Goal: Answer question/provide support: Answer question/provide support

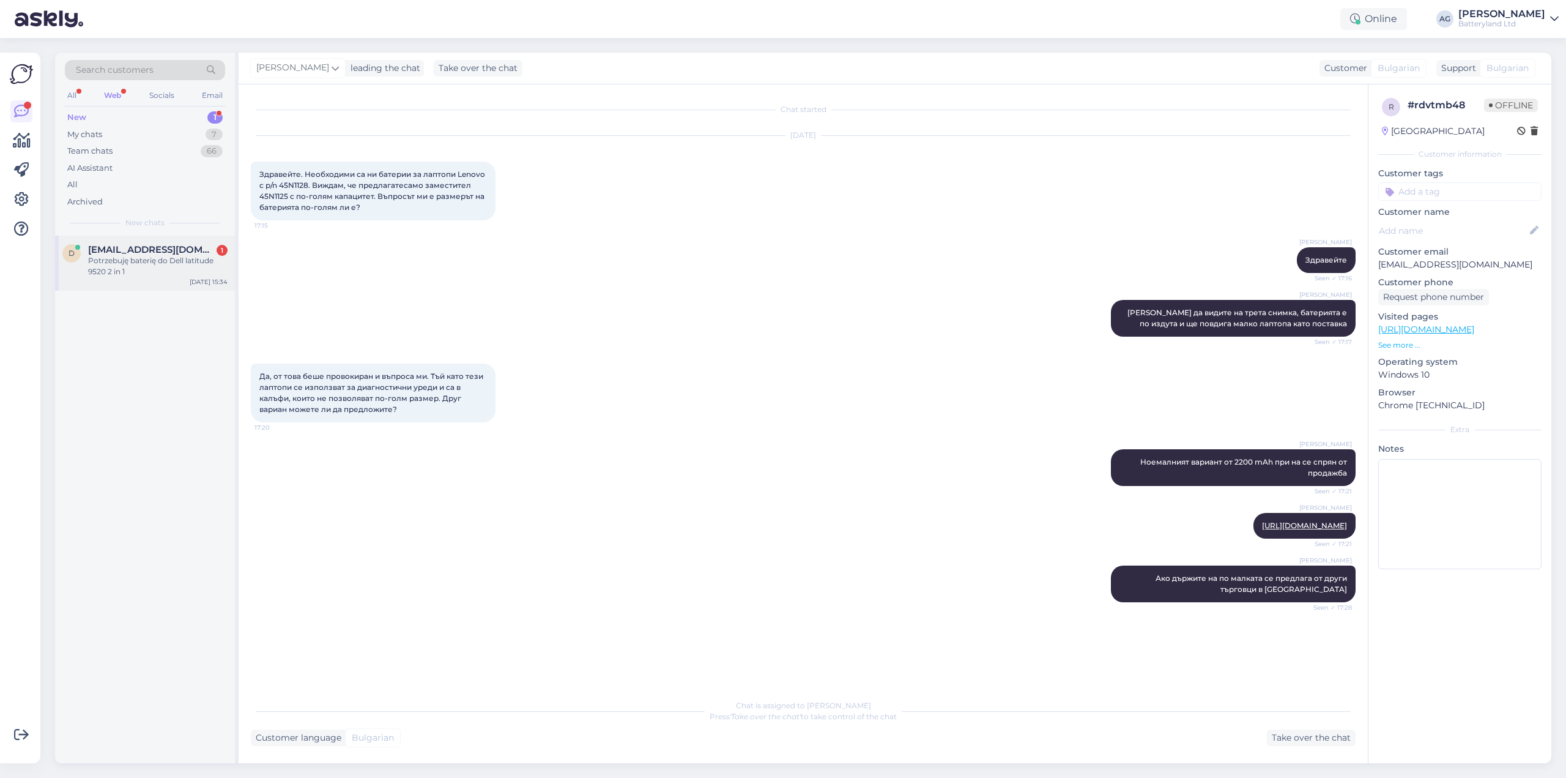
click at [125, 258] on div "Potrzebuję baterię do Dell latitude 9520 2 in 1" at bounding box center [158, 266] width 140 height 22
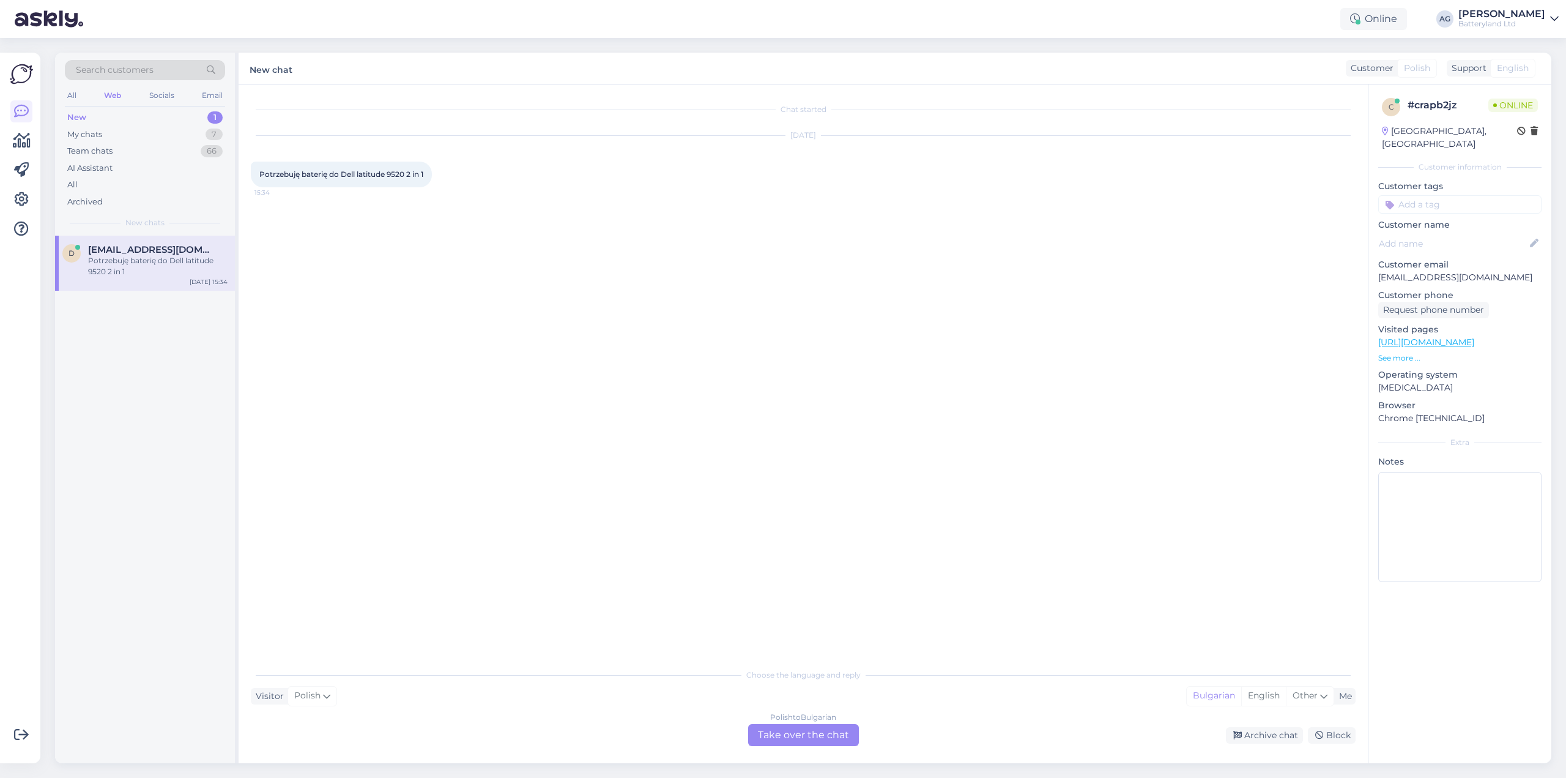
click at [791, 735] on div "Polish to Bulgarian Take over the chat" at bounding box center [803, 735] width 111 height 22
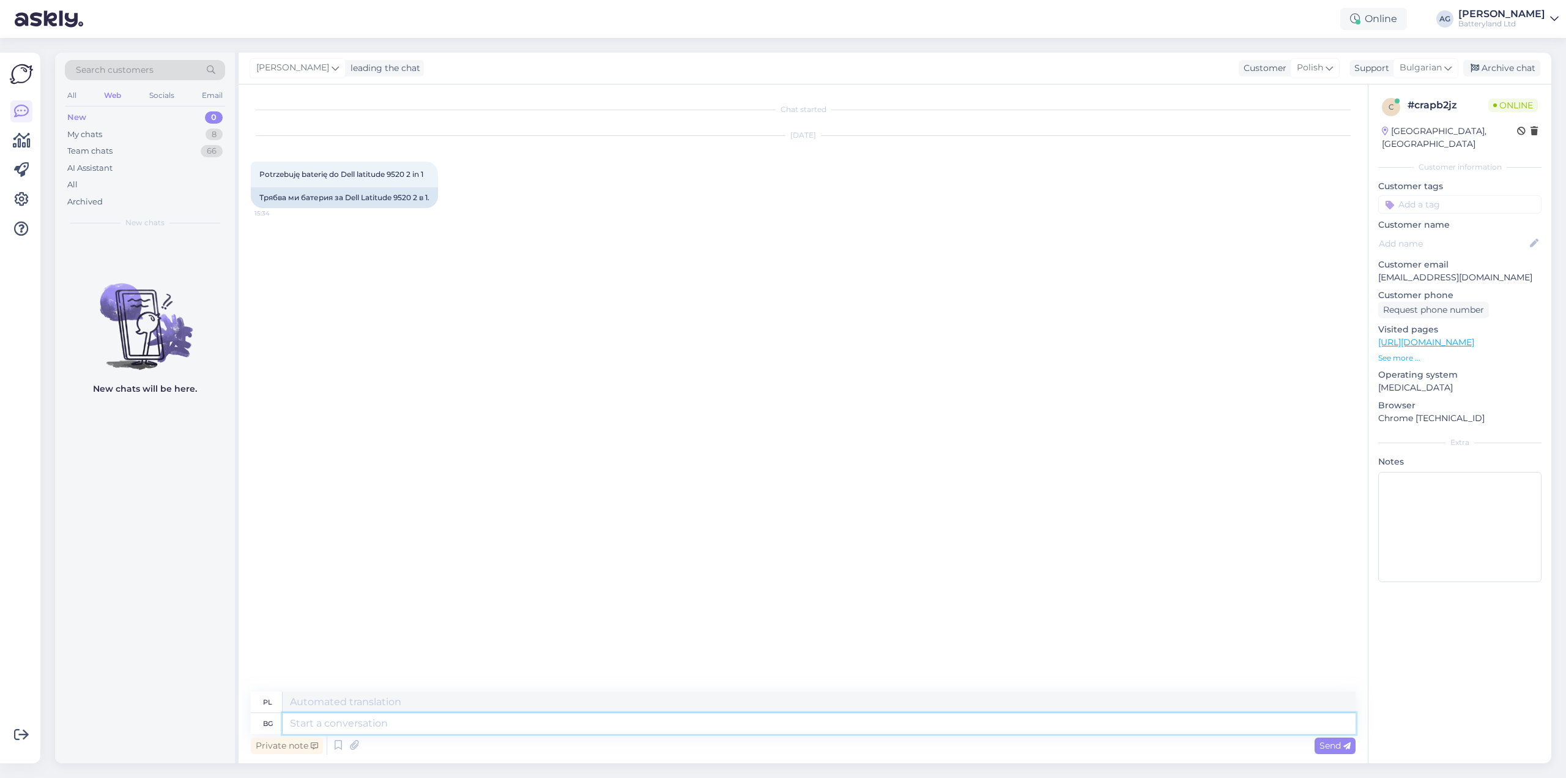
click at [398, 726] on textarea at bounding box center [819, 723] width 1073 height 21
type textarea "Здравейте, мо"
type textarea "Cześć,"
type textarea "Здравейте, момент да"
type textarea "Cześć, za chwilę."
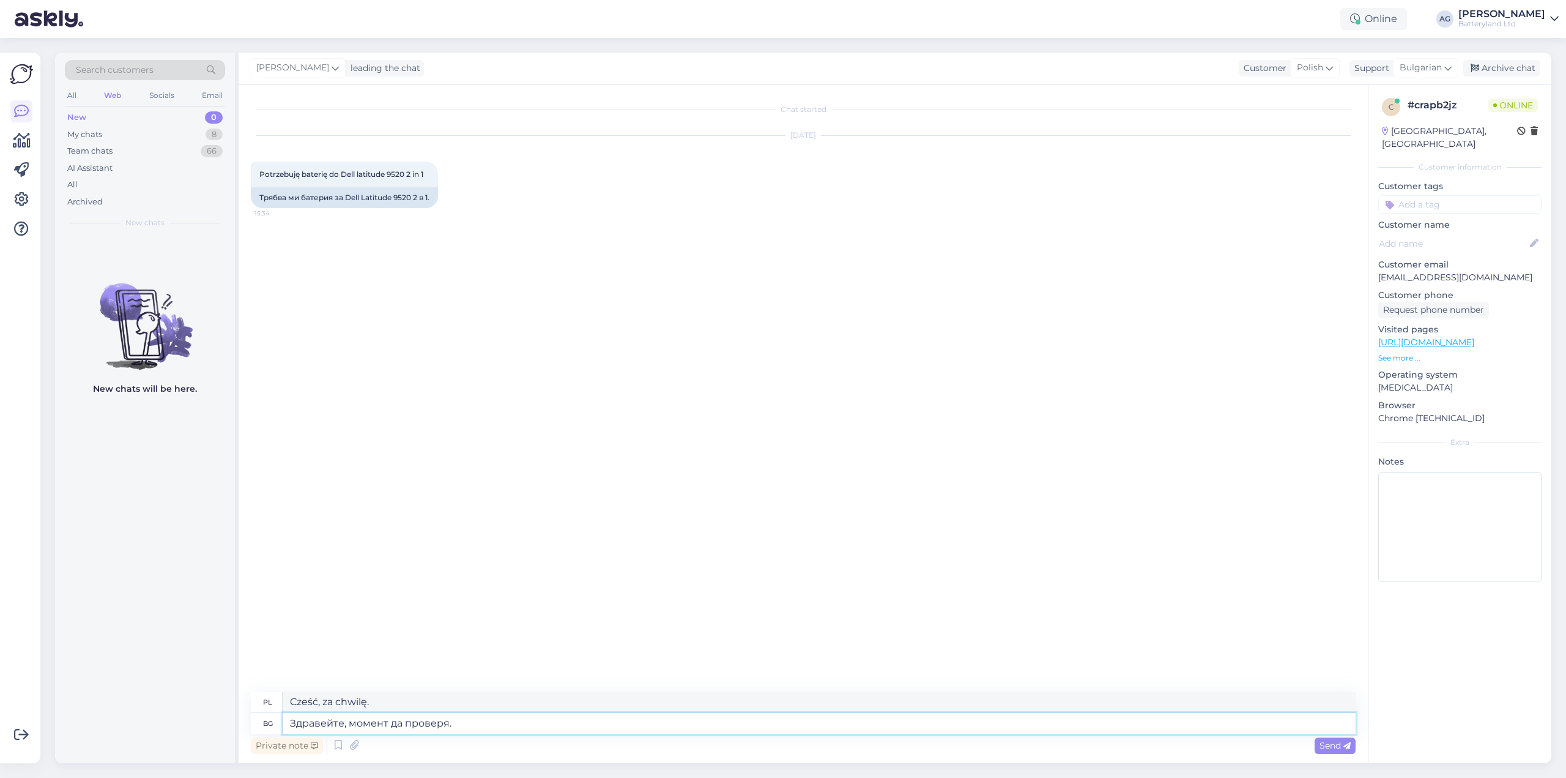
type textarea "Здравейте, момент да проверя."
type textarea "Cześć, pozwól, że zajrzę na chwilę."
type textarea "Здравейте, момент да проверя."
click at [1327, 746] on span "Send" at bounding box center [1335, 745] width 31 height 11
drag, startPoint x: 344, startPoint y: 198, endPoint x: 431, endPoint y: 195, distance: 87.6
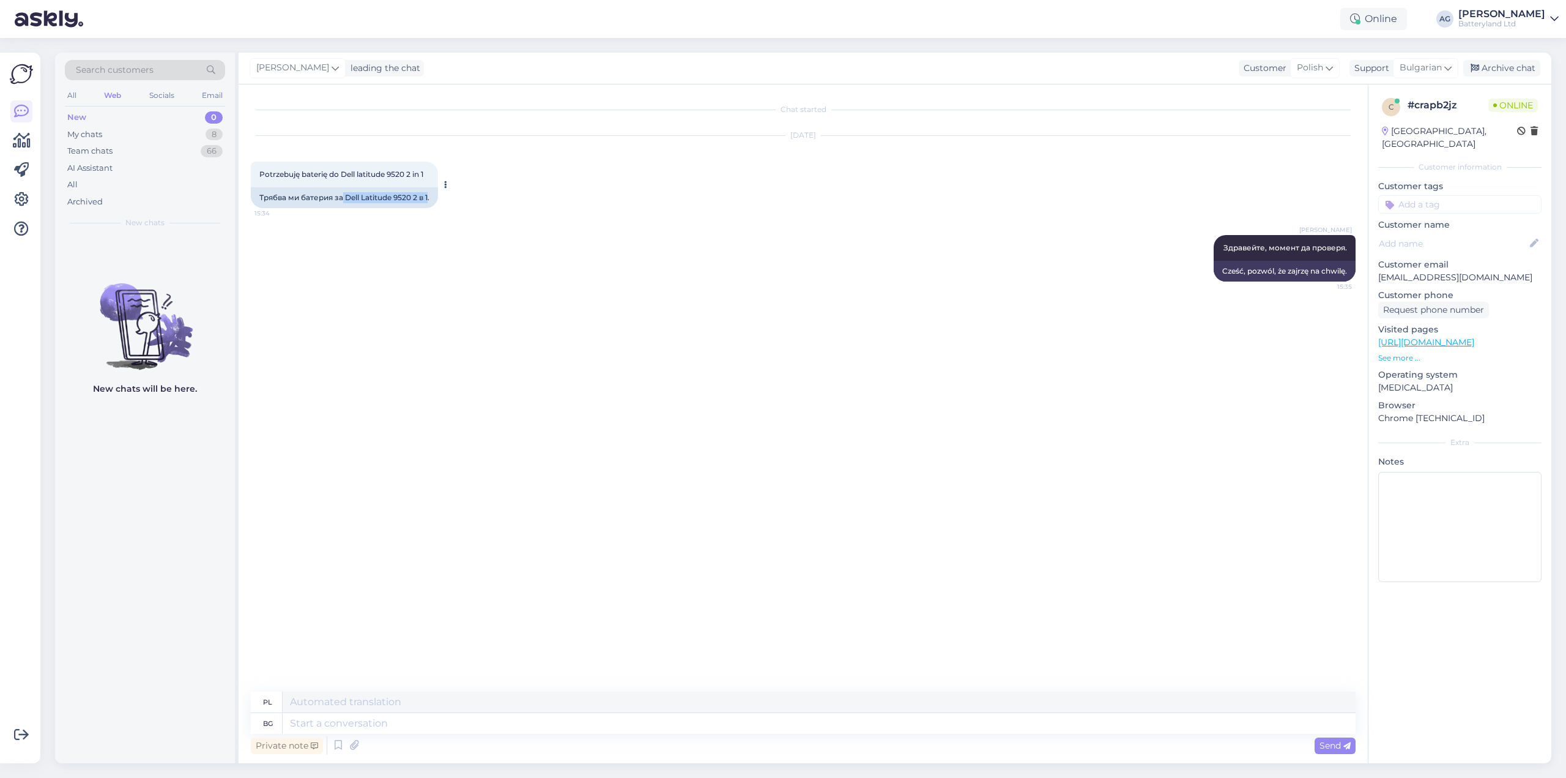
click at [431, 195] on div "Трябва ми батерия за Dell Latitude 9520 2 в 1." at bounding box center [344, 197] width 187 height 21
copy div "Dell Latitude 9520 2 в 1"
click at [508, 728] on textarea at bounding box center [819, 723] width 1073 height 21
type textarea "N"
type textarea "На"
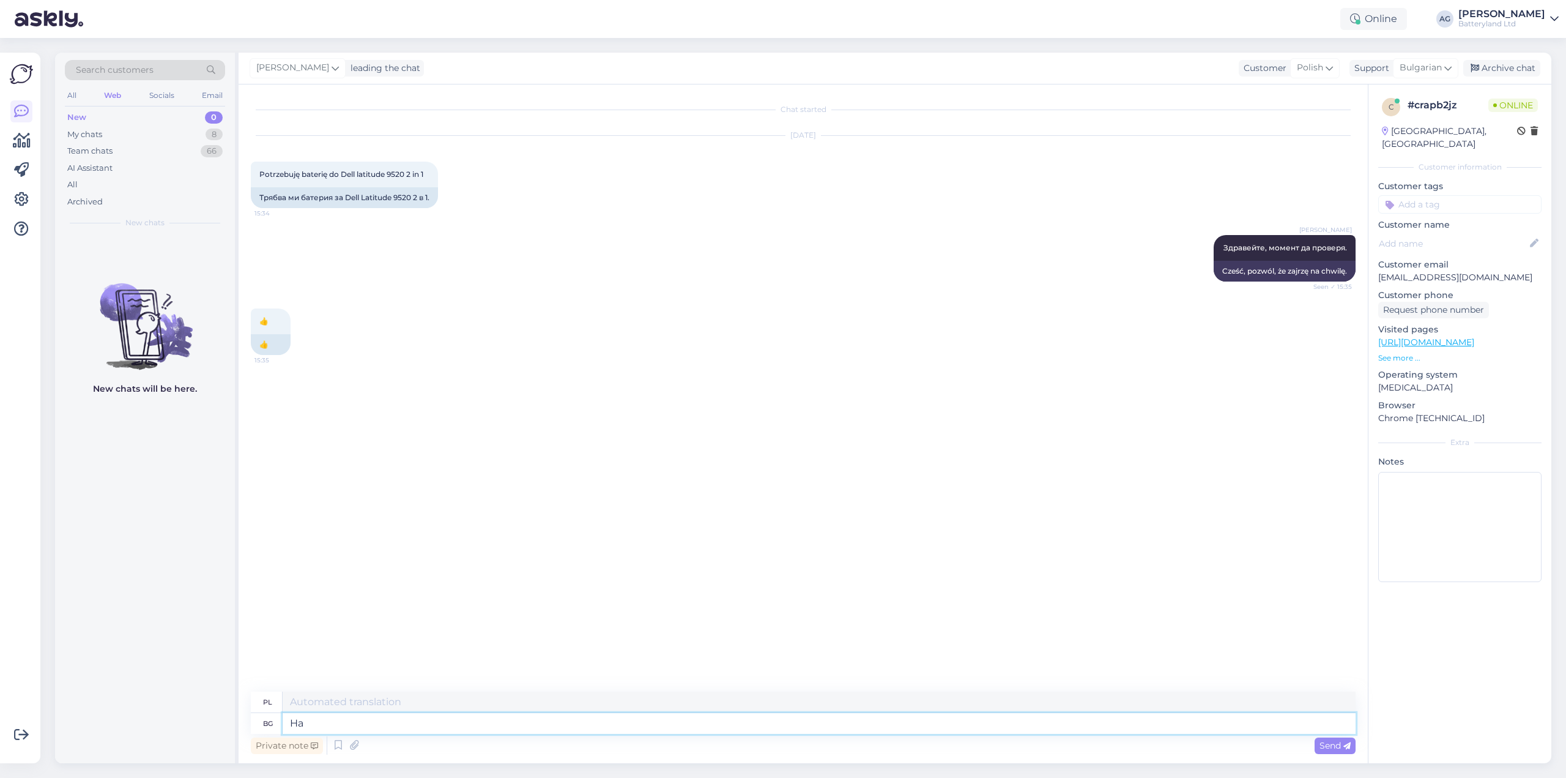
type textarea "NA"
type textarea "На този ла"
type textarea "W tym przypadku"
type textarea "На този лаптоп се"
type textarea "Na tym laptopie"
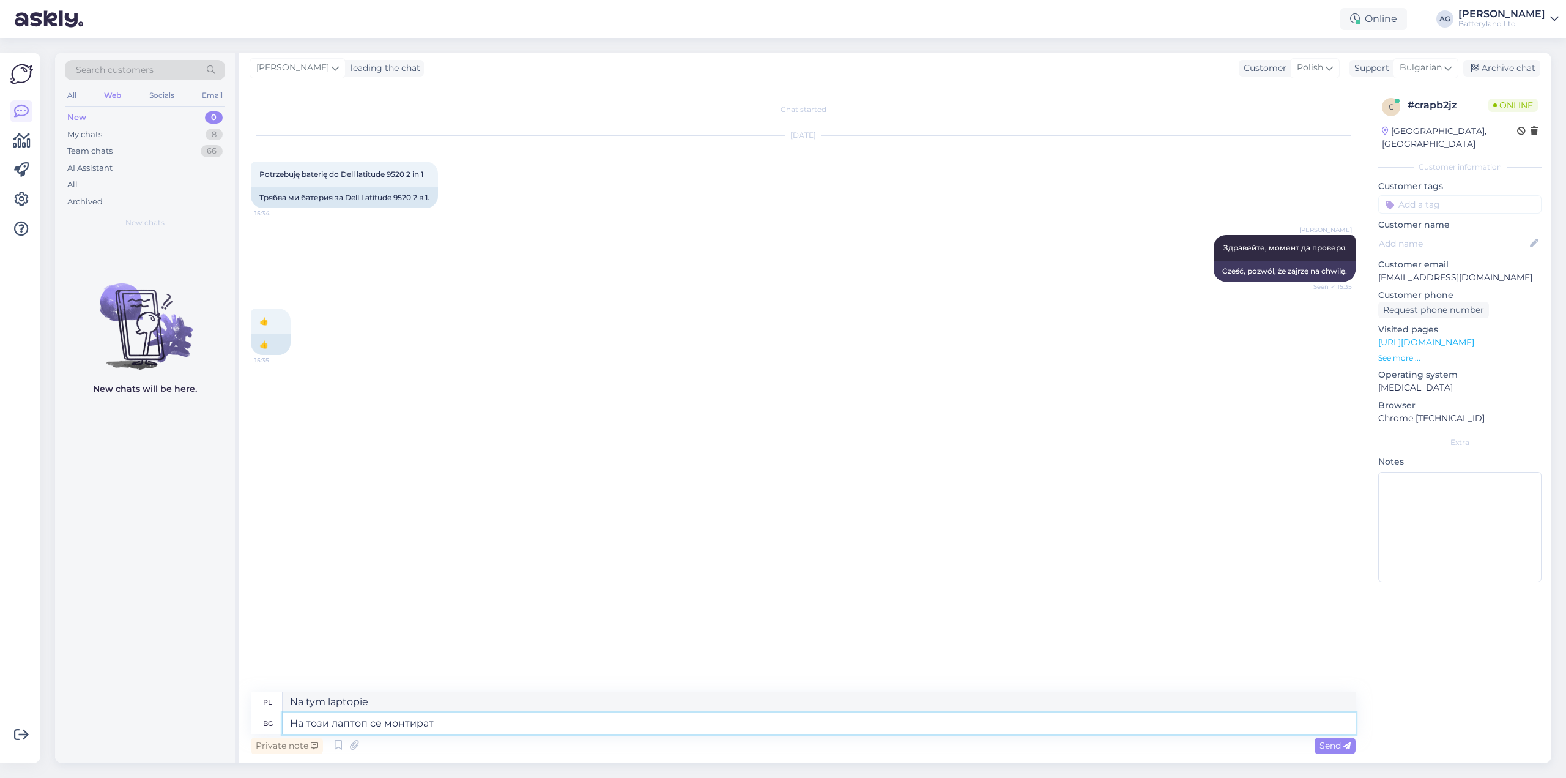
type textarea "На този лаптоп се монтират"
type textarea "Ten laptop jest wyposażony w"
type textarea "На този лаптоп се монтират 4 к"
type textarea "Ten laptop jest wyposażony w 4"
type textarea "На този лаптоп се монтират 4 клетъчни и"
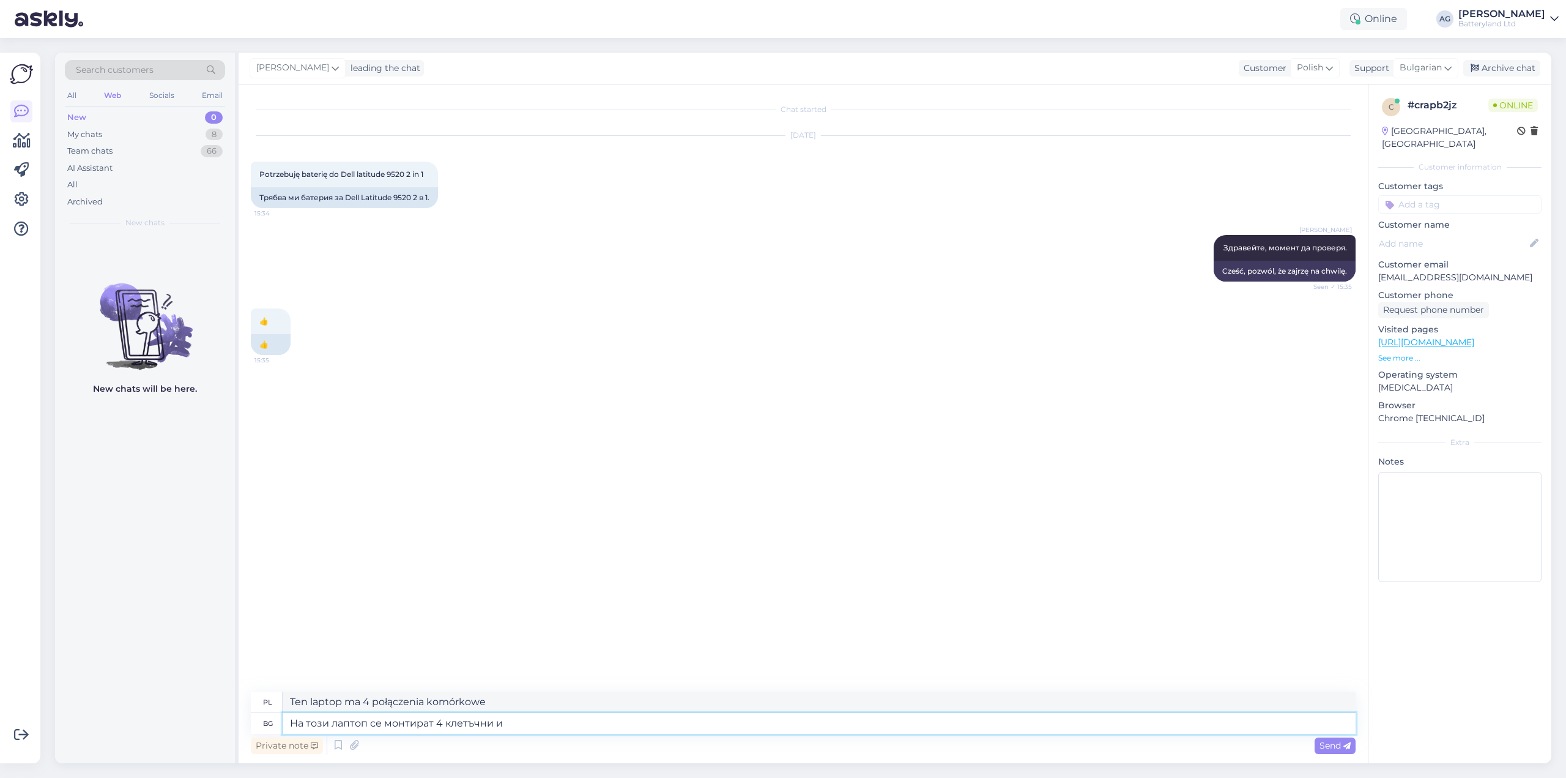
type textarea "Ten laptop jest wyposażony w 4 moduły komórkowe i"
type textarea "На този лаптоп се монтират 4 клетъчни и 6 клет"
type textarea "Ten laptop ma 4 moduły komórkowe i 6"
type textarea "На този лаптоп се монтират 4 клетъчни и 6 клетъчни батери"
type textarea "Ten laptop jest wyposażony w baterię 4- i 6-ogniwową"
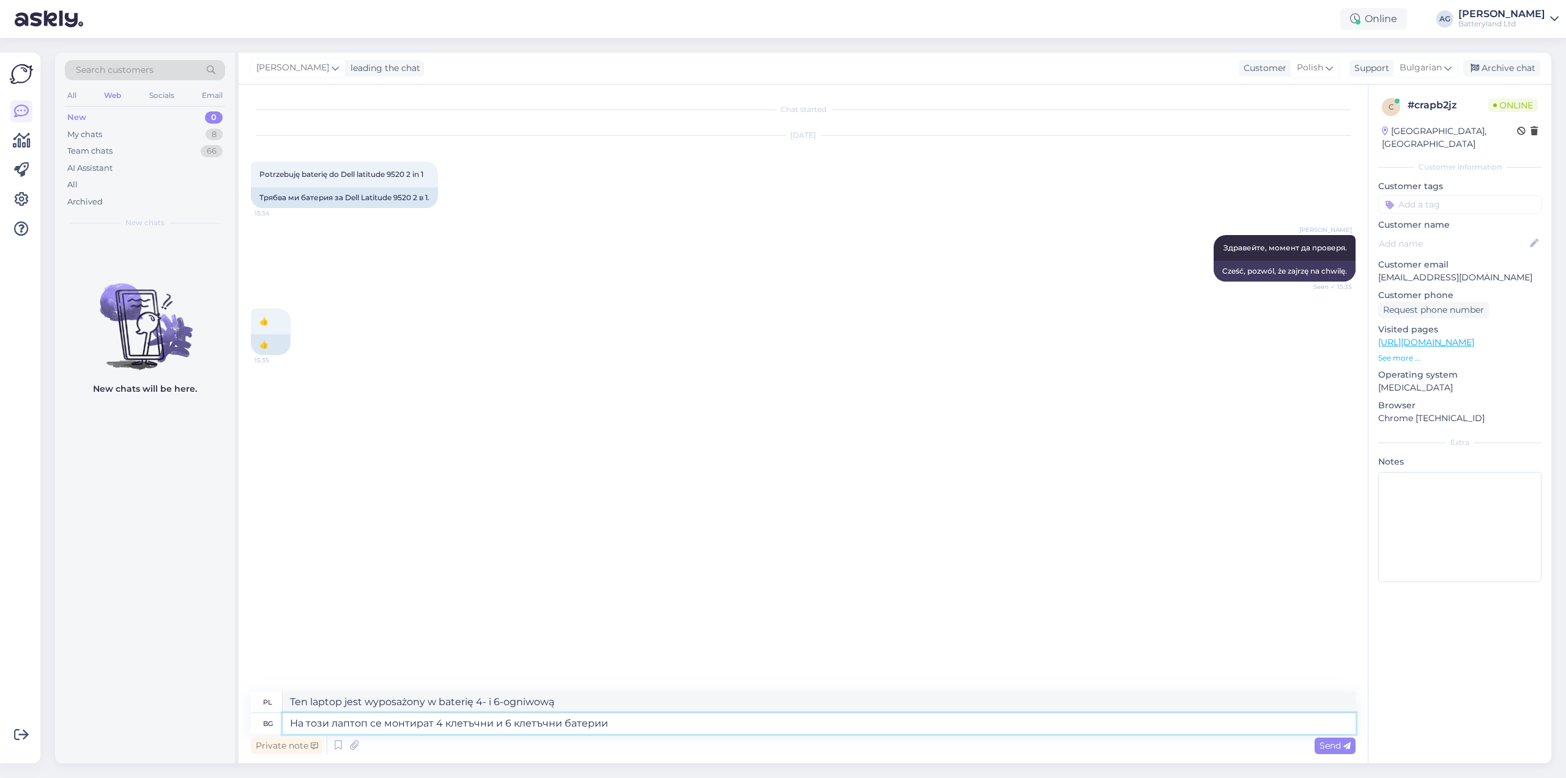
type textarea "На този лаптоп се монтират 4 клетъчни и 6 клетъчни батерии"
type textarea "Ten laptop może pomieścić baterie 4- i 6-ogniwowe"
paste textarea "[URL][DOMAIN_NAME]"
type textarea "На този лаптоп се монтират 4 клетъчни и 6 клетъчни батерии - [URL][DOMAIN_NAME]"
type textarea "Ten laptop obsługuje baterie 4- i 6-ogniwowe - [URL][DOMAIN_NAME]"
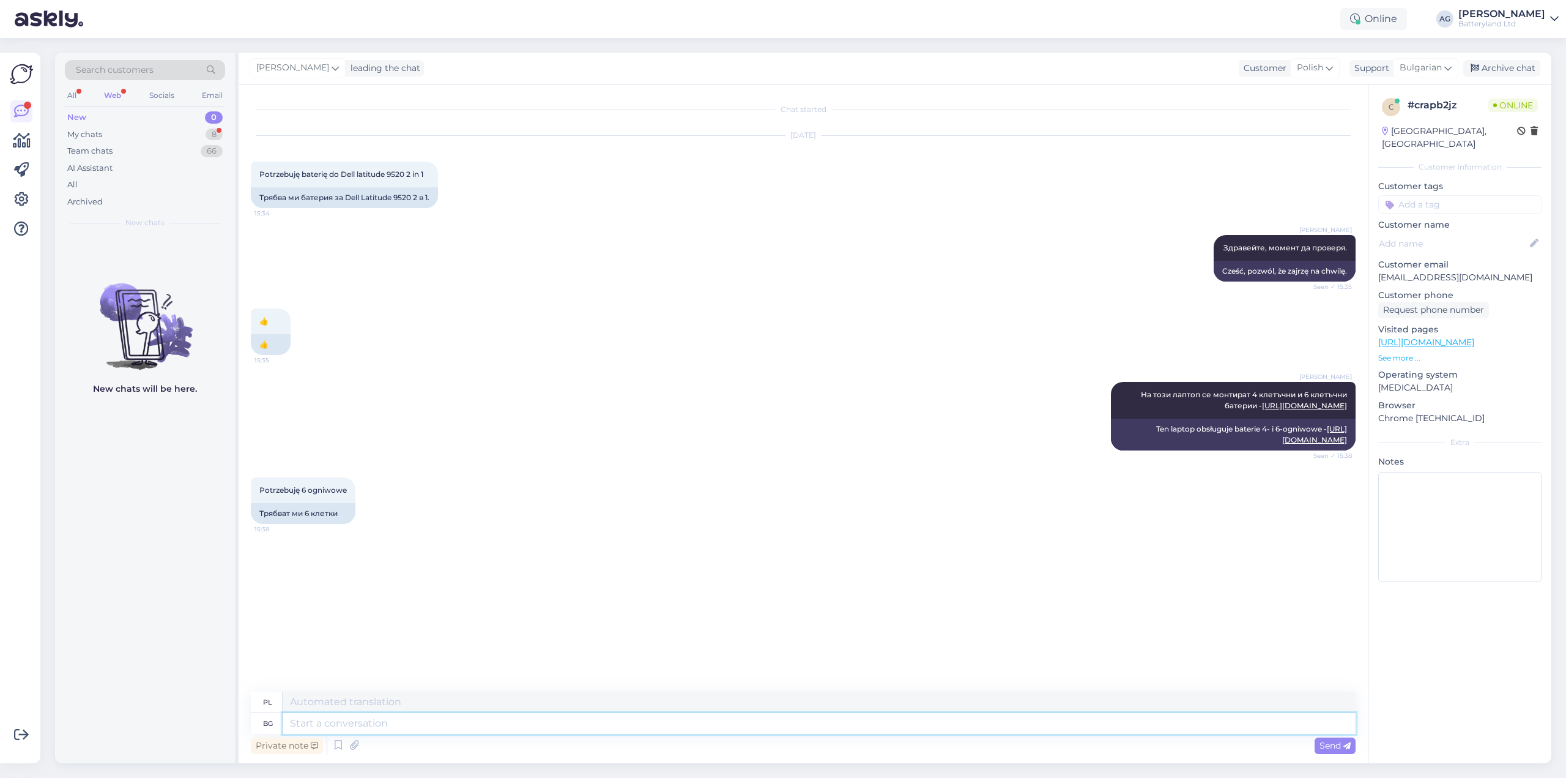
click at [449, 720] on textarea at bounding box center [819, 723] width 1073 height 21
type textarea "Bi t"
type textarea "Bi"
type textarea "B"
type textarea "Towa t"
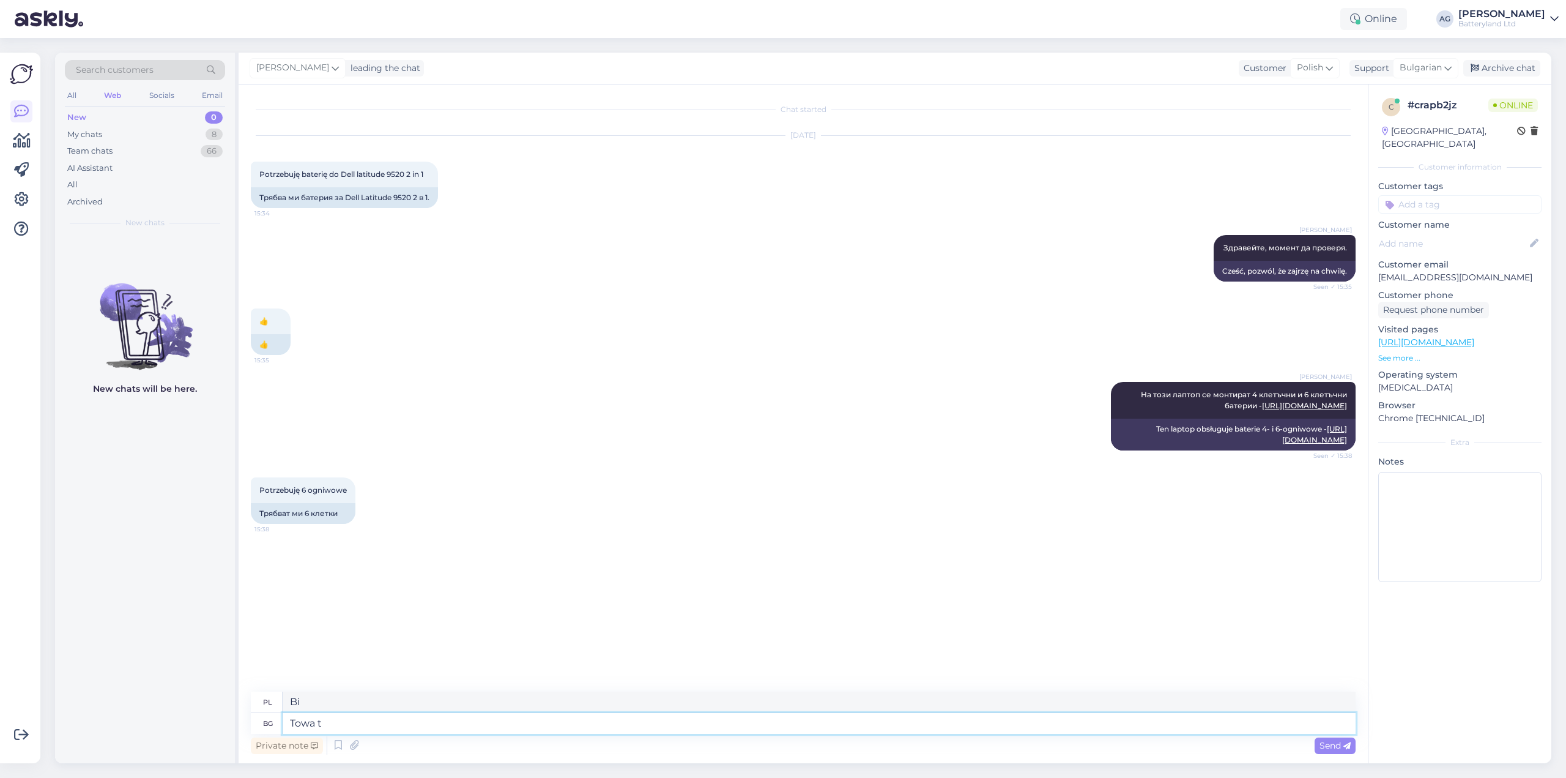
type textarea "Towa"
type textarea "T"
type textarea "Би тря"
type textarea "Bi"
type textarea "Би трябвало да"
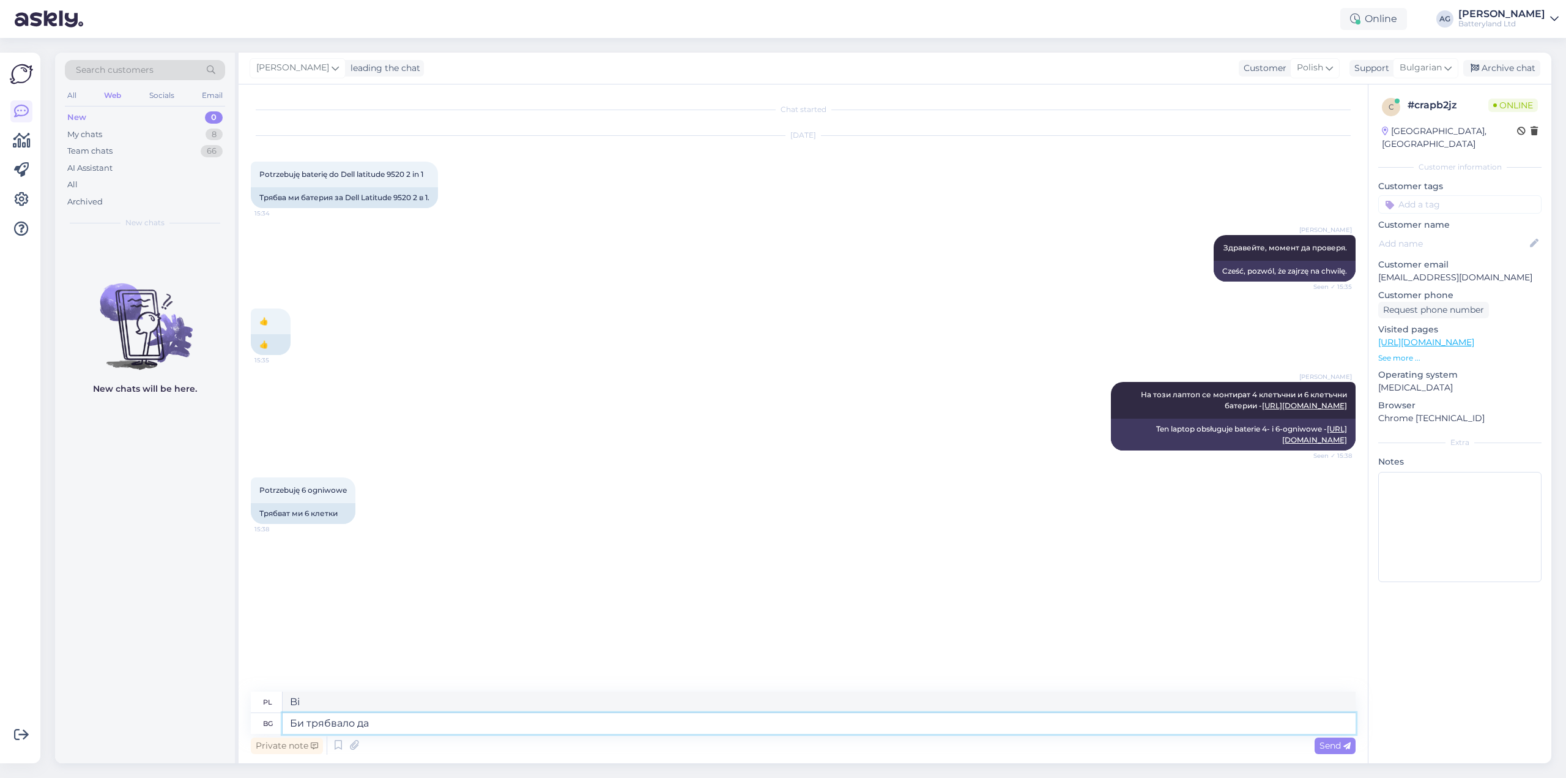
type textarea "To powinno"
type textarea "Би трябвало да е"
type textarea "Powinno być"
type textarea "Би трябвало да е т"
type textarea "Powinno tak być."
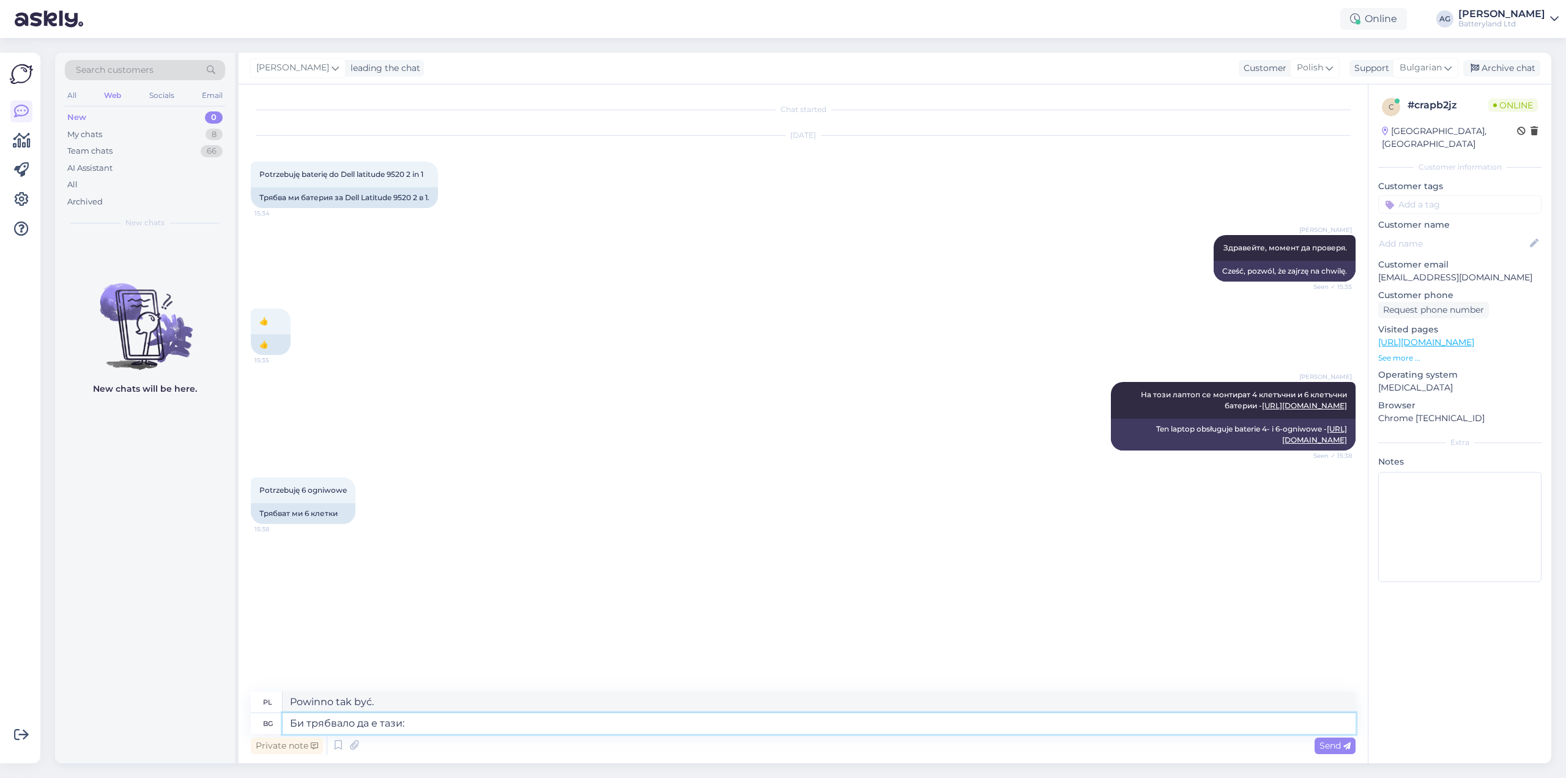
type textarea "Би трябвало да е тази:"
type textarea "Powinno być tak:"
paste textarea "[URL][DOMAIN_NAME]"
type textarea "Би трябвало да е тази: [URL][DOMAIN_NAME]"
type textarea "Powinno być tak: [URL][DOMAIN_NAME]"
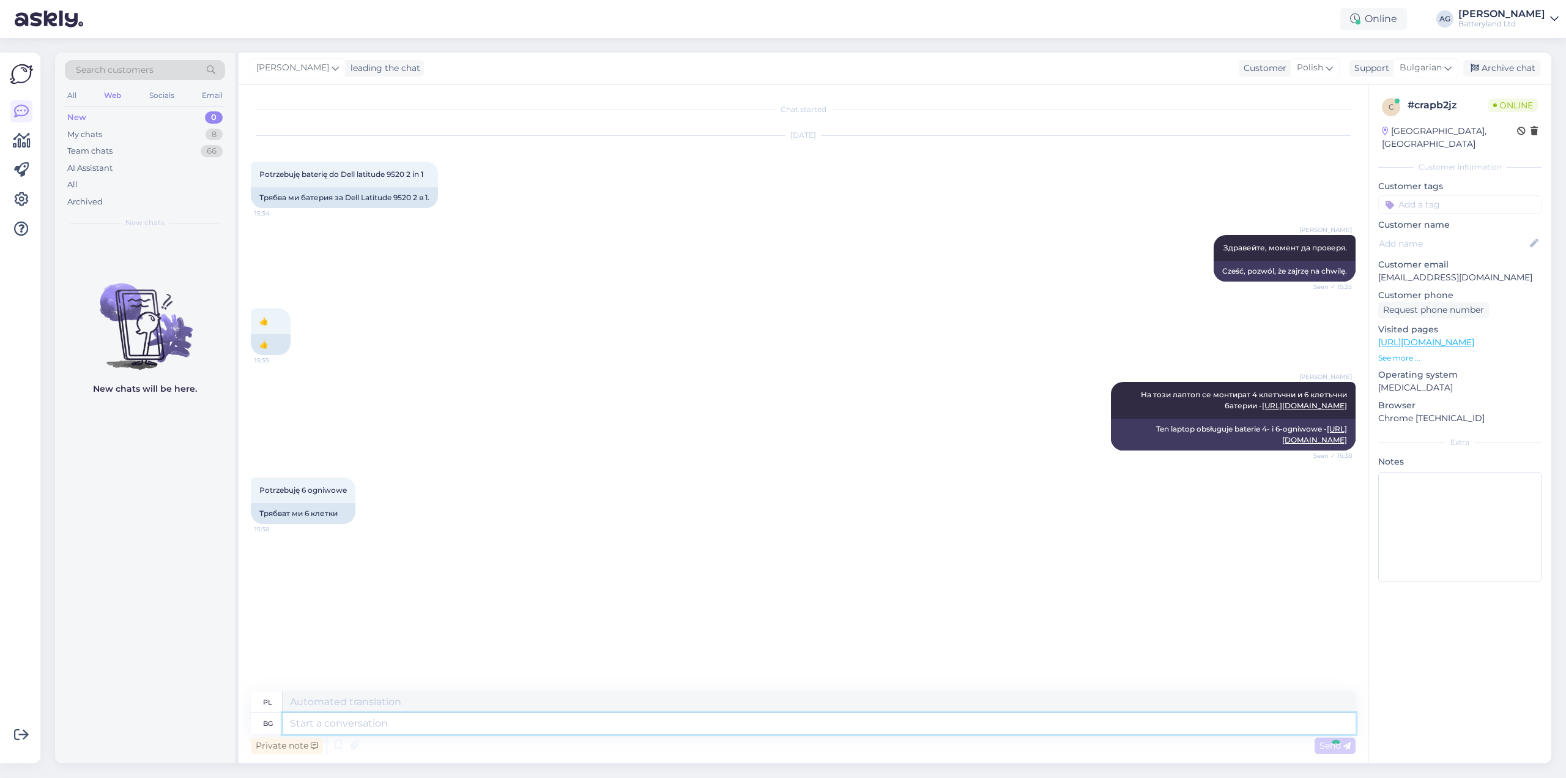
scroll to position [40, 0]
type textarea "имате ли"
type textarea "masz"
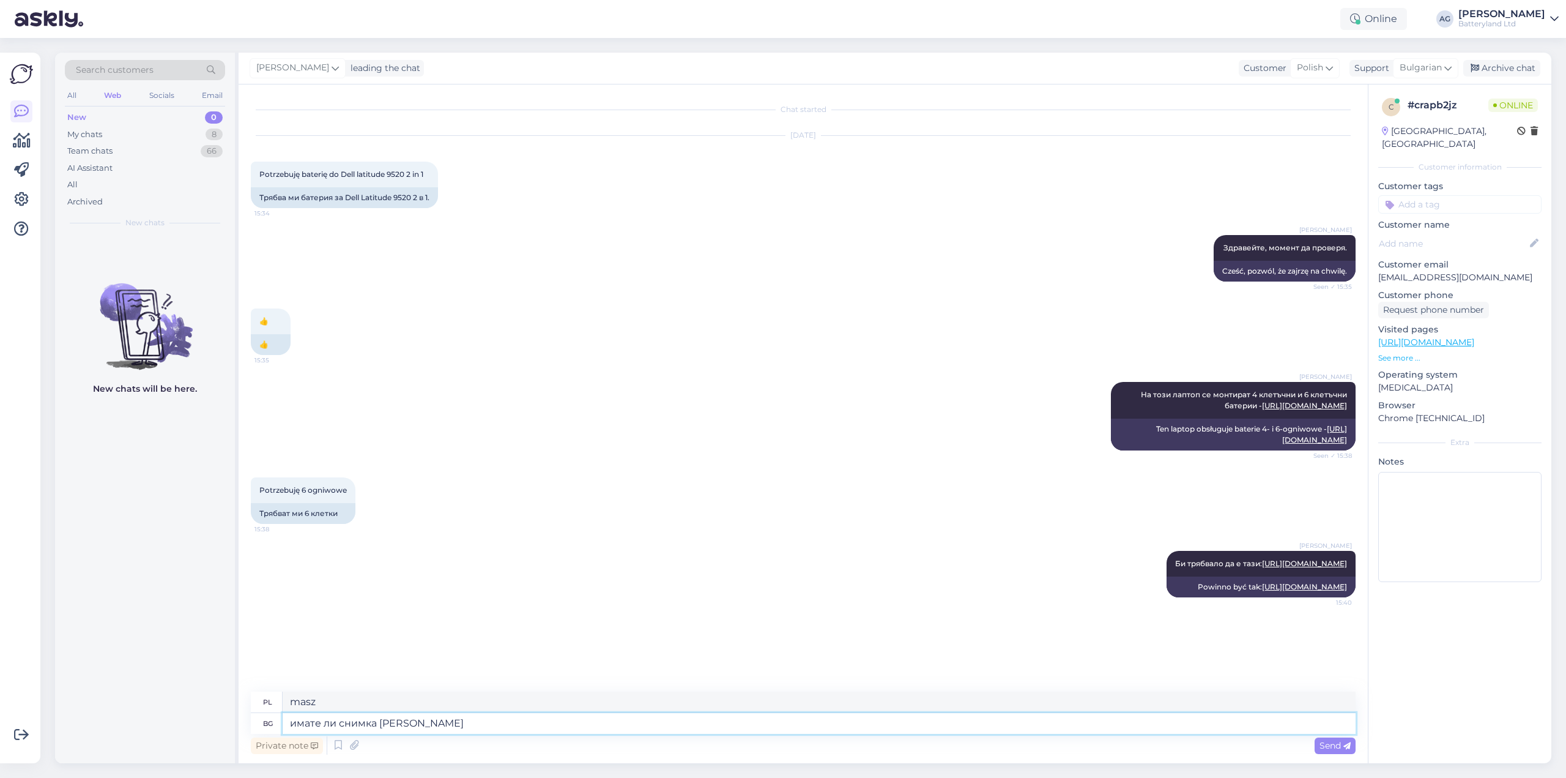
type textarea "имате ли снимка на"
type textarea "Masz zdjęcie?"
type textarea "имате ли снимка на старата си"
type textarea "Masz zdjęcie starego?"
type textarea "имате ли снимка на старата си ба"
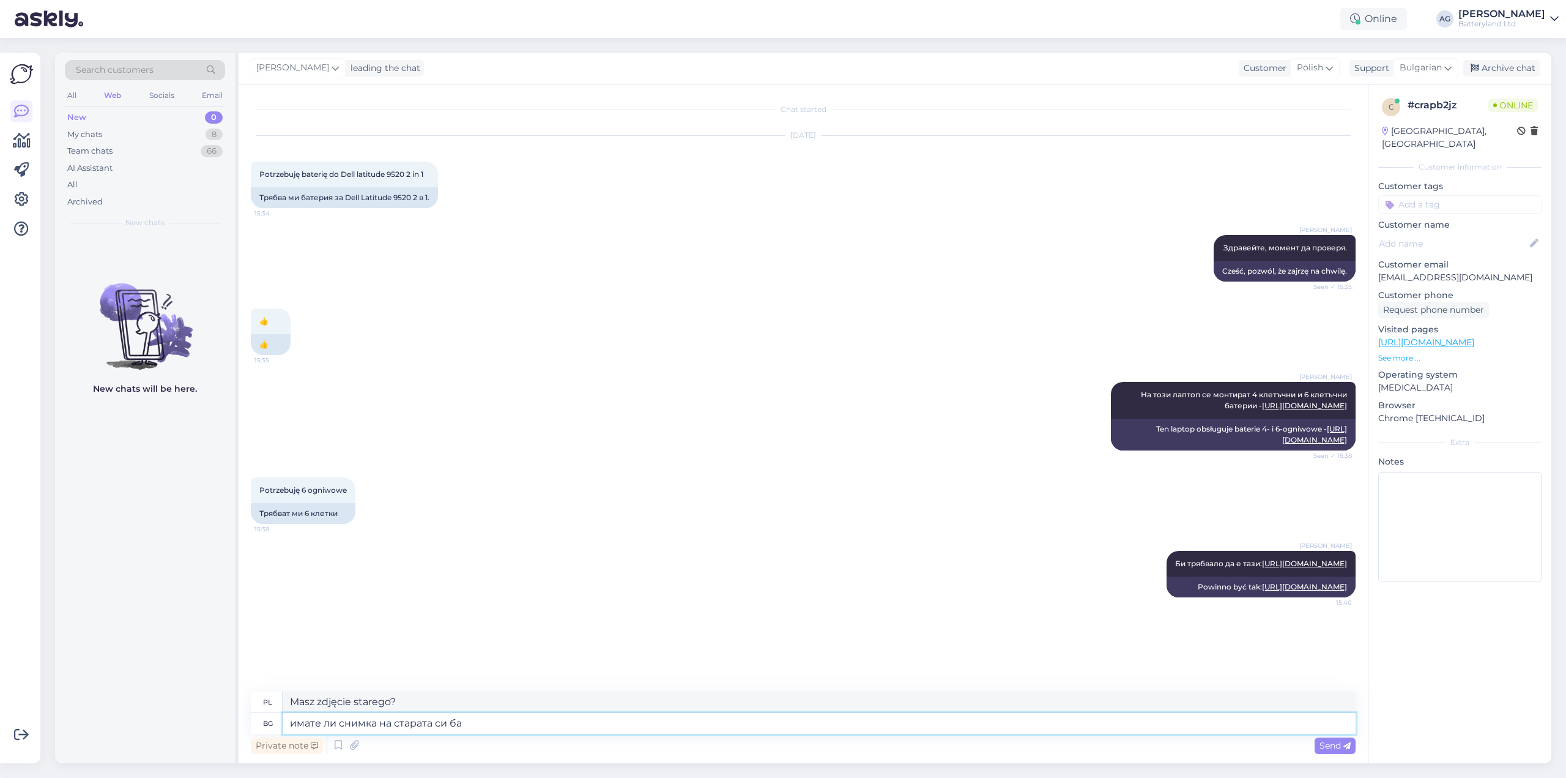
type textarea "Czy masz zdjęcie swojego starego?"
type textarea "имате ли снимка на старата си батерия, з"
type textarea "Czy masz zdjęcie swojej starej baterii?"
type textarea "имате ли снимка на старата си батерия, за да сра"
type textarea "Czy masz zdjęcie swojej starej baterii, żebym mógł?"
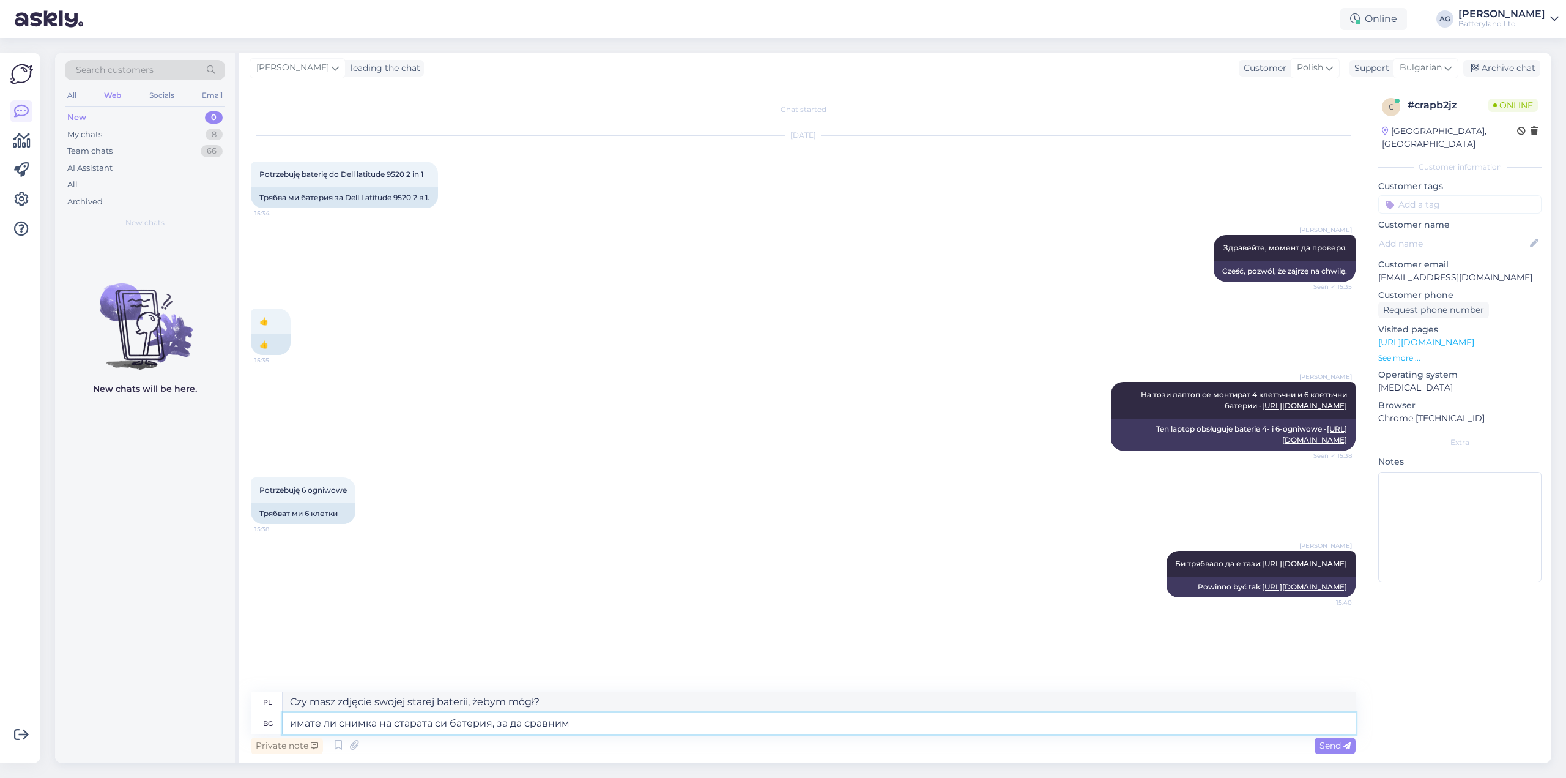
type textarea "имате ли снимка на старата си батерия, за да сравним?"
type textarea "Czy masz zdjęcie swojej starej baterii dla porównania?"
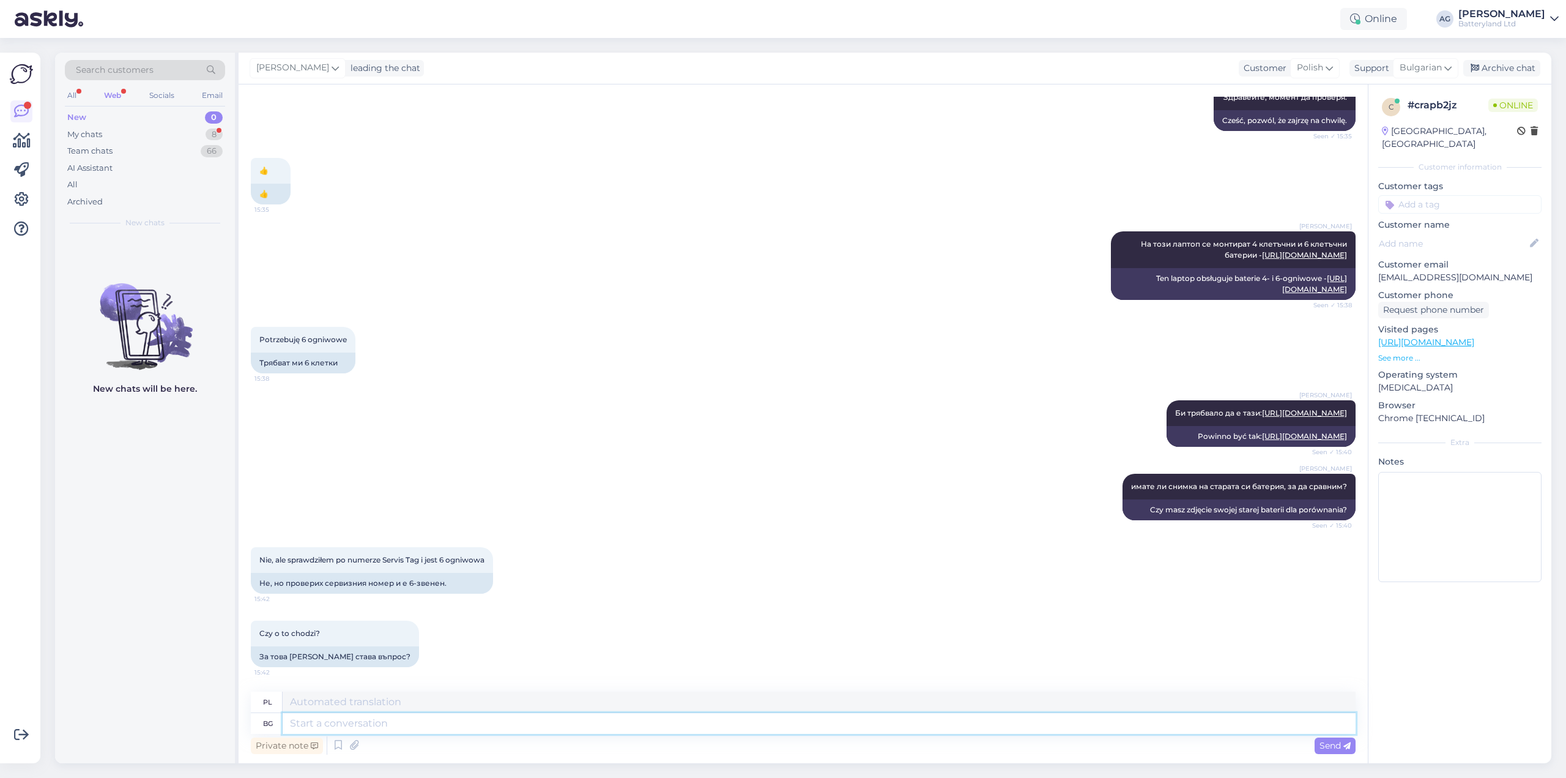
scroll to position [272, 0]
click at [108, 92] on div "Web" at bounding box center [113, 95] width 22 height 16
click at [84, 136] on div "My chats" at bounding box center [84, 134] width 35 height 12
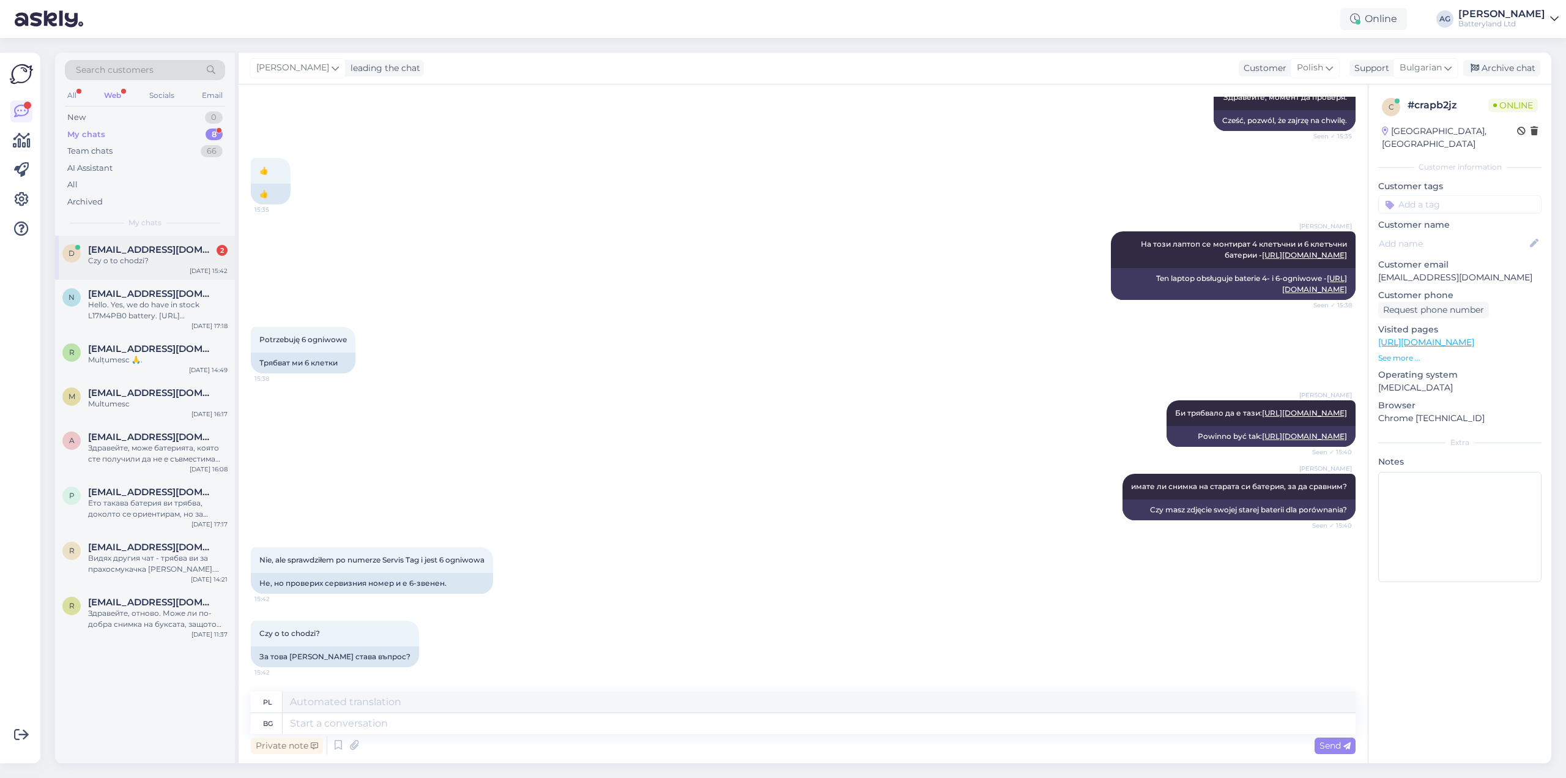
click at [128, 256] on div "Czy o to chodzi?" at bounding box center [158, 260] width 140 height 11
click at [439, 725] on textarea at bounding box center [819, 723] width 1073 height 21
type textarea "Ако"
type textarea "Jeśli"
type textarea "Ако стандарнто е"
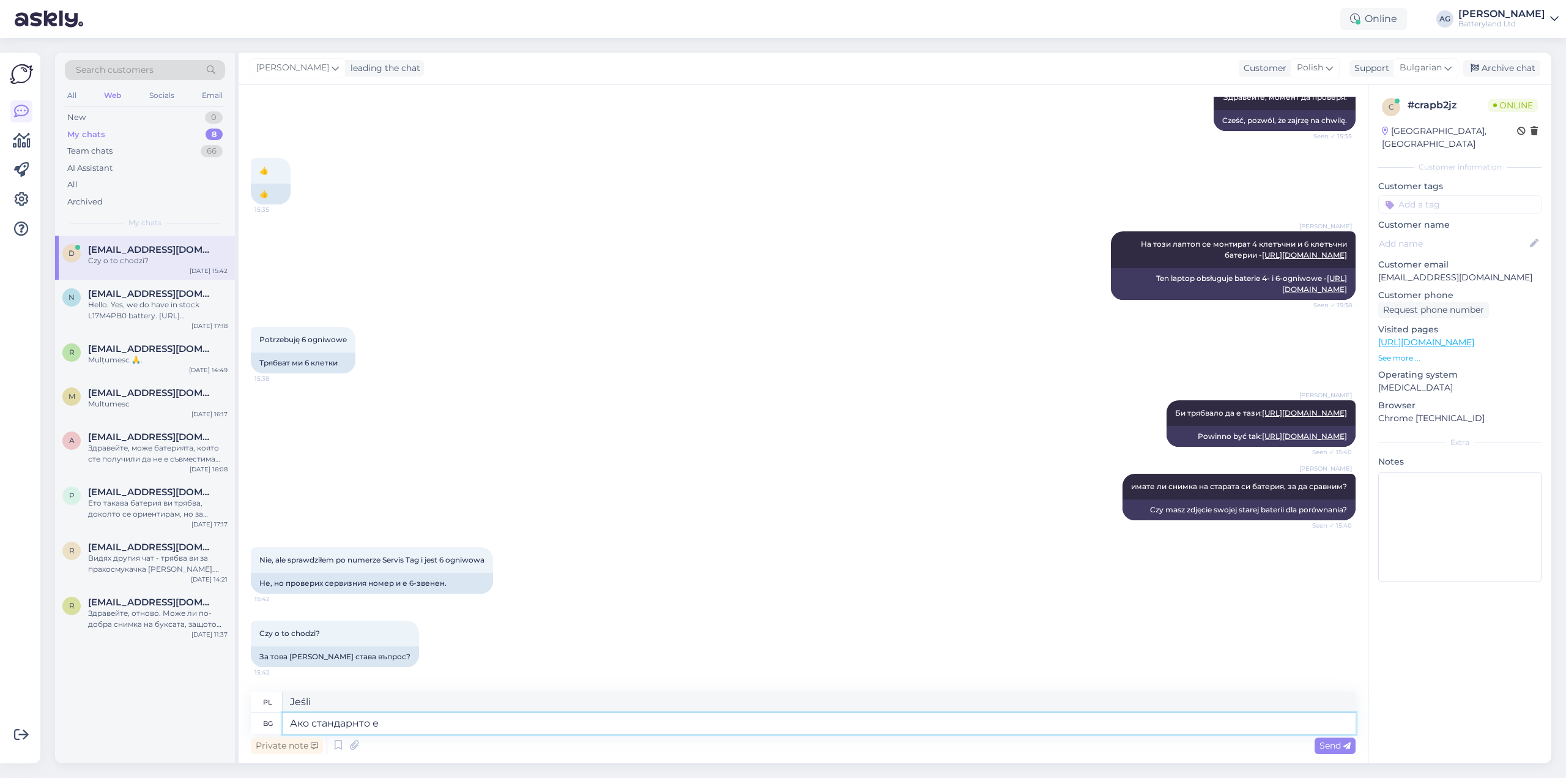
type textarea "Jeśli standard"
type textarea "Ако стандарнто е би"
type textarea "Jeśli standardem jest"
type textarea "Ако стандарнто е била мо"
type textarea "Gdyby to był standard"
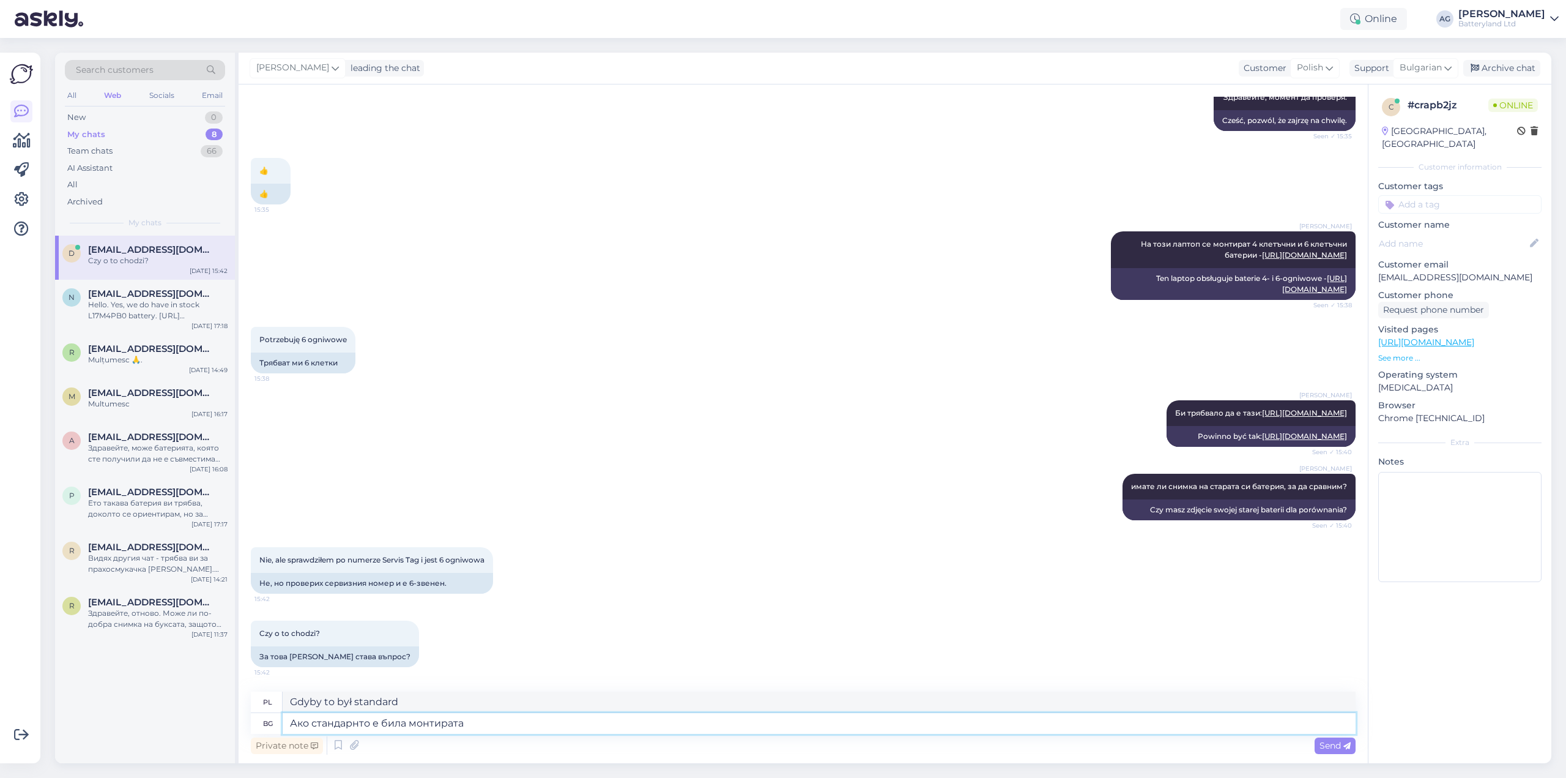
type textarea "Ако стандарнто е била монтирата"
type textarea "Jeśli został zainstalowany standardowo"
type textarea "Ако стандарнто е била монтирата 6 к"
type textarea "Jeśli został zainstalowany standardowo 6"
type textarea "Ако стандарнто е била монтирата 6 клетъчна бат"
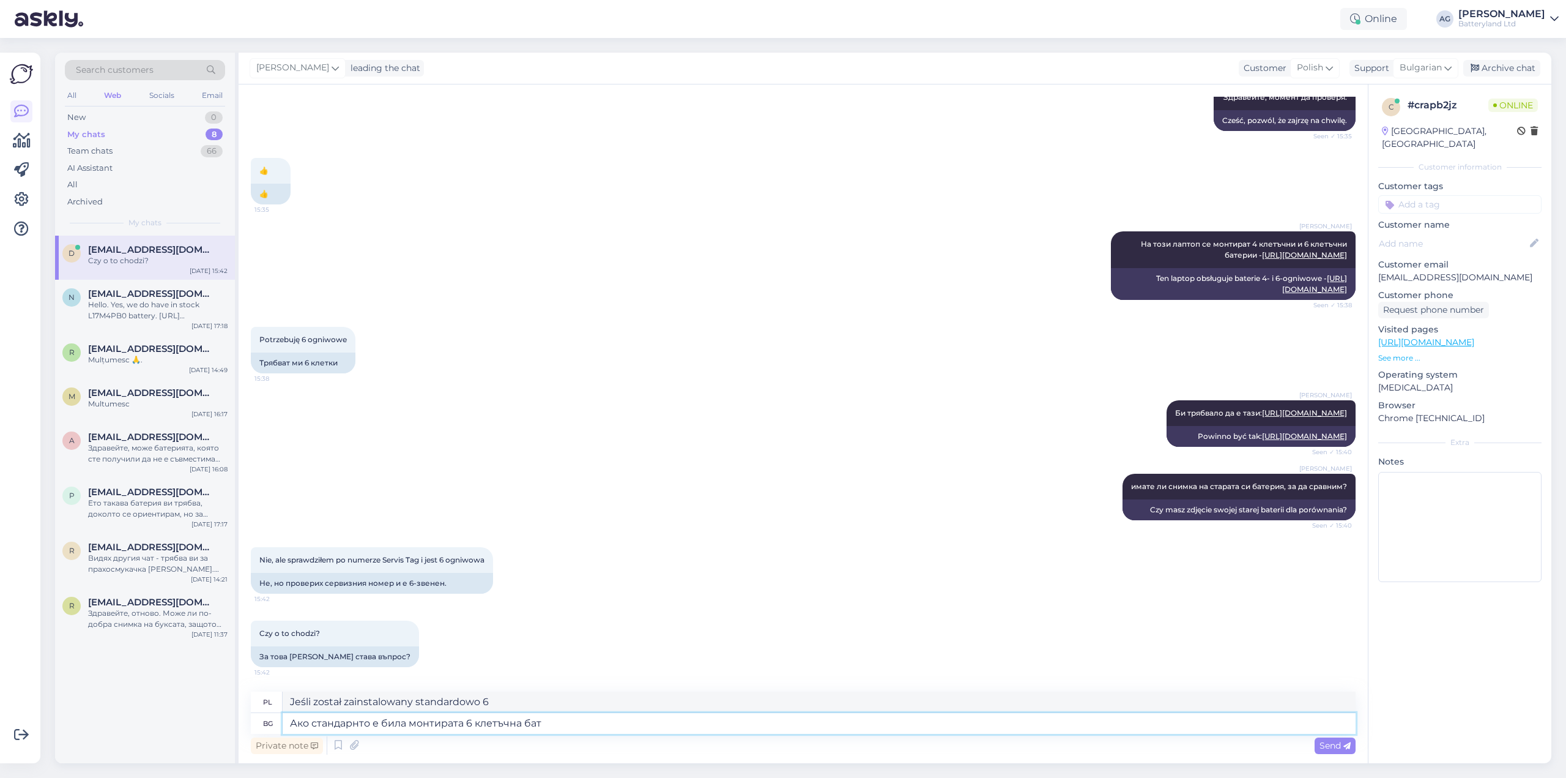
type textarea "Jeśli standardowo zainstalowano akumulator 6-ogniwowy"
type textarea "Ако стандарнто е била монтирата 6 клетъчна батерия на ваш"
type textarea "Jeśli standardowo zainstalowano akumulator 6-ogniwowy,"
type textarea "Ако стандарнто е била монтирата 6 клетъчна батерия на вашия ла"
type textarea "Jeśli w Twoim samochodzie standardowo zainstalowano akumulator 6-ogniwowy,"
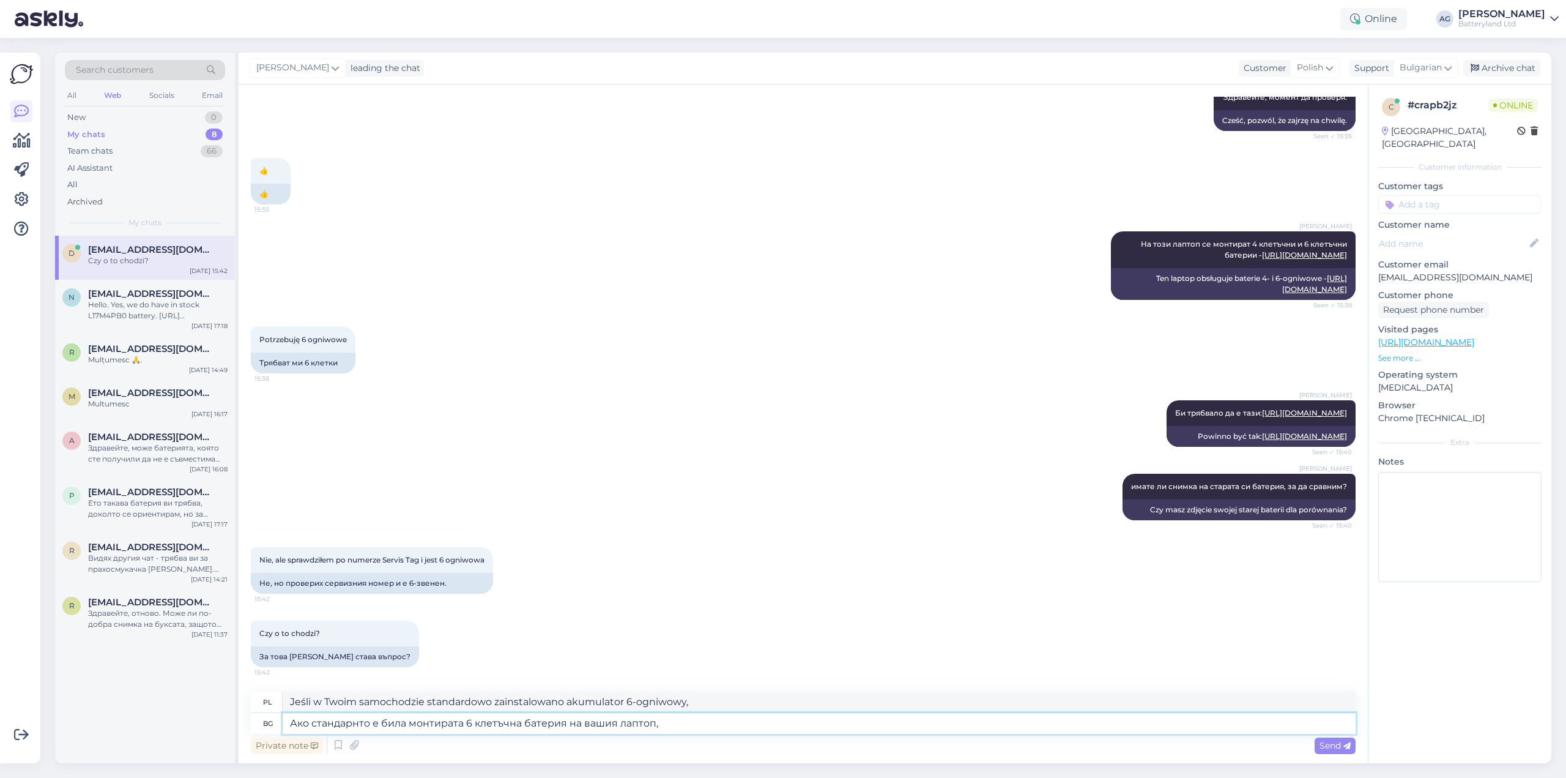
type textarea "Ако стандарнто е била монтирата 6 клетъчна батерия на вашия лаптоп,"
type textarea "Jeśli w laptopie standardowo zainstalowano baterię 6-ogniwową,"
type textarea "Ако стандарнто е била монтирата 6 клетъчна батерия на вашия лаптоп, би тря"
type textarea "Gdyby w Twoim laptopie standardowo zainstalowano baterię 6-ogniwową,"
type textarea "Ако стандарнто е била монтирата 6 клетъчна батерия на вашия лаптоп, би трябва"
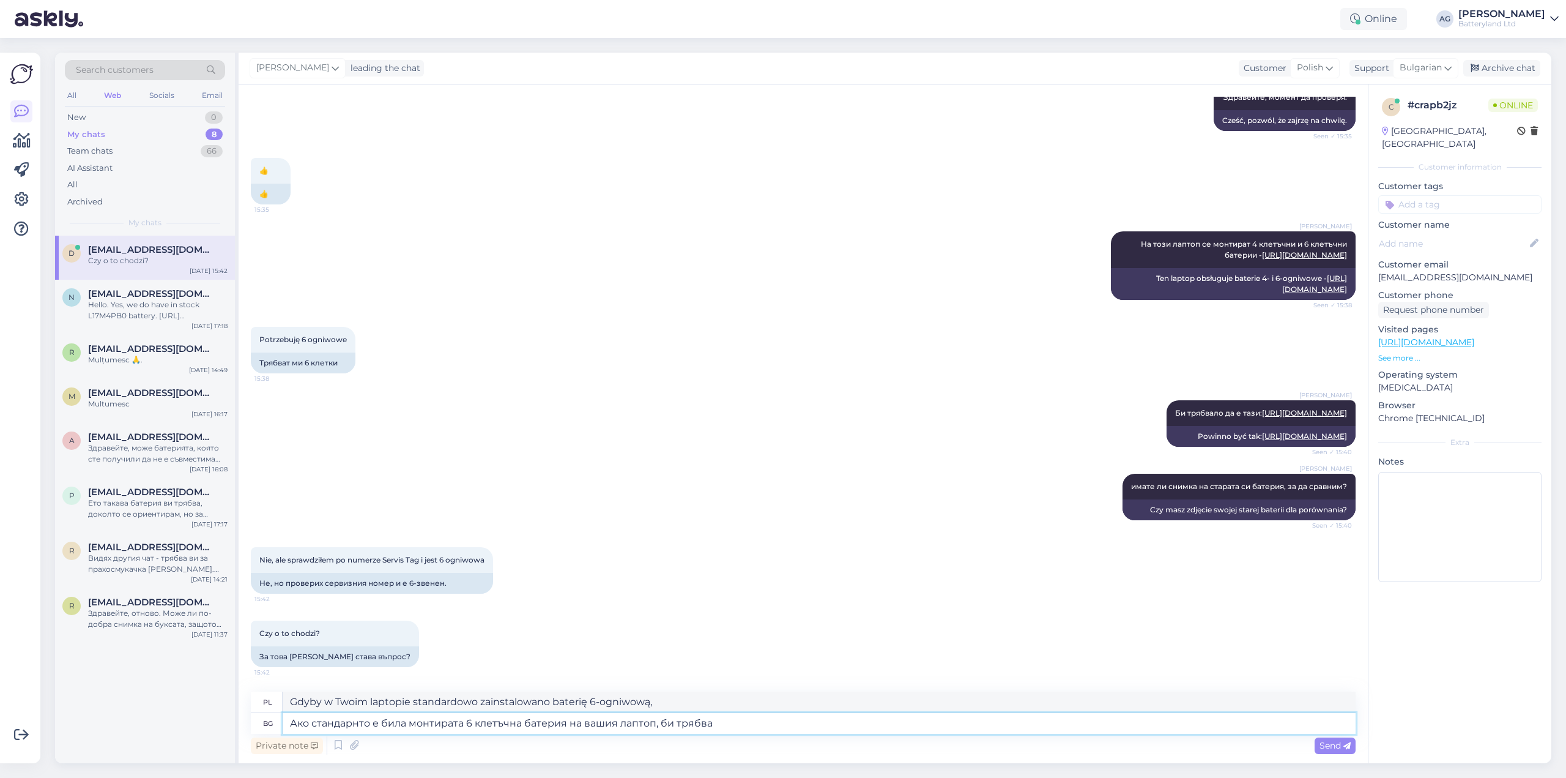
type textarea "Jeżeli w Twoim laptopie standardowo zainstalowano baterię 6-ogniwową, powinieneś"
type textarea "Ако стандарнто е била монтирата 6 клетъчна батерия на вашия лаптоп,"
type textarea "Jeśli w laptopie standardowo zainstalowano baterię 6-ogniwową,"
type textarea "Ако стандарнто е била монтирата 6 клетъчна батерия на вашия лаптоп, не е"
type textarea "Jeżeli w laptopie standardowo zainstalowano baterię 6-ogniwową, nie"
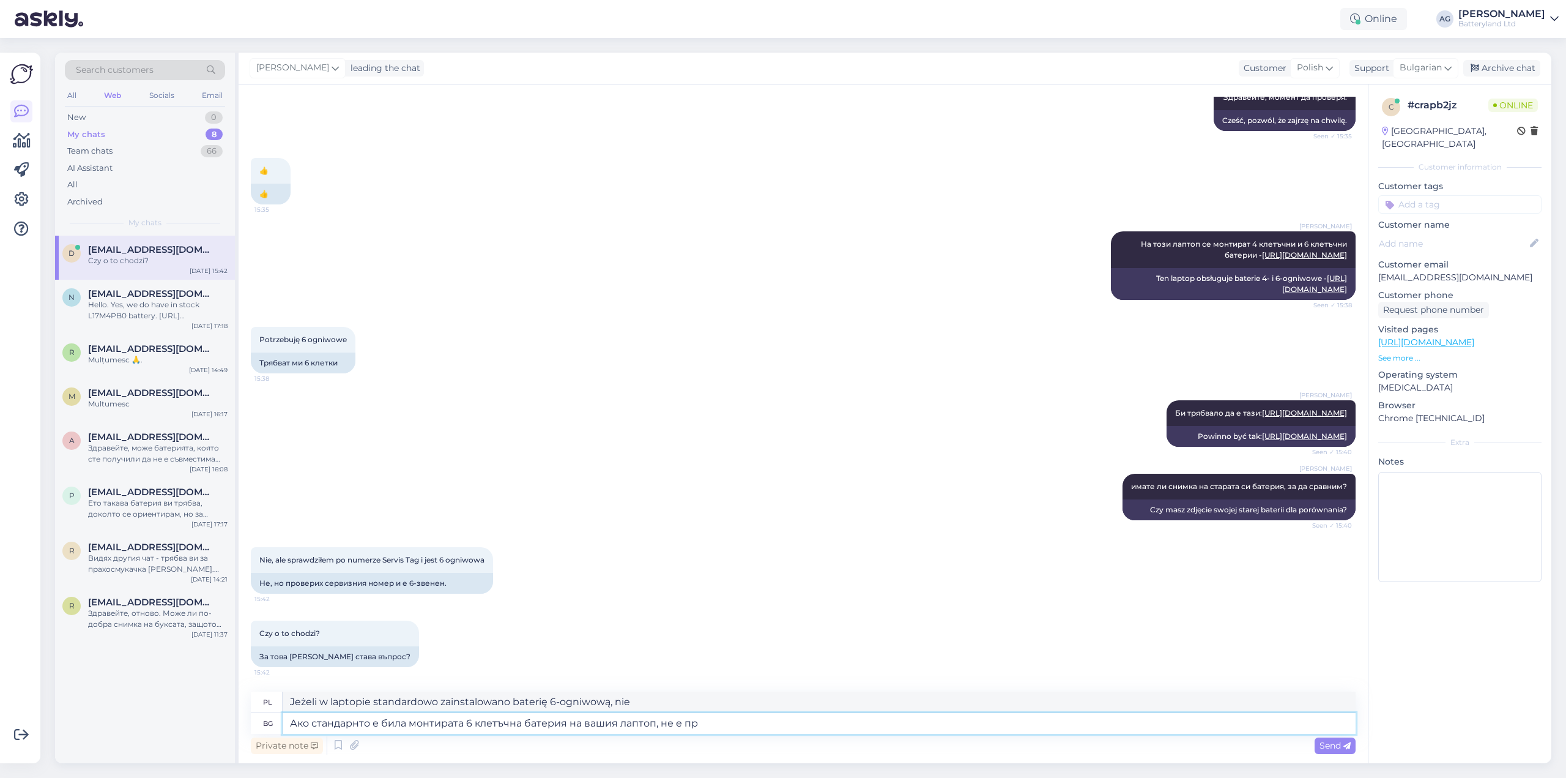
type textarea "Ако стандарнто е била монтирата 6 клетъчна батерия на вашия лаптоп, не е про"
type textarea "Jeśli w laptopie standardowo zainstalowano baterię 6-ogniwową, nie jest ona"
type textarea "Ако стандарнто е била монтирата 6 клетъчна батерия на вашия лаптоп, не е проблем"
type textarea "Jeśli w Twoim laptopie standardowo zainstalowano baterię 6-ogniwową, nie stanow…"
type textarea "Ако стандарнто е била монтирата 6 клетъчна батерия на вашия лаптоп, не е пробле…"
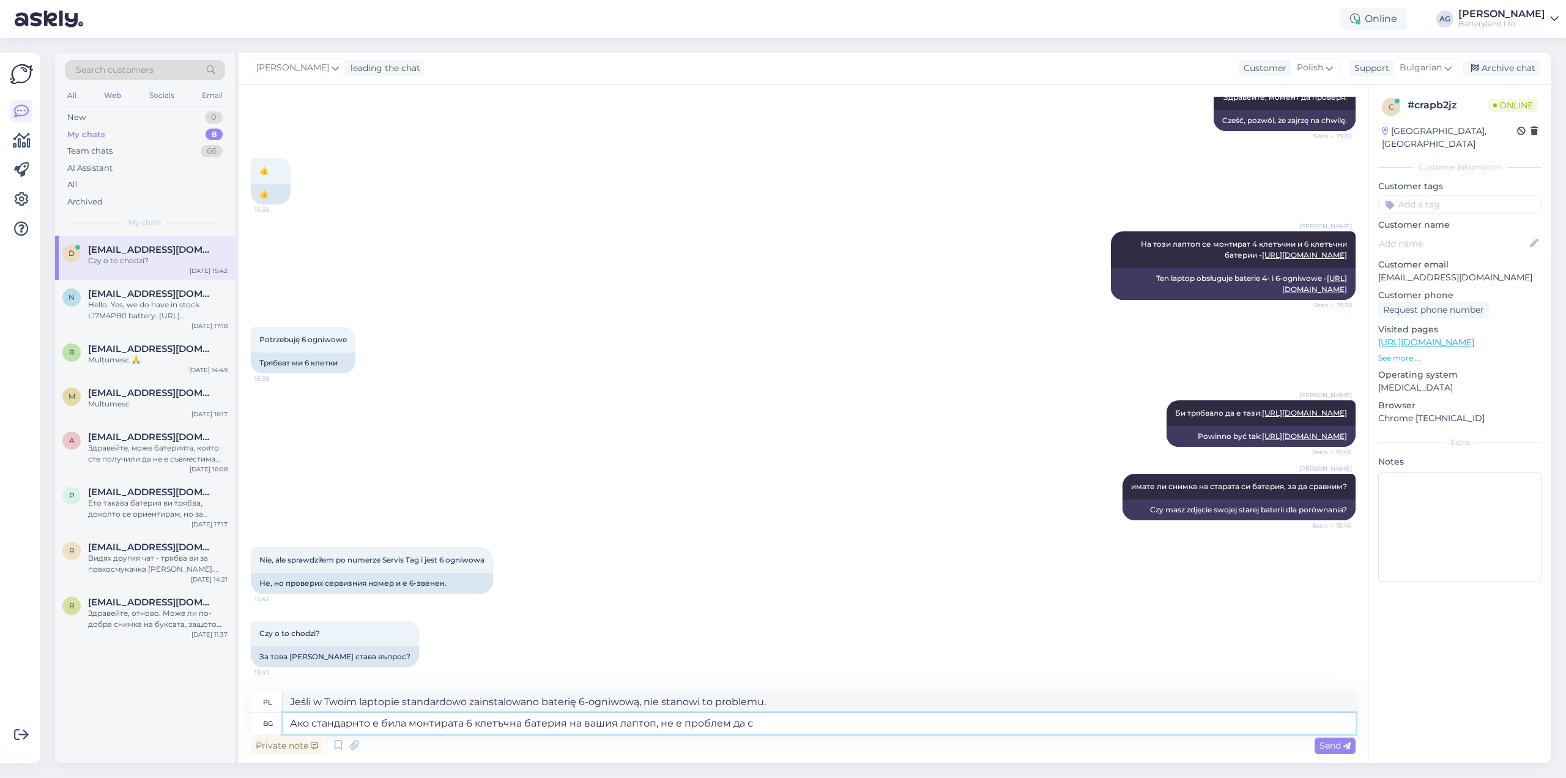
type textarea "Jeżeli w Twoim laptopie standardowo zainstalowano baterię 6-ogniwową, nie będzi…"
type textarea "Ако стандарнто е била монтирата 6 клетъчна батерия на вашия лаптоп, не е пробле…"
type textarea "Jeśli w Twoim laptopie standardowo zamontowano baterię 6-ogniwową, nie będzie p…"
type textarea "Ако стандарнто е била монтирата 6 клетъчна батерия на вашия лаптоп, не е пробле…"
type textarea "Jeśli w Twoim laptopie standardowo zamontowano baterię 6-ogniwową, jej montaż n…"
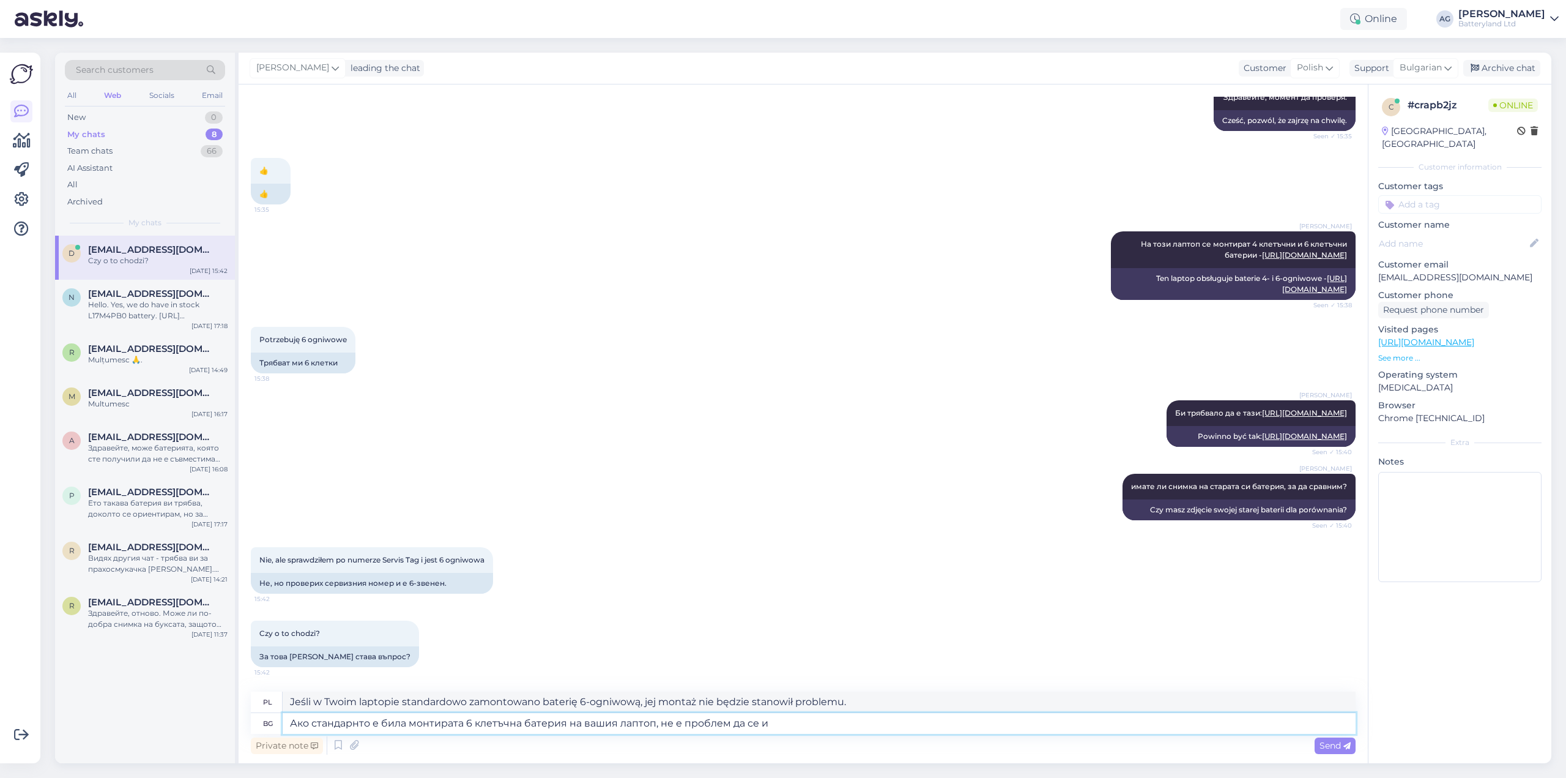
type textarea "Ако стандарнто е била монтирата 6 клетъчна батерия на вашия лаптоп, не е пробле…"
type textarea "Jeśli w Twoim laptopie standardowo zamontowano baterię 6-ogniwową, nie będzie p…"
type textarea "Ако стандарнто е била монтирата 6 клетъчна батерия на вашия лаптоп, не е пробле…"
type textarea "Jeżeli w Twoim laptopie standardowo zainstalowano baterię 6-ogniwową, nie będzi…"
type textarea "Ако стандарнто е била монтирата 6 клетъчна батерия на вашия лаптоп, не е пробле…"
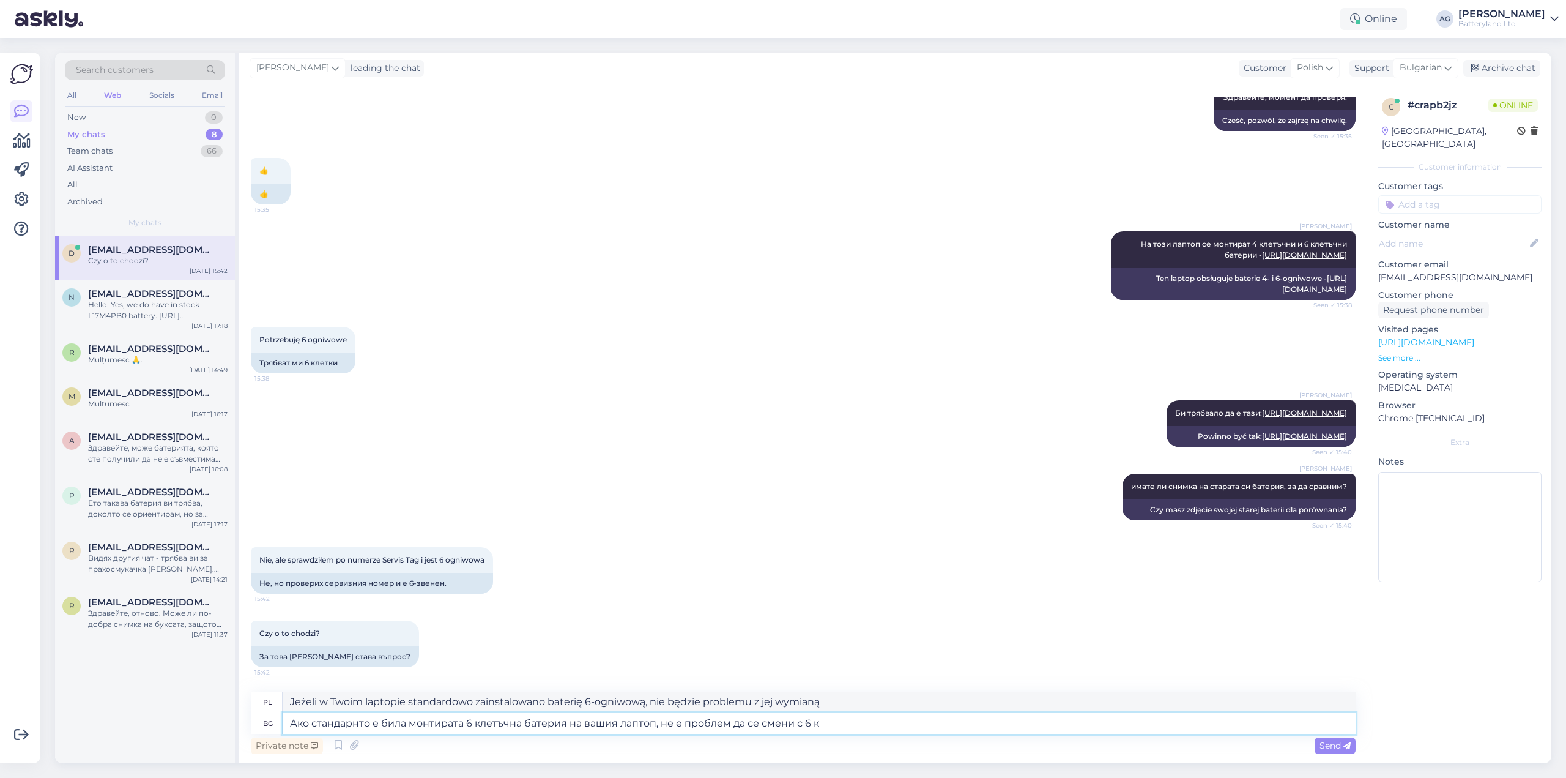
type textarea "Jeśli w Twoim laptopie standardowo zamontowano baterię 6-ogniwową, nie będzie p…"
type textarea "Ако стандарнто е била монтирата 6 клетъчна батерия на вашия лаптоп, не е пробле…"
type textarea "Jeżeli w Twoim laptopie standardowo zamontowano baterię 6-ogniwową, nie będzie …"
type textarea "Ако стандарнто е била монтирата 6 клетъчна батерия на вашия лаптоп, не е пробле…"
type textarea "Jeśli w Twoim laptopie standardowo zamontowano baterię 6-ogniwową, nie będzie p…"
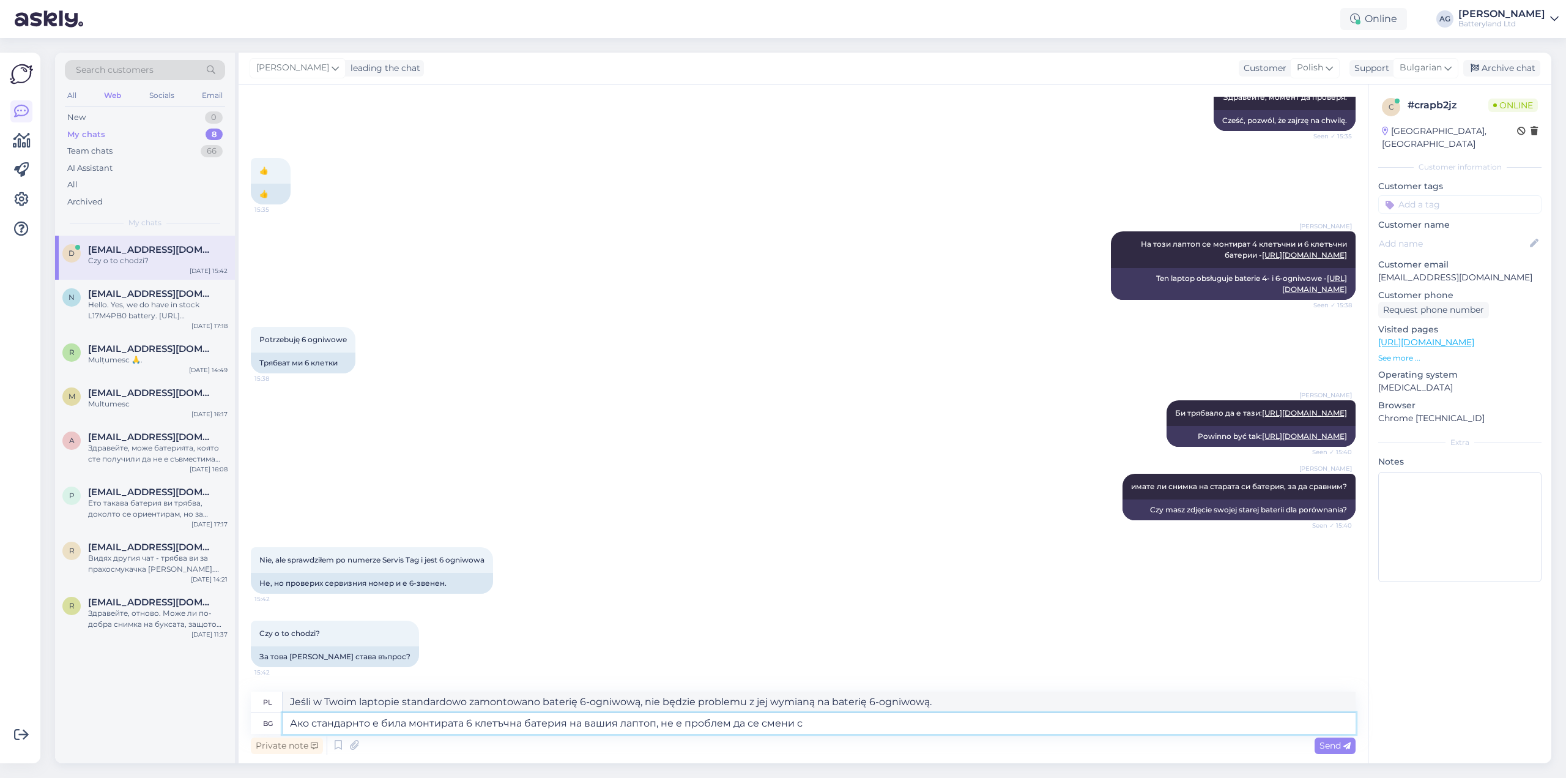
type textarea "Ако стандарнто е била монтирата 6 клетъчна батерия на вашия лаптоп, не е пробле…"
type textarea "Jeżeli w Twoim laptopie standardowo zainstalowano baterię 6-ogniwową, nie będzi…"
type textarea "Ако стандарнто е била монтирата 6 клетъчна батерия на вашия лаптоп, не е пробле…"
type textarea "Jeśli w Twoim laptopie standardowo zamontowano baterię 6-ogniwową, nie będzie p…"
type textarea "Ако стандарнто е била монтирата 6 клетъчна батерия на вашия лаптоп, не е пробле…"
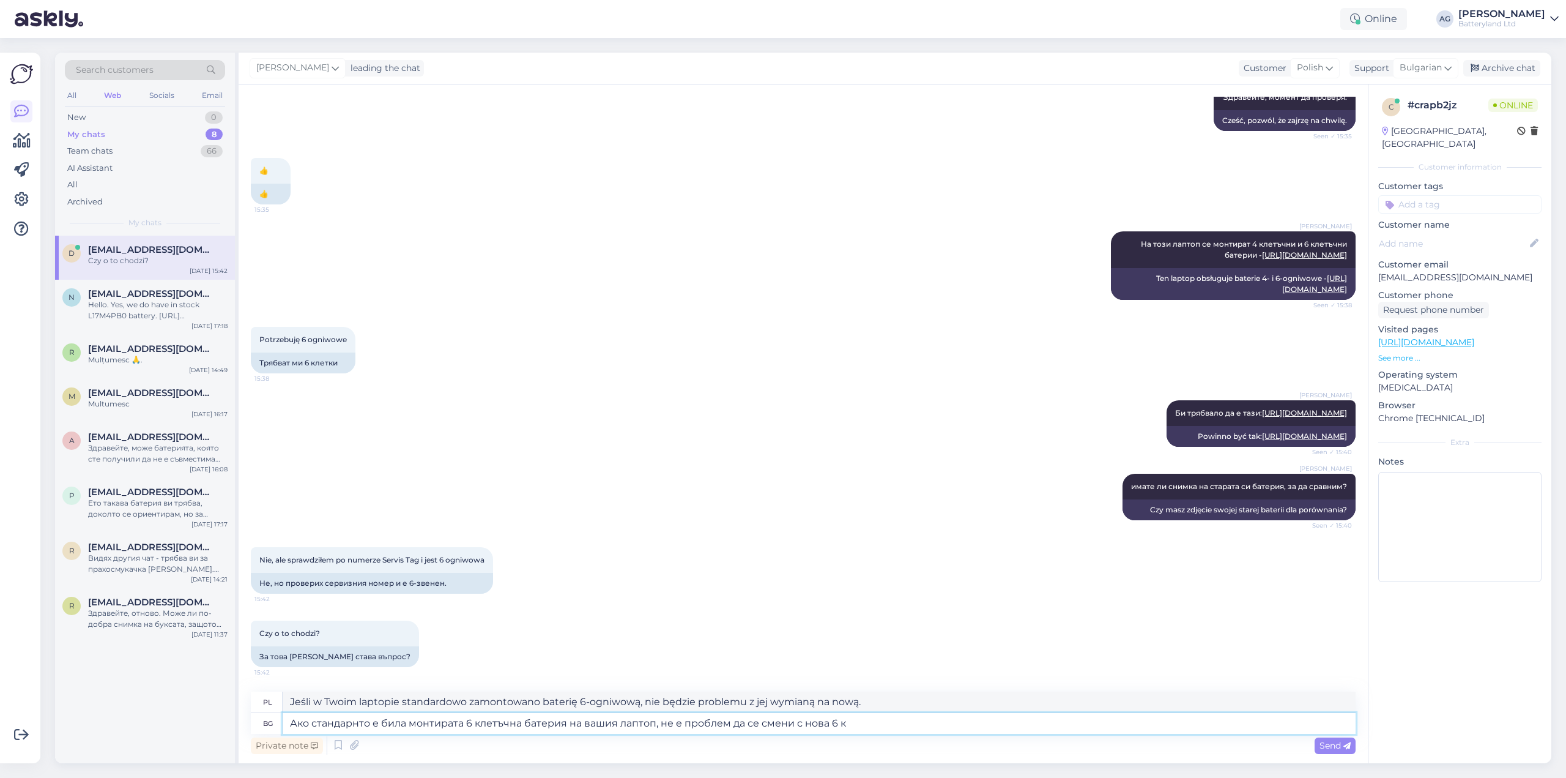
type textarea "Jeżeli w laptopie standardowo zamontowano baterię 6-ogniwową, nie będzie proble…"
type textarea "Ако стандарнто е била монтирата 6 клетъчна батерия на вашия лаптоп, не е пробле…"
type textarea "Jeżeli w Twoim laptopie standardowo zamontowano baterię 6-ogniwową, nie będzie …"
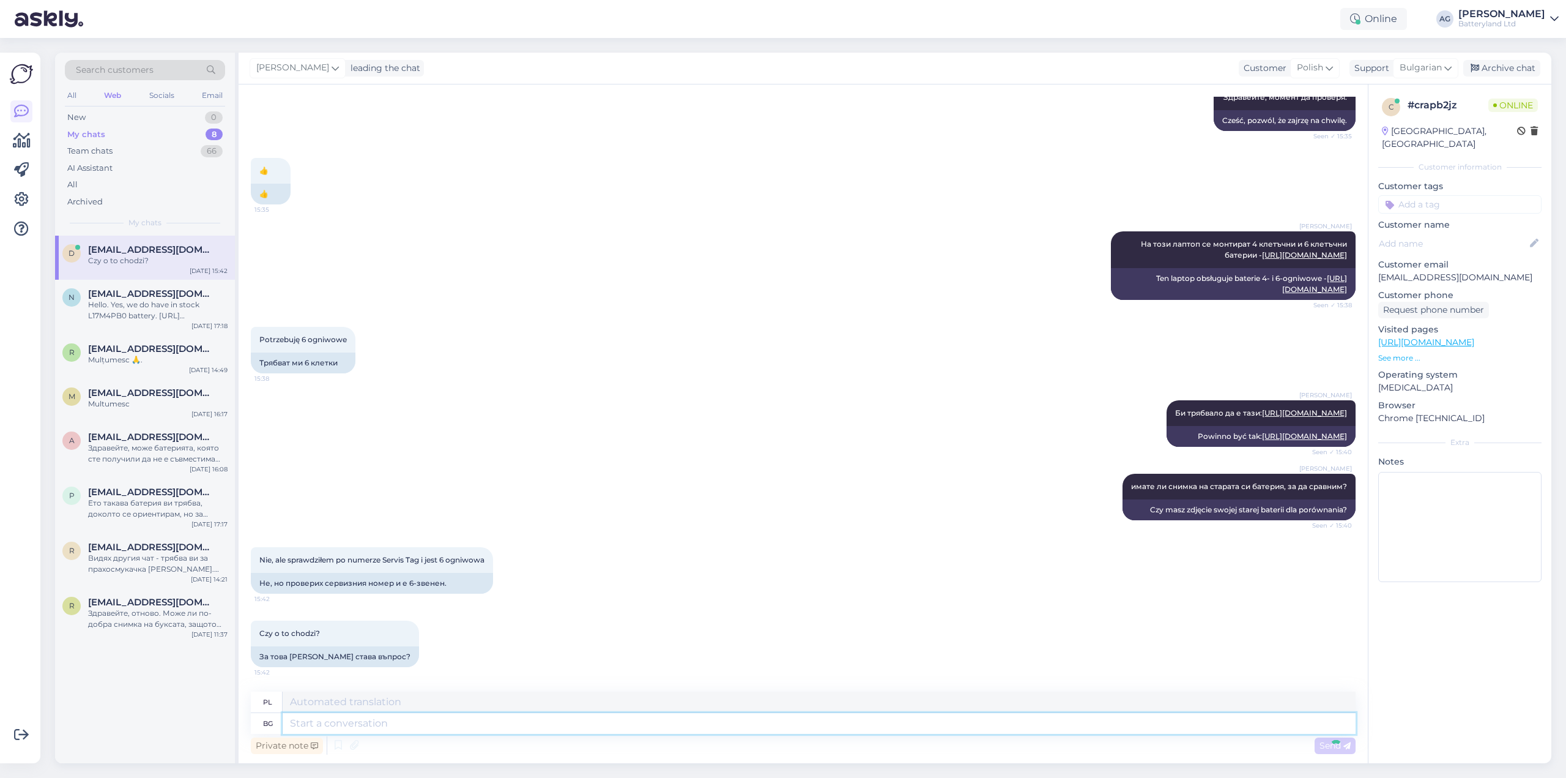
scroll to position [389, 0]
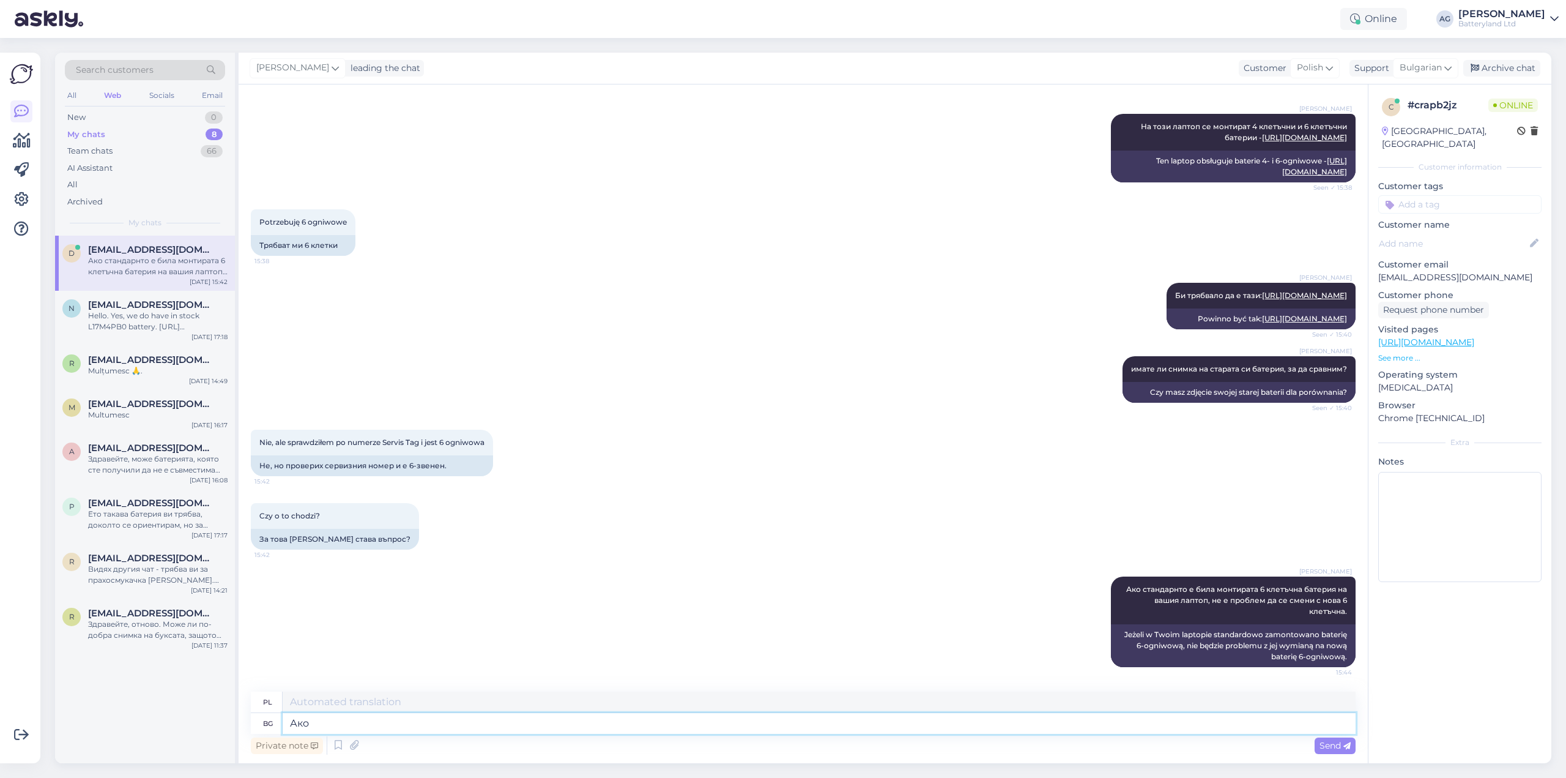
type textarea "Ако с"
type textarea "Jeśli"
type textarea "Ако стандартно"
type textarea "Jeśli standard"
type textarea "Ако стандартно лаптоп"
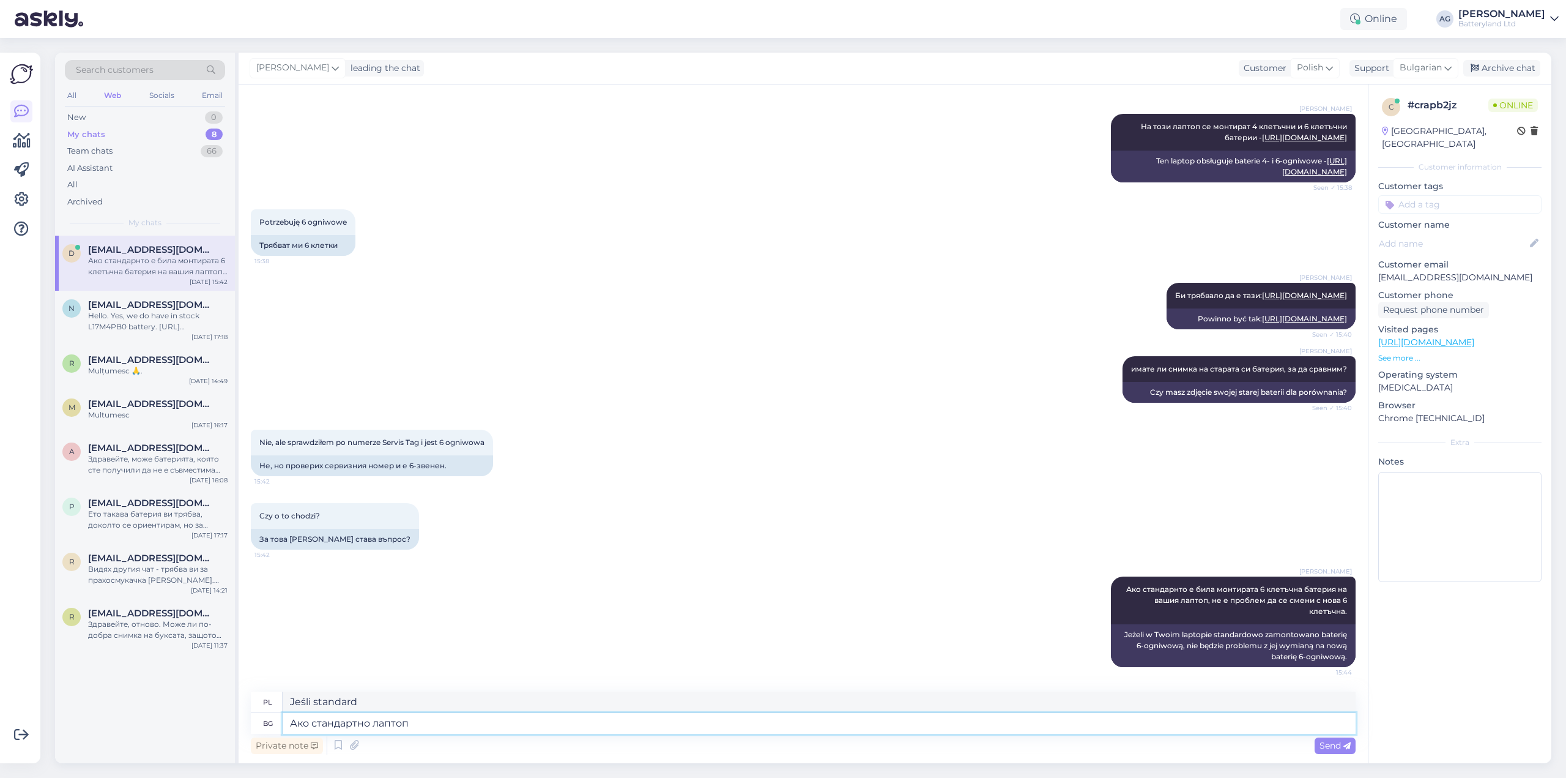
type textarea "Jeśli standardowy laptop"
type textarea "Ако стандартно лаптопът"
type textarea "Jeśli laptop jest standardowy"
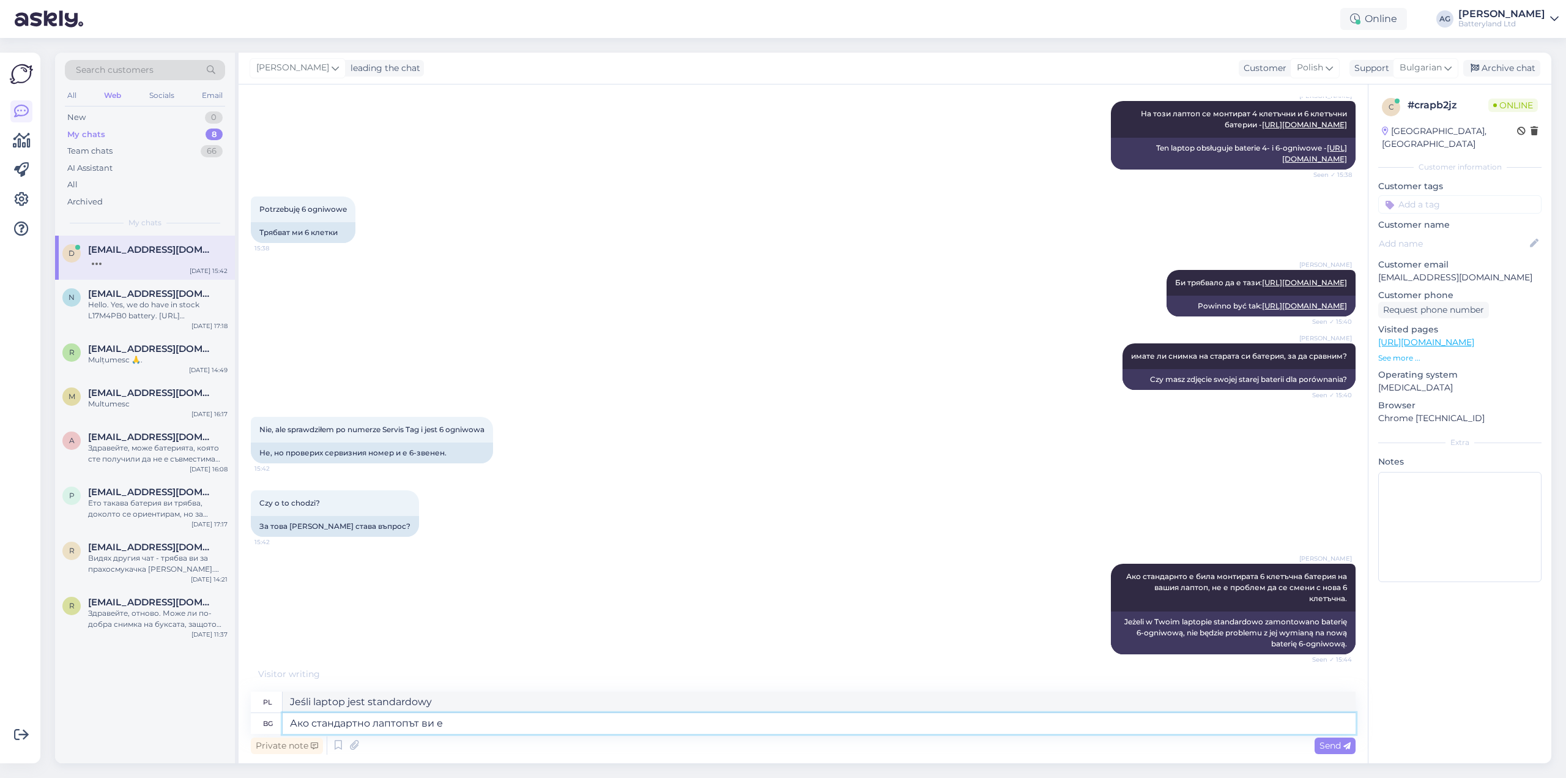
type textarea "Ако стандартно лаптопът ви е"
type textarea "Jeśli twój laptop jest standardowy"
type textarea "Ако стандартно лаптопът ви е бил с"
type textarea "Jeśli Twój laptop jest standardowo wyposażony w"
type textarea "Ако стандартно лаптопът ви е бил с 4 кле"
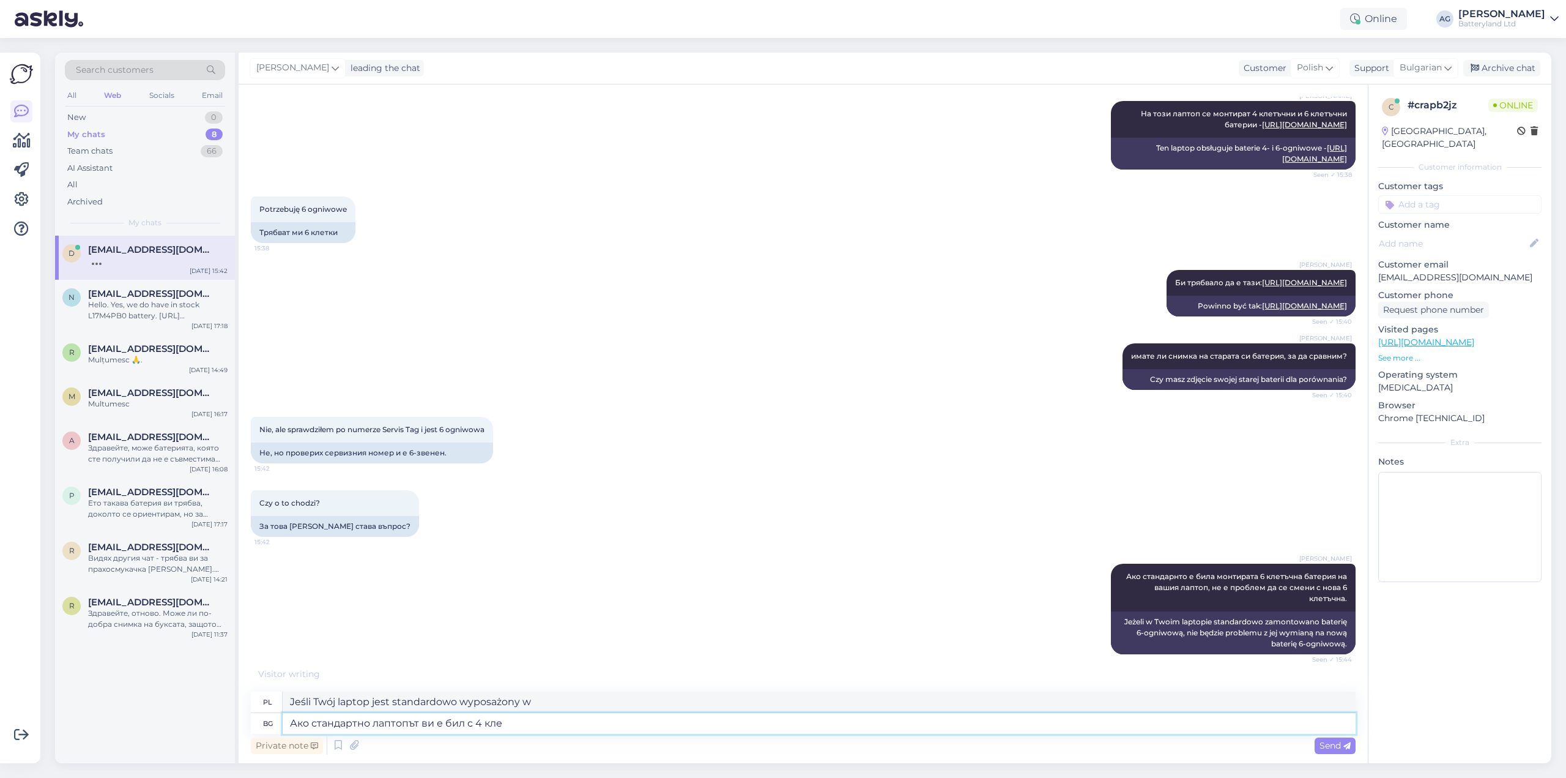
type textarea "Jeśli Twój laptop standardowo posiada 4"
type textarea "Ако стандартно лаптопът ви е бил с 4 клетъчна, п"
type textarea "Jeśli Twój laptop jest standardowo wyposażony w baterię 4-ogniwową,"
type textarea "Ако стандартно лаптопът ви е бил с 4 клетъчна, пак може"
type textarea "Jeśli Twój laptop jest standardowo wyposażony w baterię 4-ogniwową, [DATE]"
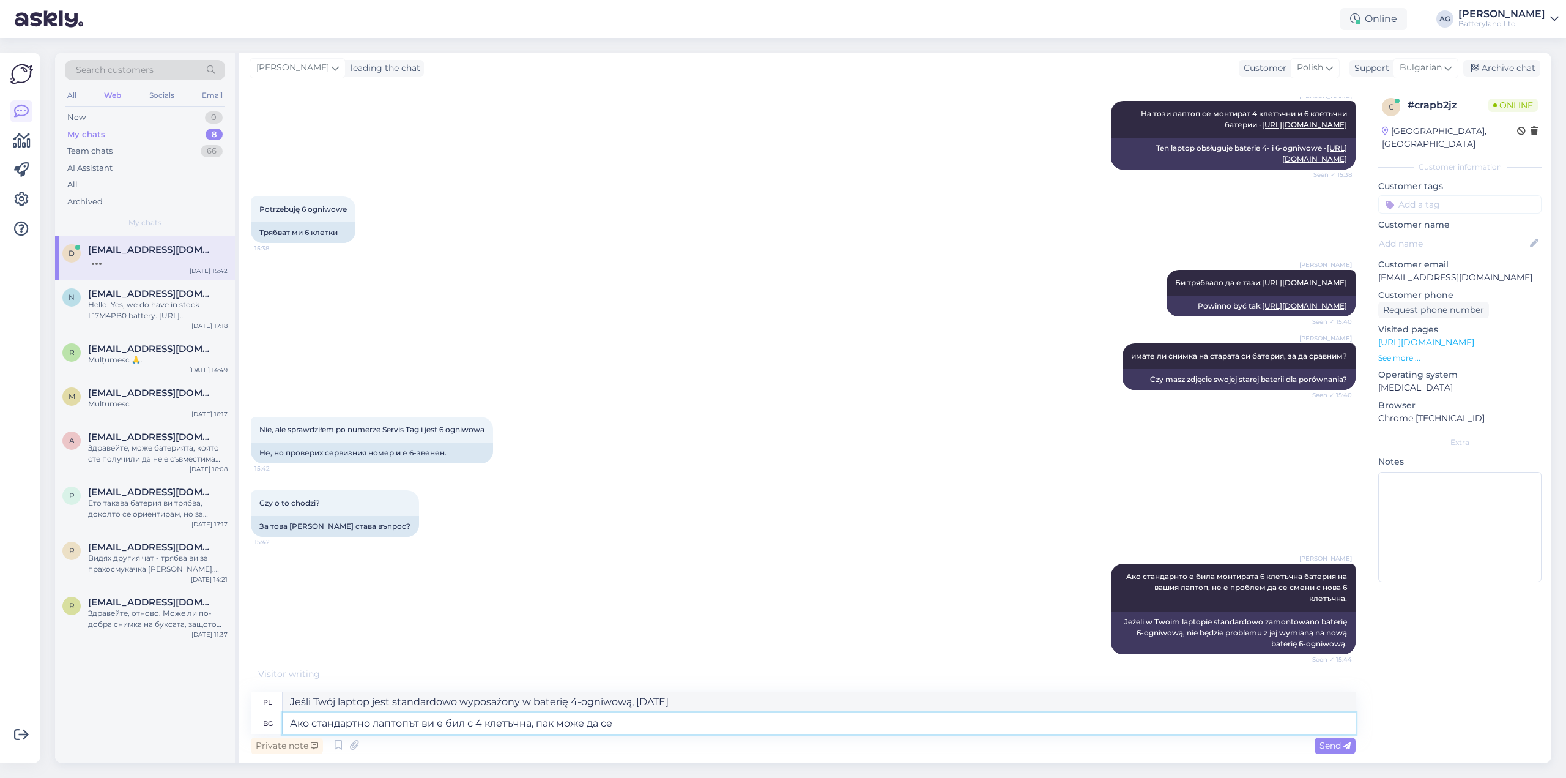
type textarea "Ако стандартно лаптопът ви е бил с 4 клетъчна, пак може да се"
type textarea "Jeśli Twój laptop jest standardowo wyposażony w baterię 4-ogniwową, [DATE] może…"
type textarea "Ако стандартно лаптопът ви е бил с 4 клетъчна, пак може да се с"
type textarea "Jeśli Twój laptop jest standardowo wyposażony w 4 ogniwa, [DATE] możesz"
type textarea "Ако стандартно лаптопът ви е бил с 4 клетъчна, пак може да се сл"
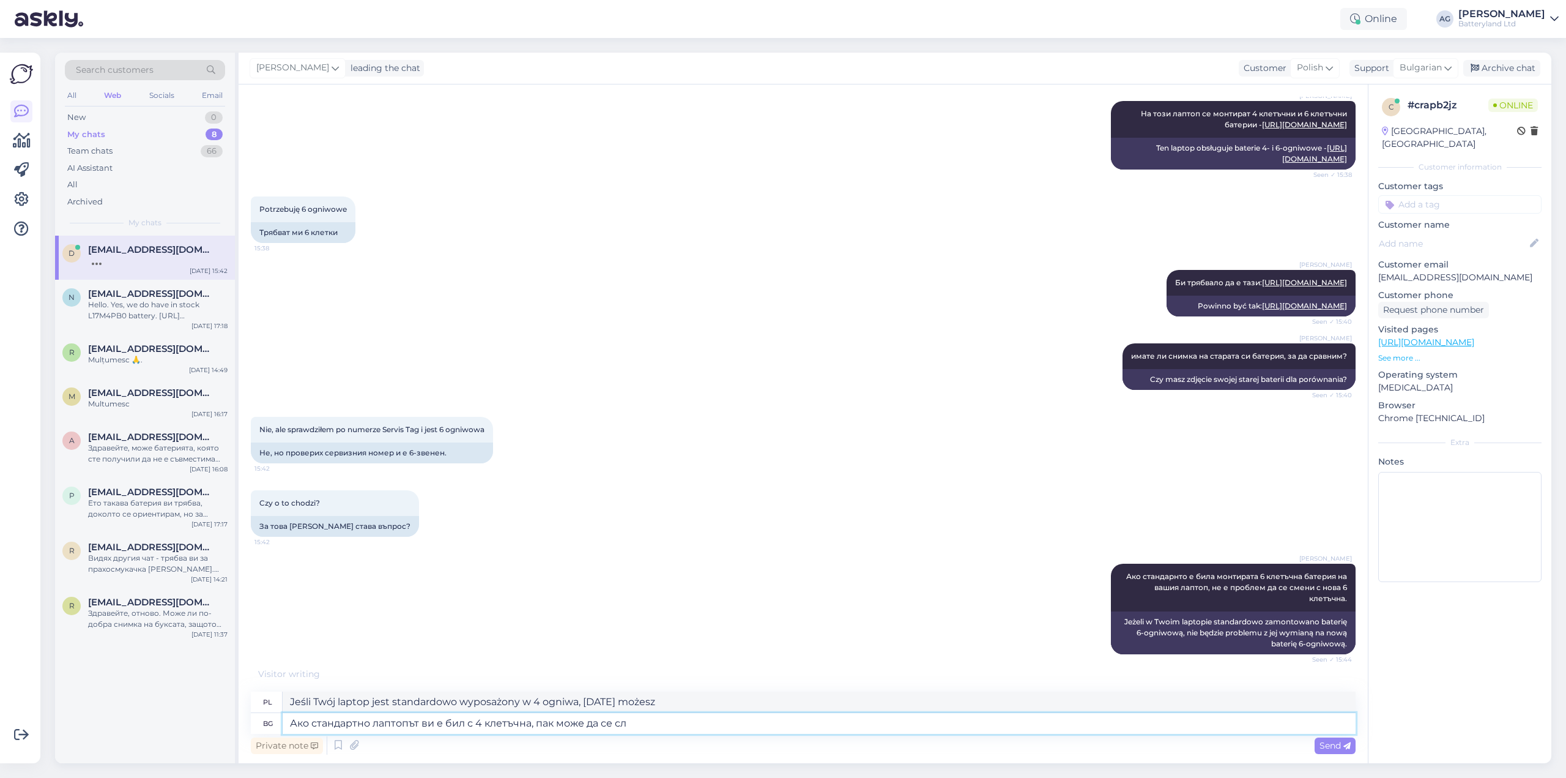
type textarea "Jeśli Twój laptop jest standardowo wyposażony w 4 ogniwa, [DATE] możesz je mieć"
type textarea "Ако стандартно лаптопът ви е бил с 4 клетъчна, пак може да се сложи"
type textarea "Jeśli w Twoim laptopie standardowo znajduje się bateria 4-ogniwowa, [DATE] może…"
type textarea "Ако стандартно лаптопът ви е бил с 4 клетъчна, пак може да се сложи 6 кле"
type textarea "Jeśli Twój laptop standardowo wyposażony jest w 4 ogniwa, możesz zamontować 6."
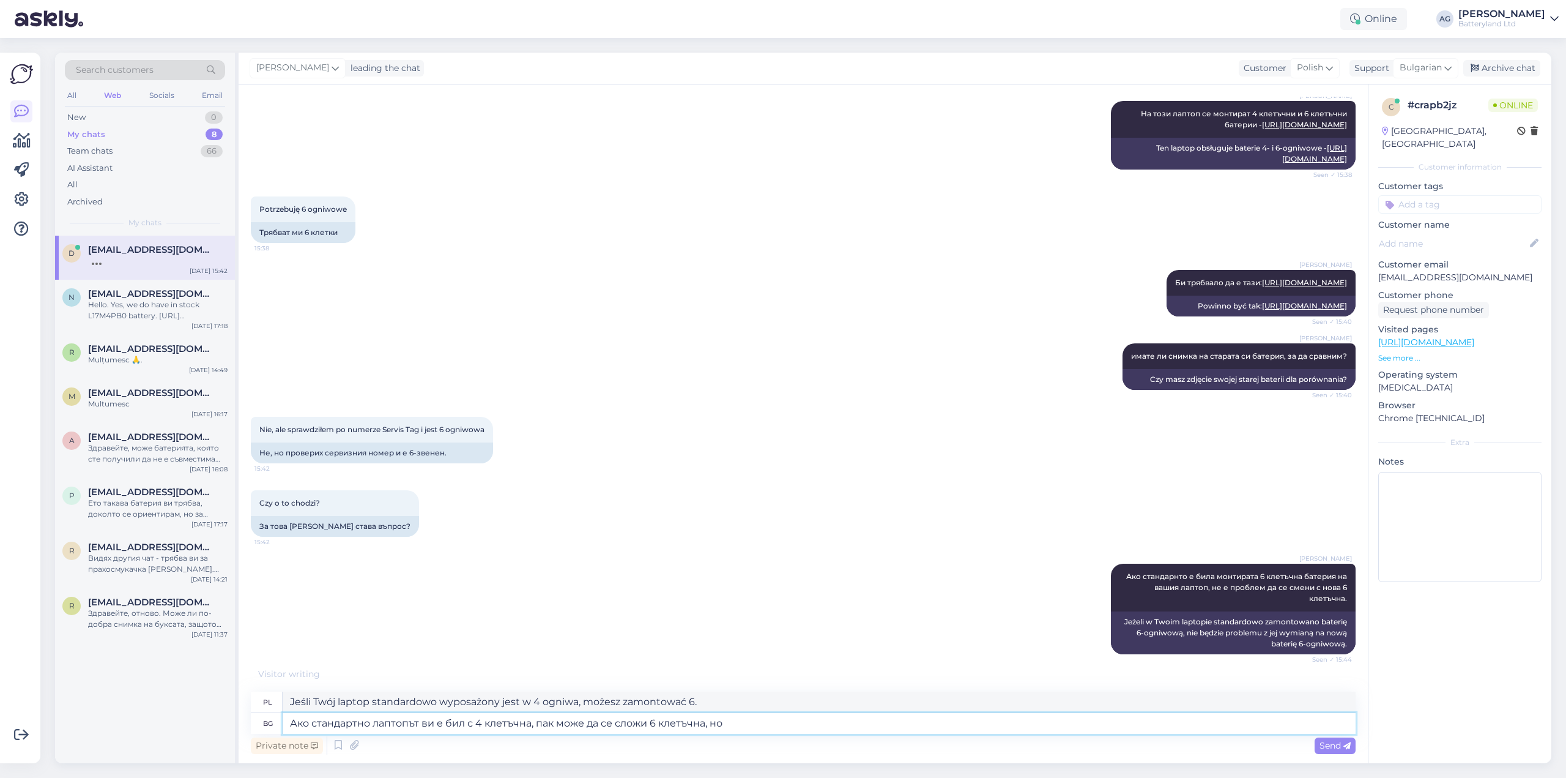
type textarea "Ако стандартно лаптопът ви е бил с 4 клетъчна, пак може да се сложи 6 клетъчна,…"
type textarea "Jeśli Twój laptop został standardowo wyposażony w baterię 4-ogniwową, [DATE] mo…"
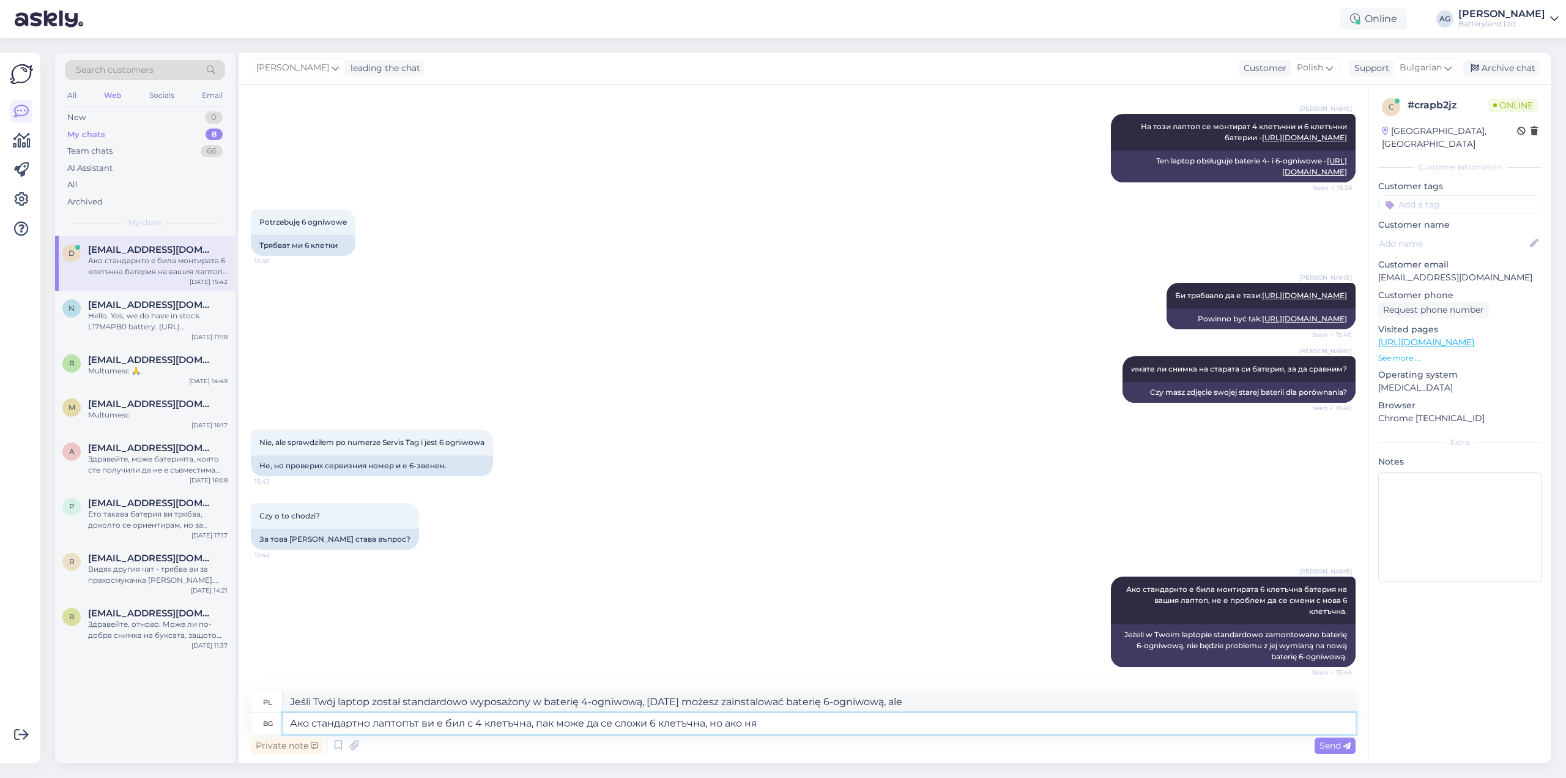
type textarea "Ако стандартно лаптопът ви е бил с 4 клетъчна, пак може да се сложи 6 клетъчна,…"
type textarea "Jeżeli Twój laptop został wyposażony domyślnie w baterię 4-ogniwową, [DATE] moż…"
type textarea "Ако стандартно лаптопът ви е бил с 4 клетъчна, пак може да се сложи 6 клетъчна,…"
type textarea "Jeśli Twój laptop został wyposażony standardowo w akumulator 4-ogniwowy, [DATE]…"
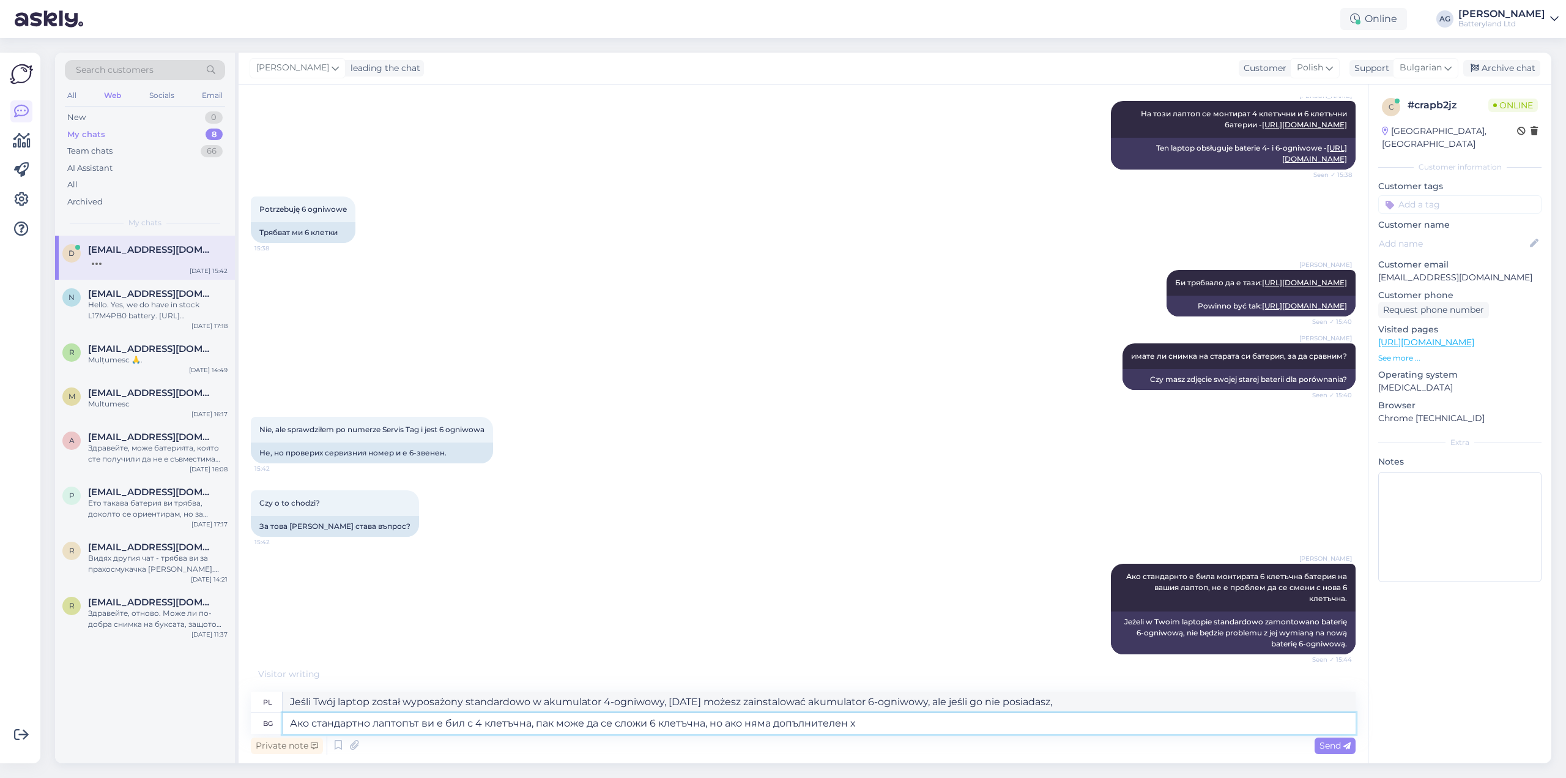
type textarea "Ако стандартно лаптопът ви е бил с 4 клетъчна, пак може да се сложи 6 клетъчна,…"
type textarea "Jeżeli Twój laptop został standardowo wyposażony w akumulator 4-ogniwowy, [DATE…"
type textarea "Ако стандартно лаптопът ви е бил с 4 клетъчна, пак може да се сложи 6 клетъчна,…"
type textarea "Jeżeli Twój laptop został standardowo wyposażony w akumulator 4-ogniwowy, [DATE…"
type textarea "Ако стандартно лаптопът ви е бил с 4 клетъчна, пак може да се сложи 6 клетъчна,…"
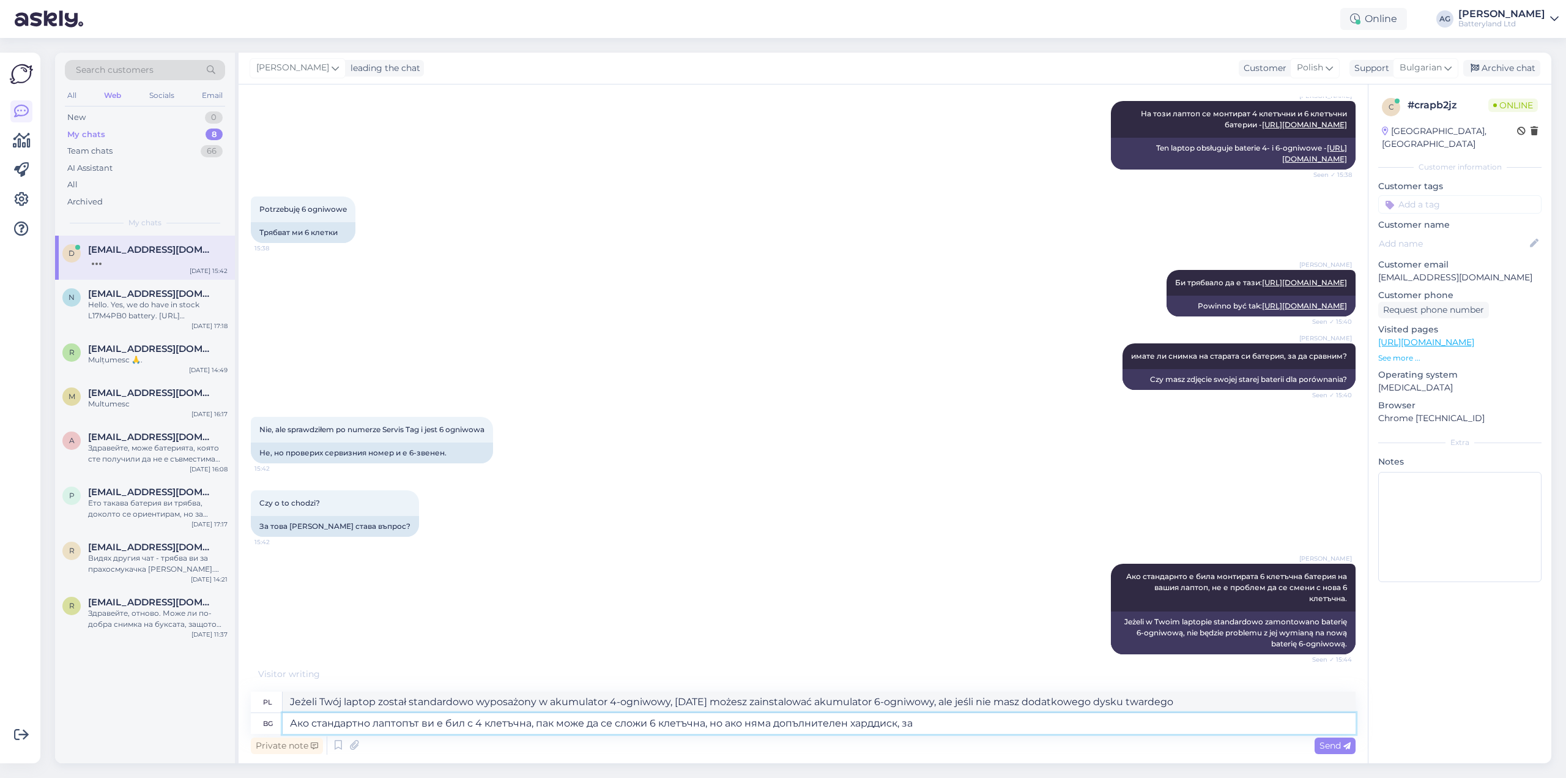
type textarea "Jeżeli Twój laptop został standardowo wyposażony w akumulator 4-ogniwowy, [DATE…"
type textarea "Ако стандартно лаптопът ви е бил с 4 клетъчна, пак може да се сложи 6 клетъчна,…"
type textarea "Jeśli Twój laptop został standardowo wyposażony w akumulator 4-ogniwowy, [DATE]…"
type textarea "Ако стандартно лаптопът ви е бил с 4 клетъчна, пак може да се сложи 6 клетъчна,…"
type textarea "Jeżeli Twój laptop został standardowo wyposażony w akumulator 4-ogniwowy, [DATE…"
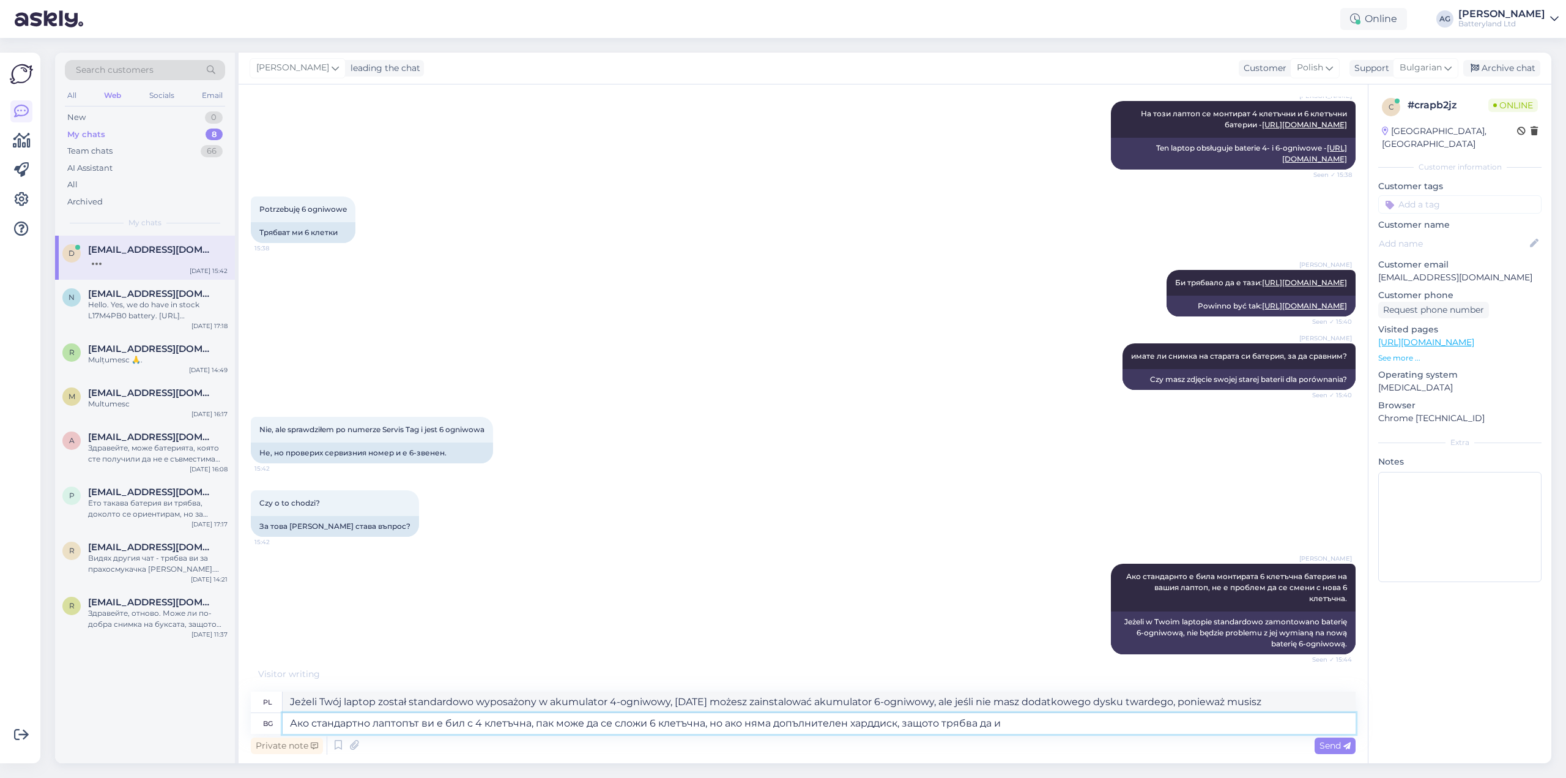
type textarea "Ако стандартно лаптопът ви е бил с 4 клетъчна, пак може да се сложи 6 клетъчна,…"
type textarea "Jeśli Twój laptop został standardowo wyposażony w akumulator 4-ogniwowy, [DATE]…"
type textarea "Ако стандартно лаптопът ви е бил с 4 клетъчна, пак може да се сложи 6 клетъчна,…"
type textarea "Jeśli Twój laptop został fabrycznie wyposażony w akumulator 4-ogniwowy, możesz …"
type textarea "Ако стандартно лаптопът ви е бил с 4 клетъчна, пак може да се сложи 6 клетъчна,…"
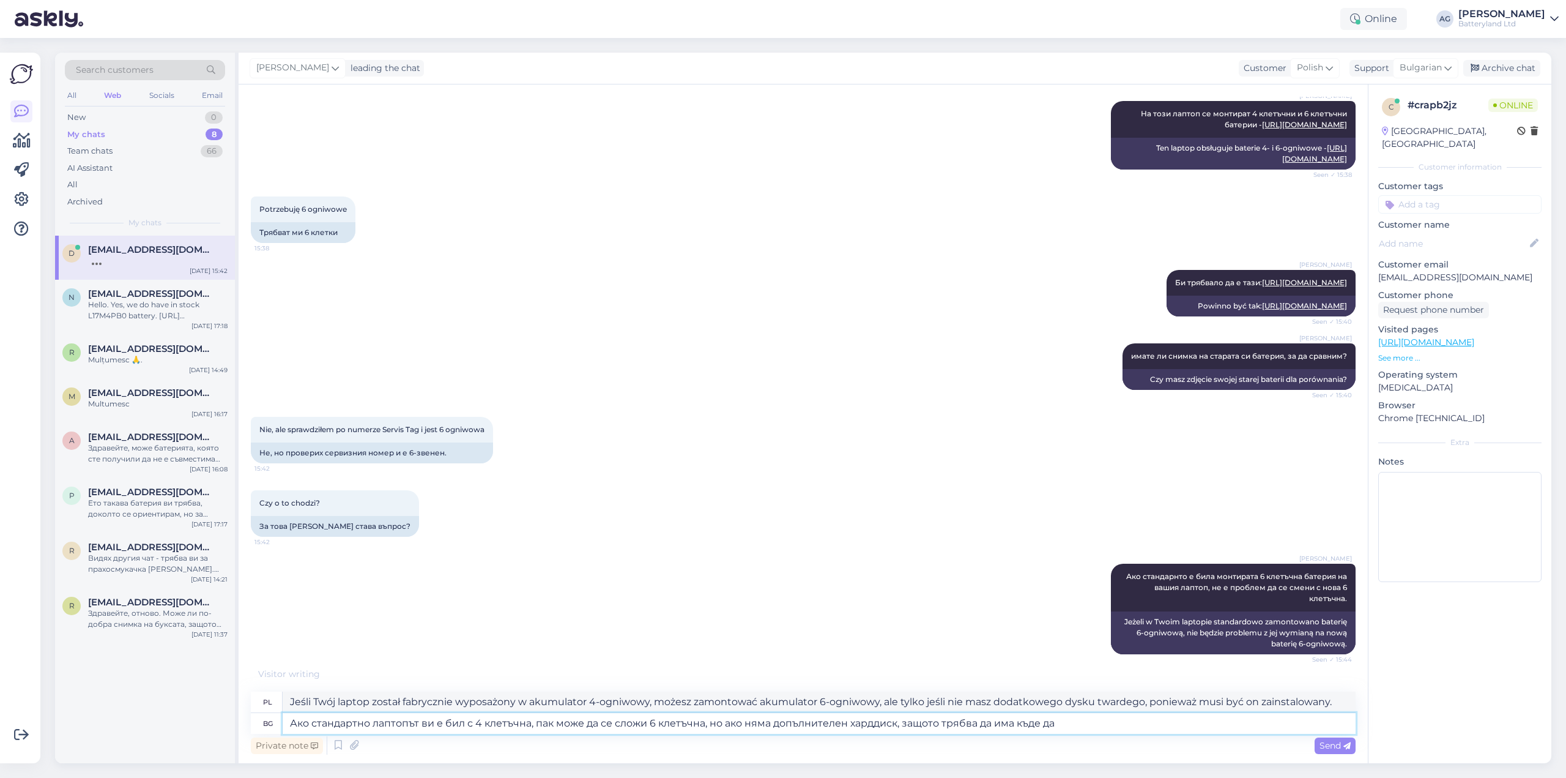
type textarea "Jeśli w laptopie znajduje się standardowa bateria 4-ogniwowa, [DATE] możesz zam…"
type textarea "Ако стандартно лаптопът ви е бил с 4 клетъчна, пак може да се сложи 6 клетъчна,…"
type textarea "Jeśli Twój laptop jest standardowo wyposażony w akumulator 4-ogniwowy, możesz z…"
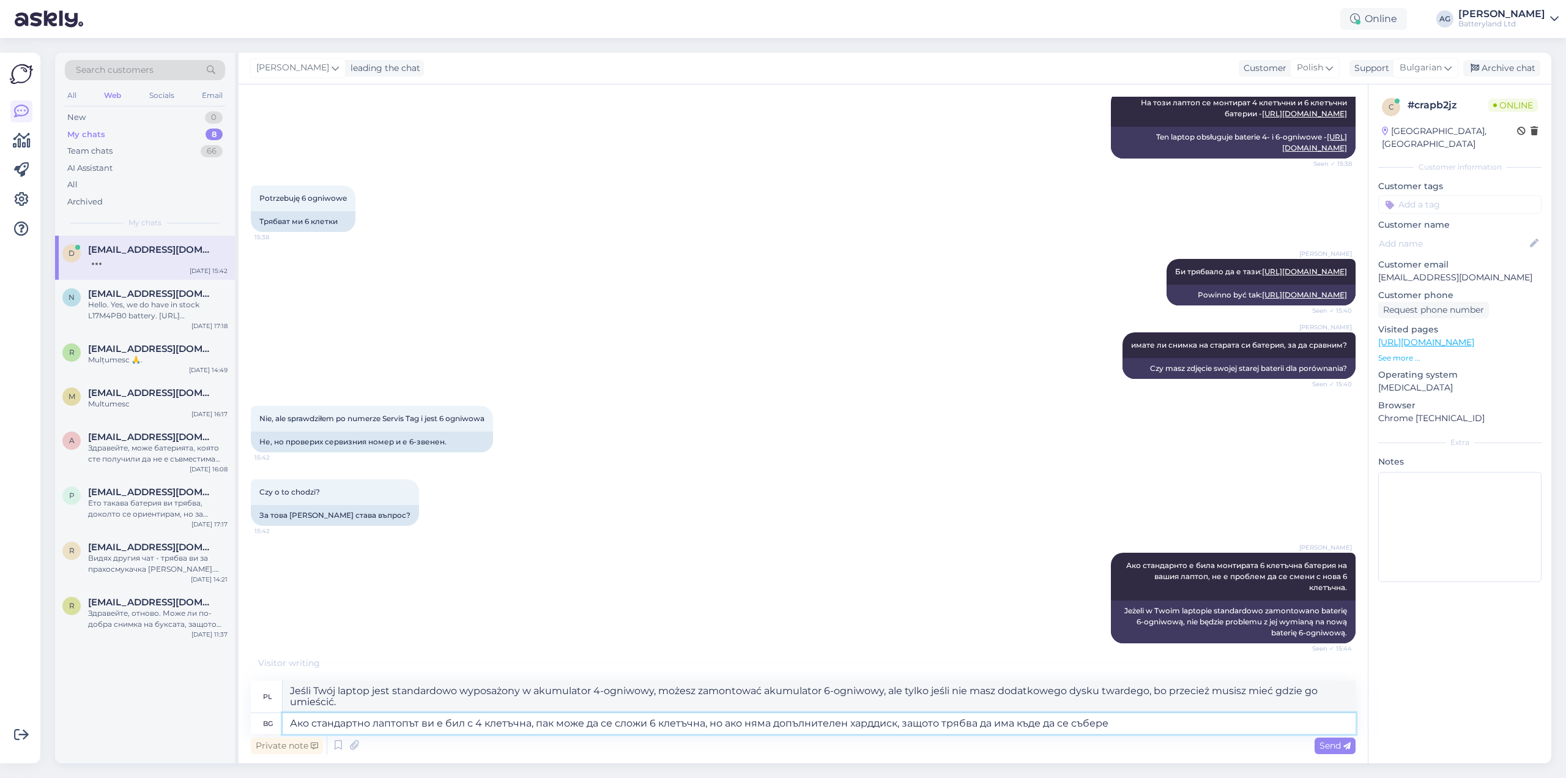
type textarea "Ако стандартно лаптопът ви е бил с 4 клетъчна, пак може да се сложи 6 клетъчна,…"
type textarea "Jeśli Twój laptop został fabrycznie wyposażony w akumulator 4-ogniwowy, możesz …"
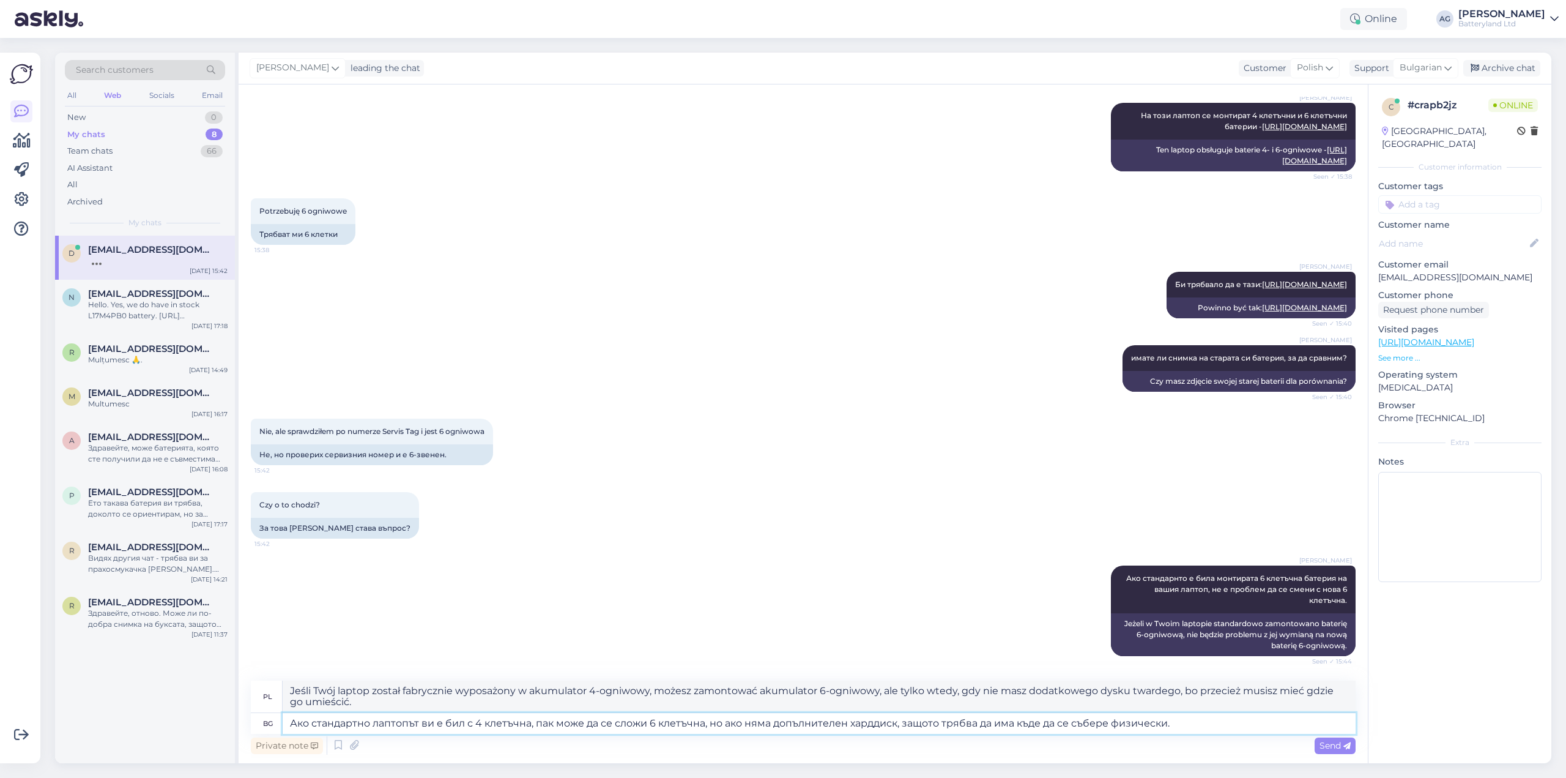
type textarea "Ако стандартно лаптопът ви е бил с 4 клетъчна, пак може да се сложи 6 клетъчна,…"
type textarea "Jeśli Twój laptop został standardowo wyposażony w akumulator 4-ogniwowy, [DATE]…"
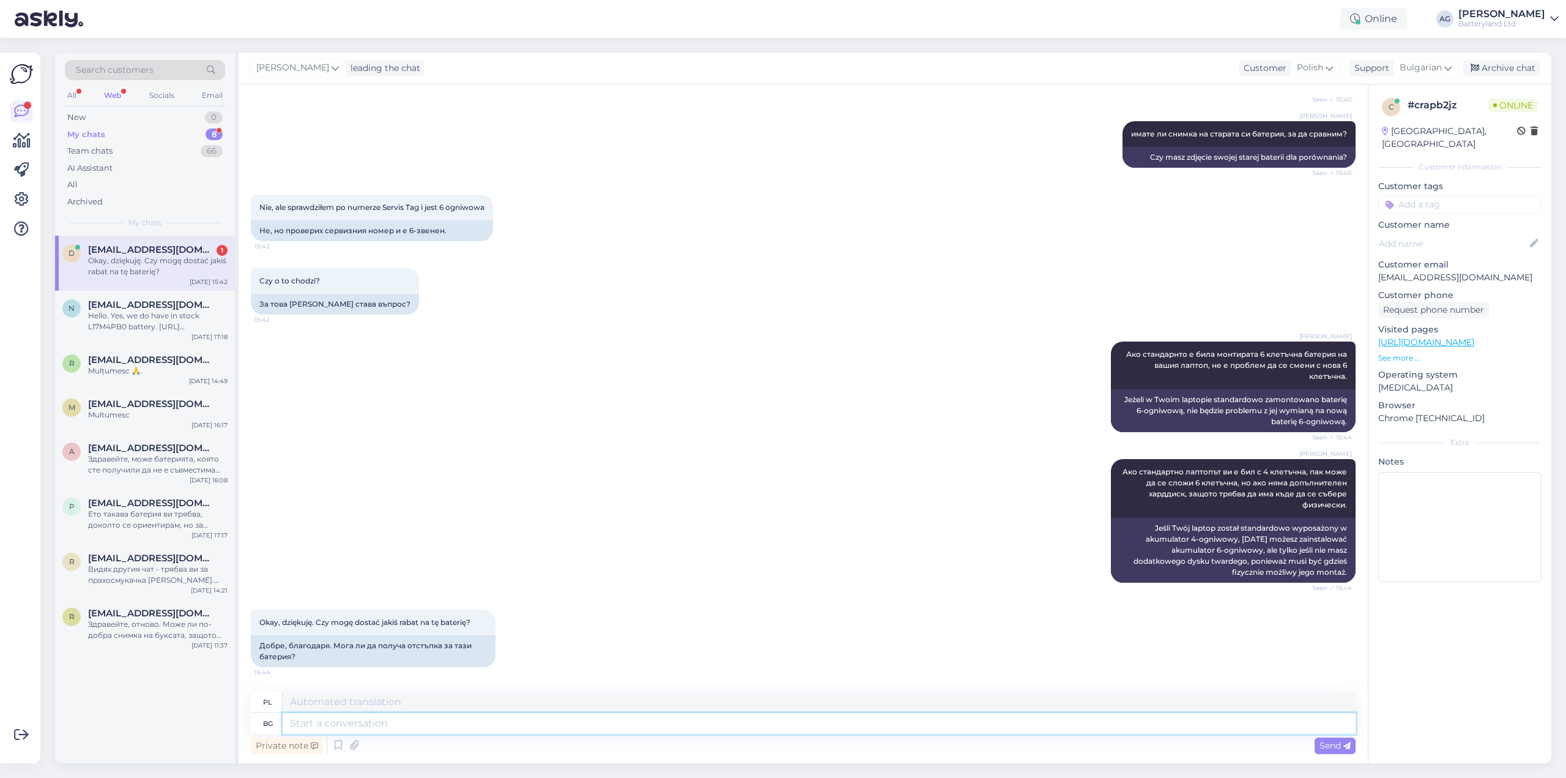
scroll to position [624, 0]
click at [416, 723] on textarea at bounding box center [819, 723] width 1073 height 21
type textarea "Съжалявам, но"
type textarea "Przepraszam,"
type textarea "Съжалявам, но [PERSON_NAME]"
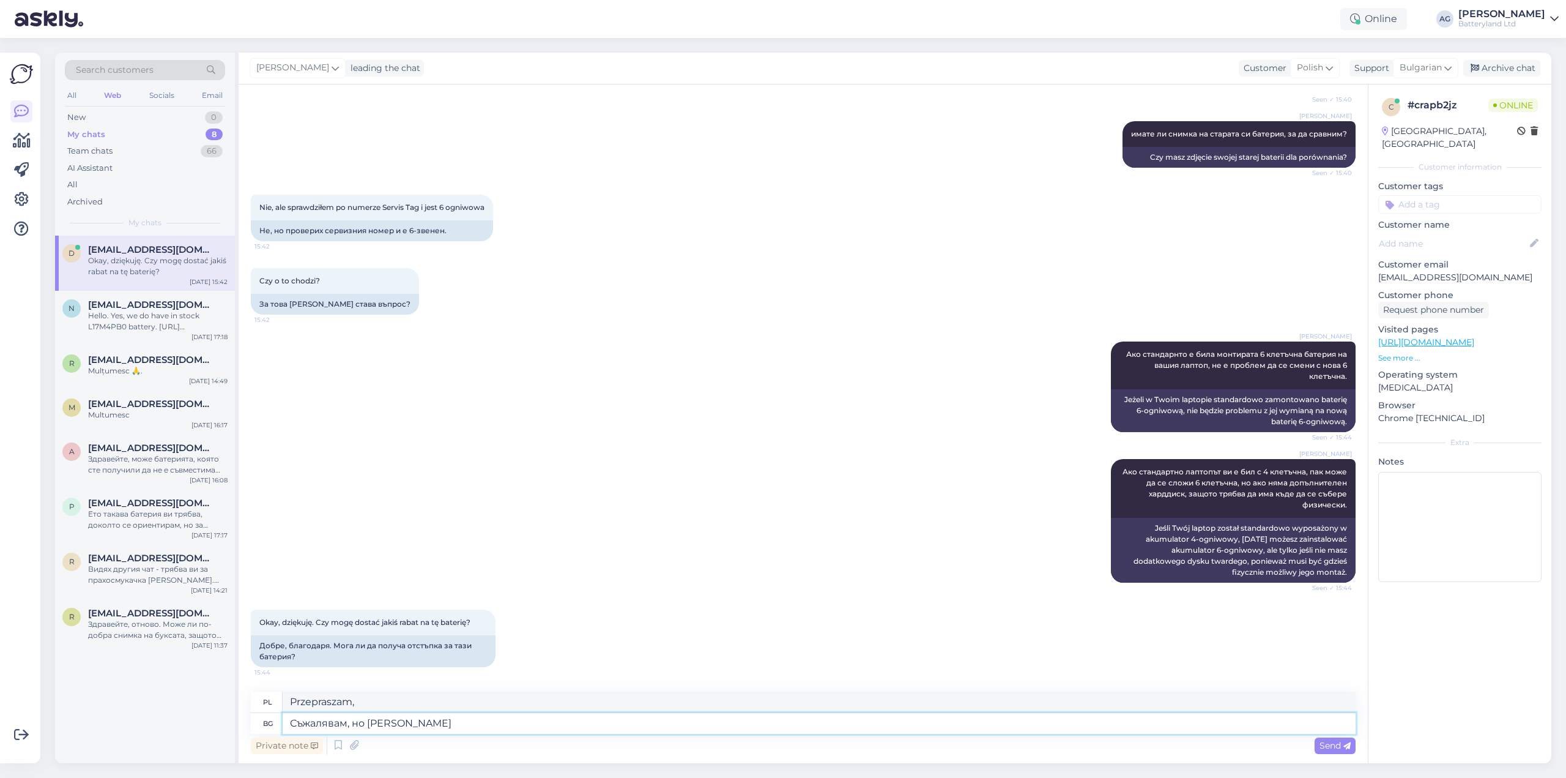
type textarea "[PERSON_NAME], ale"
type textarea "Съжалявам, но не м"
type textarea "Przykro mi, ale nie."
type textarea "Съжалявам, но не мога да"
type textarea "Przykro mi, ale nie mogę."
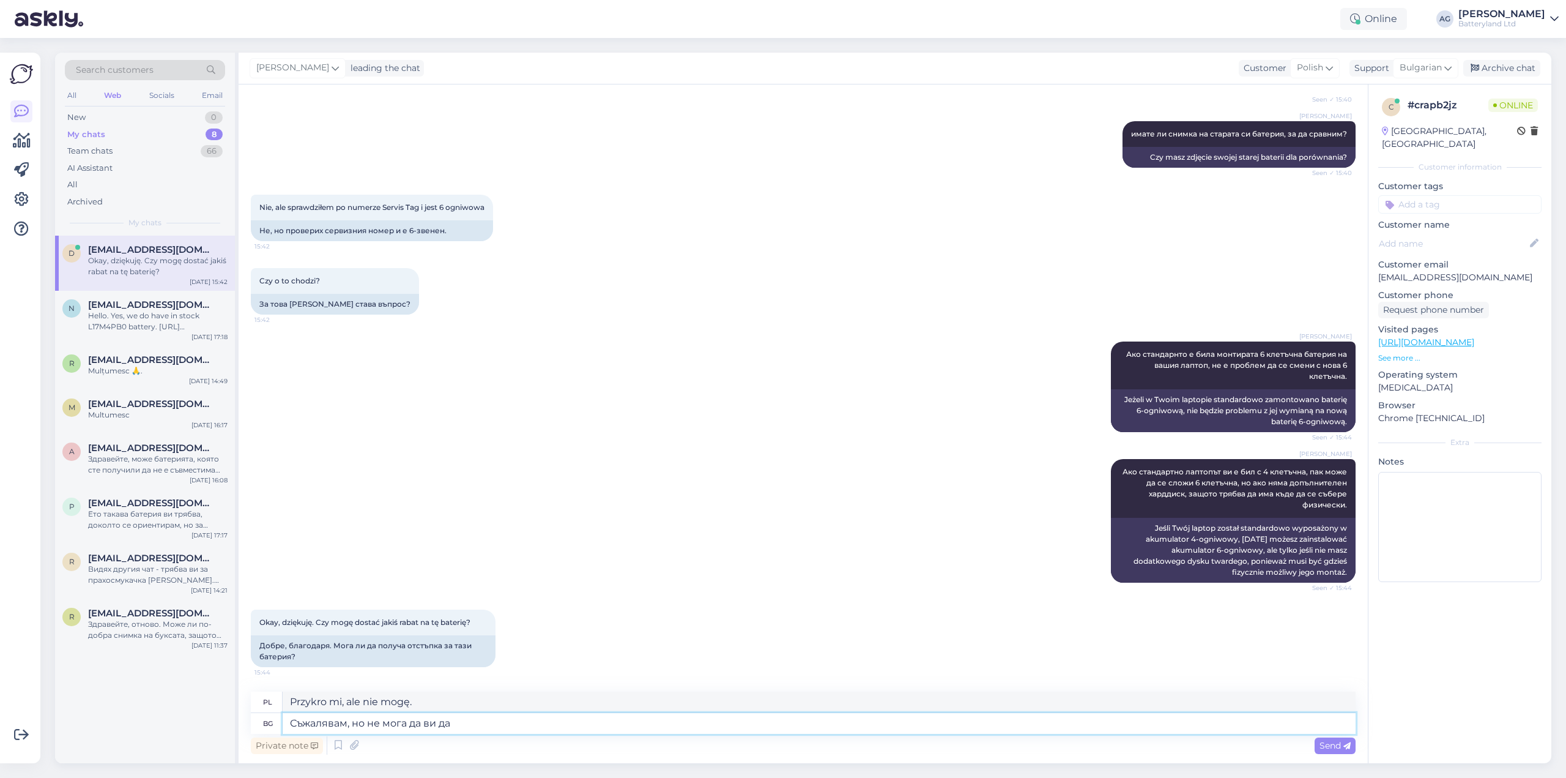
type textarea "Съжалявам, но не мога да ви дам"
type textarea "Przykro mi, ale nie mogę ci pomóc."
type textarea "Съжалявам, но не мога да ви дам"
type textarea "Przykro mi, ale nie mogę ci dać"
type textarea "Съжалявам, но не мога да ви дам отстъпка з"
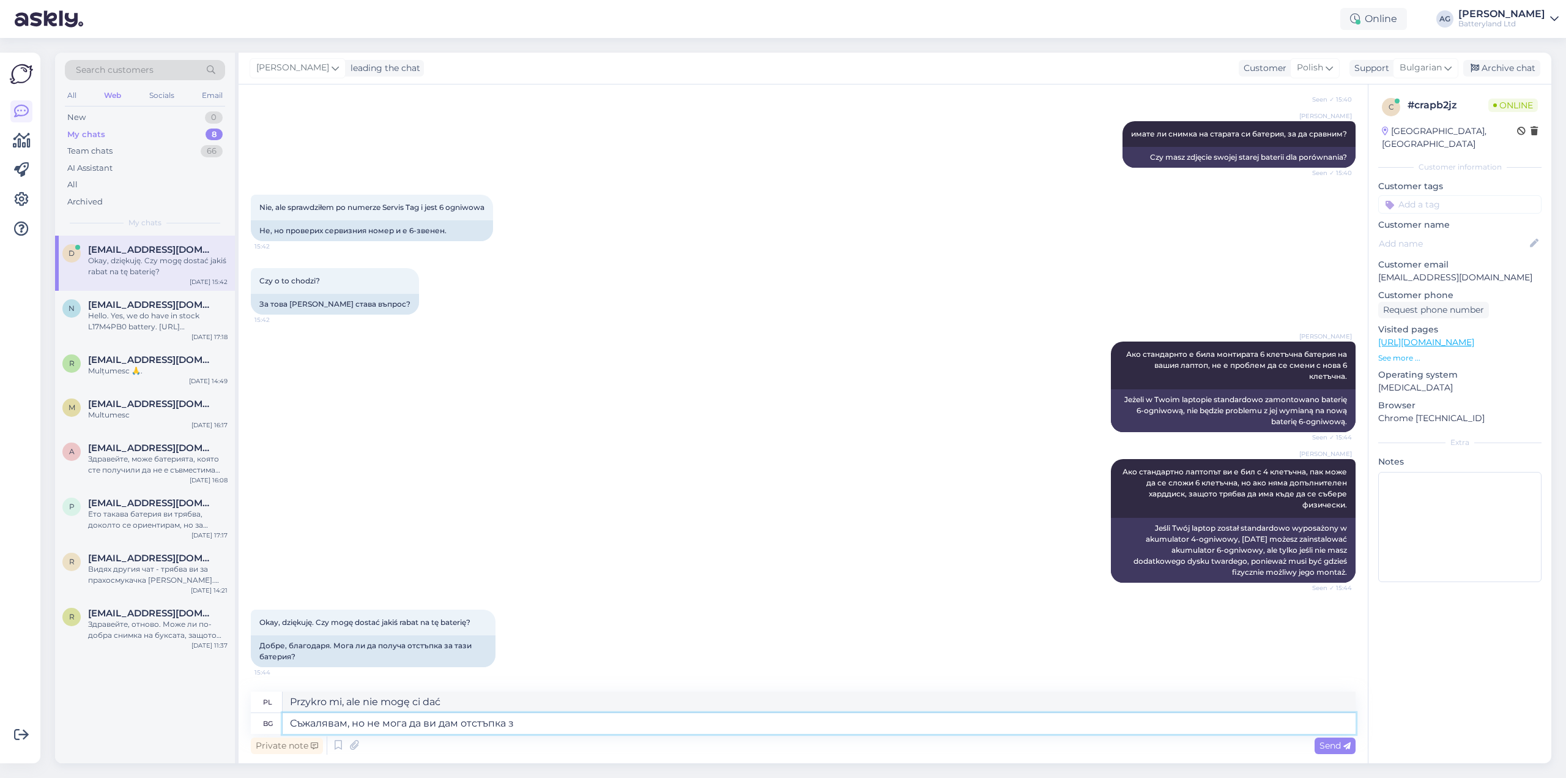
type textarea "Przykro mi, ale nie mogę udzielić Ci zniżki."
type textarea "Съжалявам, но не мога да ви дам отстъпка за ор"
type textarea "Przykro mi, ale nie mogę dać Ci zniżki"
type textarea "Съжалявам, но не мога да ви дам отстъпка за оригинална ба"
type textarea "Przykro mi, ale nie mogę dać zniżki na oryginał."
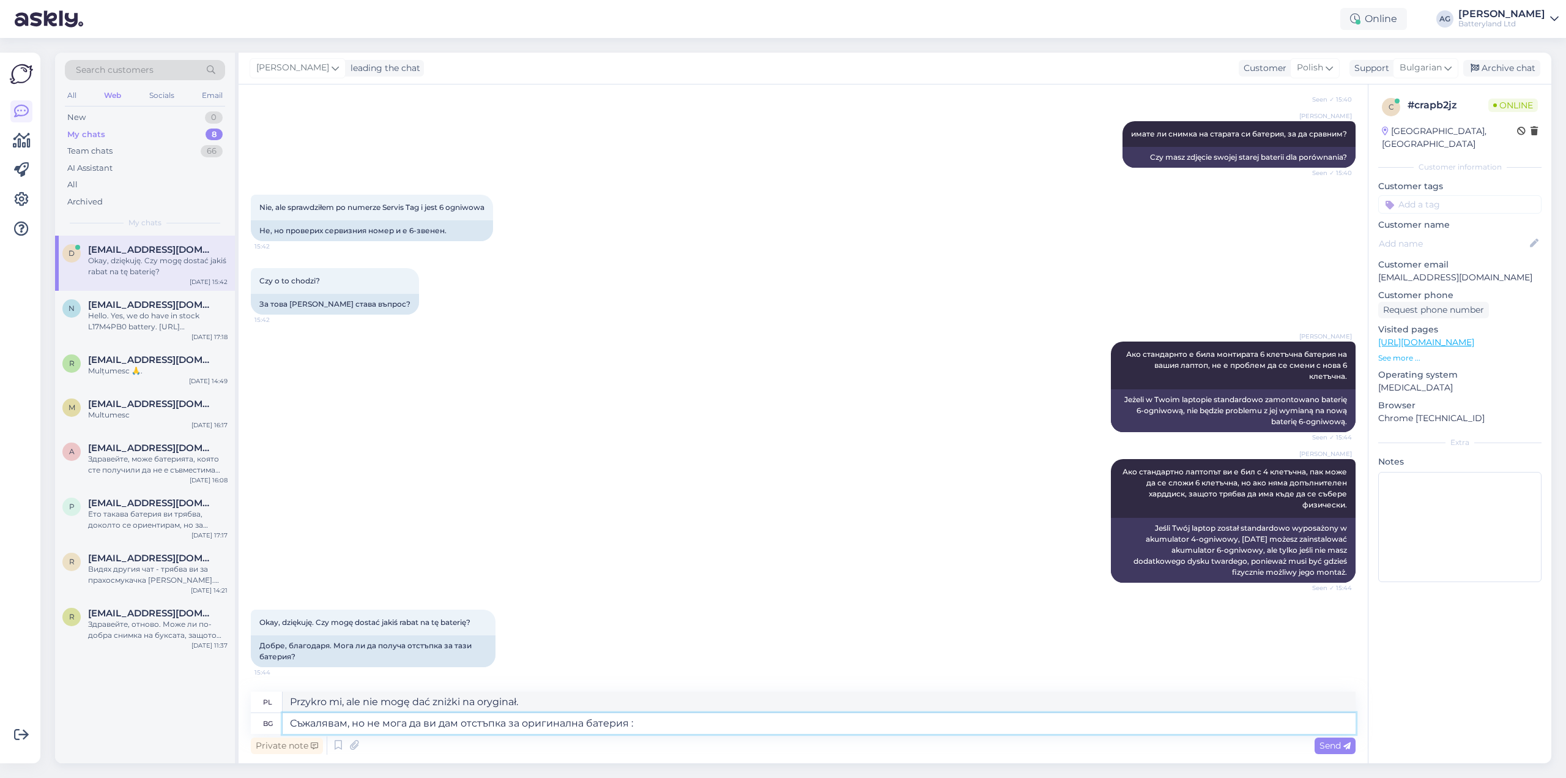
type textarea "Съжалявам, но не мога да ви дам отстъпка за оригинална батерия :("
type textarea "Przykro mi, ale nie mogę udzielić zniżki na oryginalną baterię."
type textarea "Съжалявам, но не мога да ви дам отстъпка за оригинална батерия :(*"
click at [630, 726] on textarea "Съжалявам, но не мога да ви дам отстъпка за оригинална батерия :(" at bounding box center [819, 723] width 1073 height 21
click at [630, 727] on textarea "Съжалявам, но не мога да ви дам отстъпка за оригинална батерия :(" at bounding box center [819, 723] width 1073 height 21
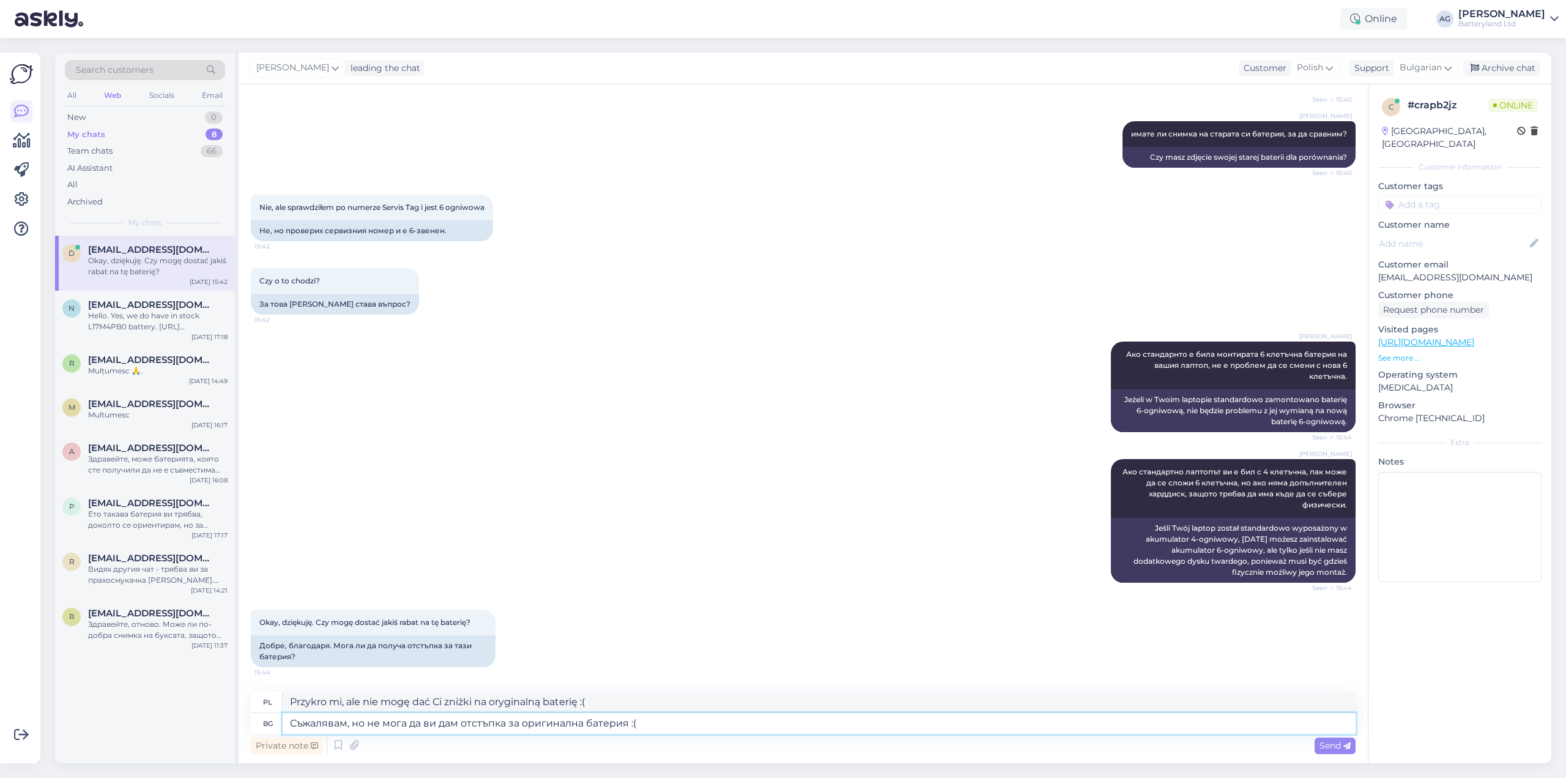
click at [630, 727] on textarea "Съжалявам, но не мога да ви дам отстъпка за оригинална батерия :(" at bounding box center [819, 723] width 1073 height 21
click at [445, 723] on textarea at bounding box center [819, 723] width 1073 height 21
paste textarea "BATT5CL"
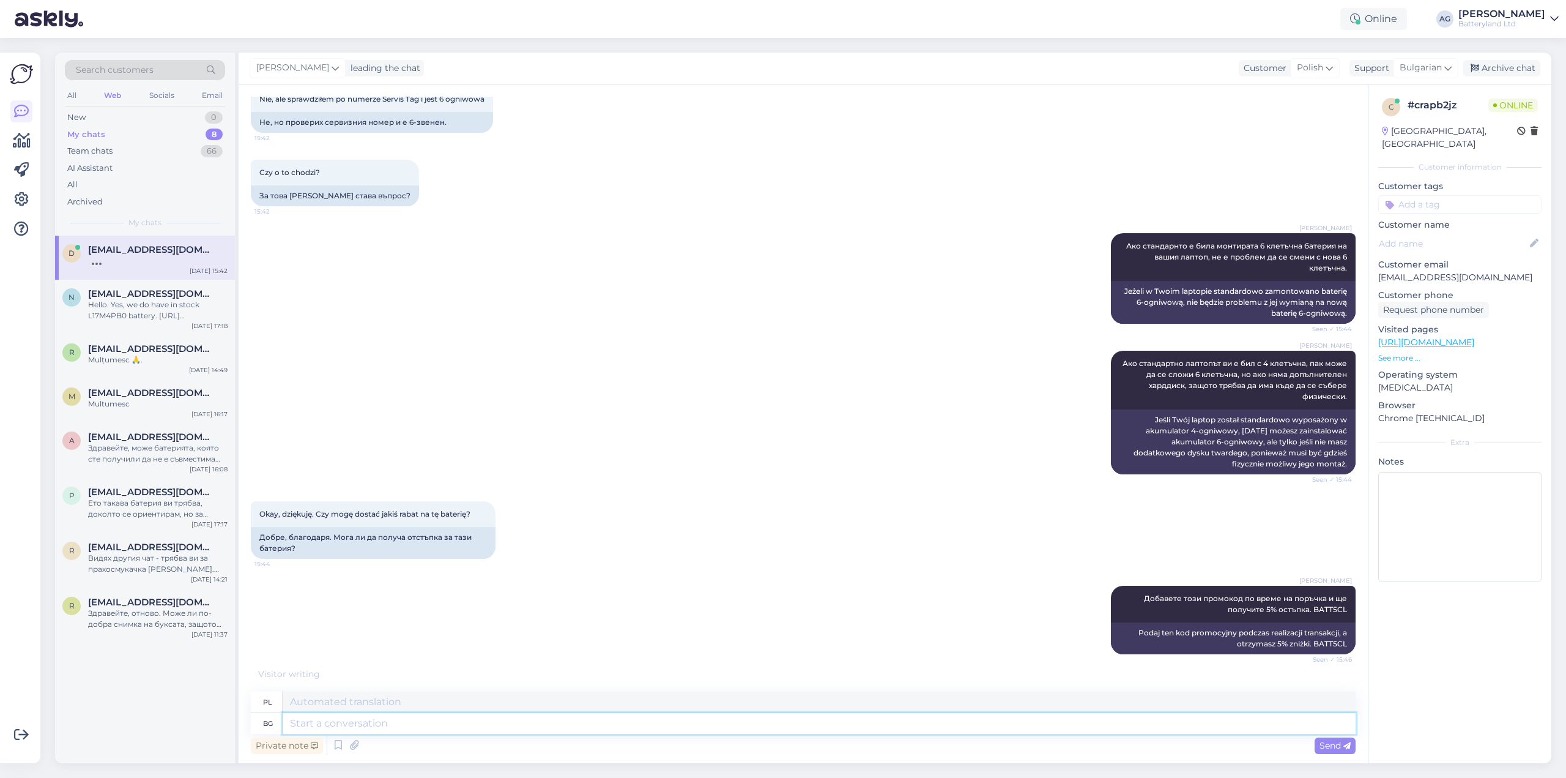
scroll to position [793, 0]
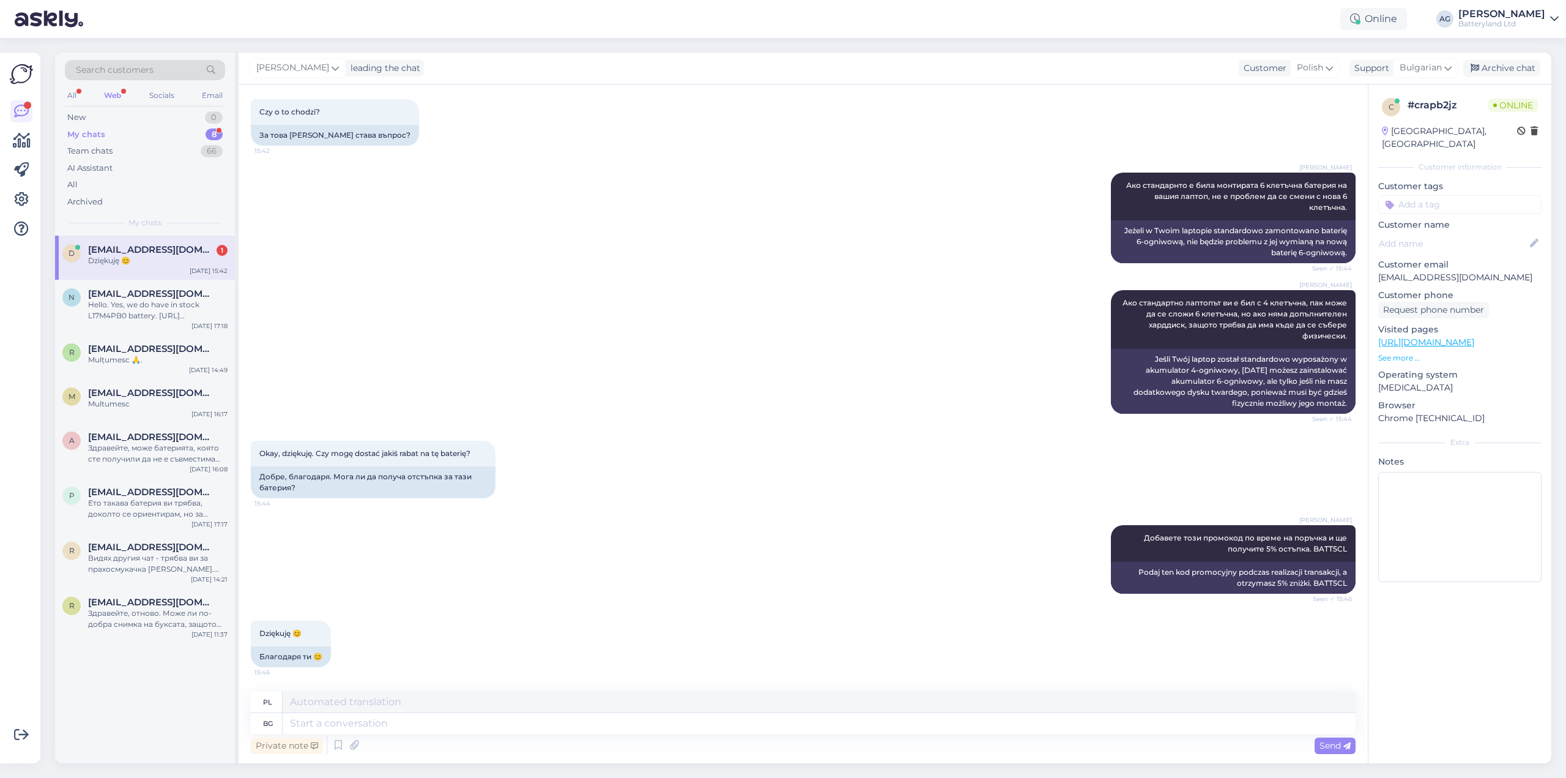
click at [1462, 271] on p "[EMAIL_ADDRESS][DOMAIN_NAME]" at bounding box center [1460, 277] width 163 height 13
copy p "interia"
click at [1403, 271] on p "[EMAIL_ADDRESS][DOMAIN_NAME]" at bounding box center [1460, 277] width 163 height 13
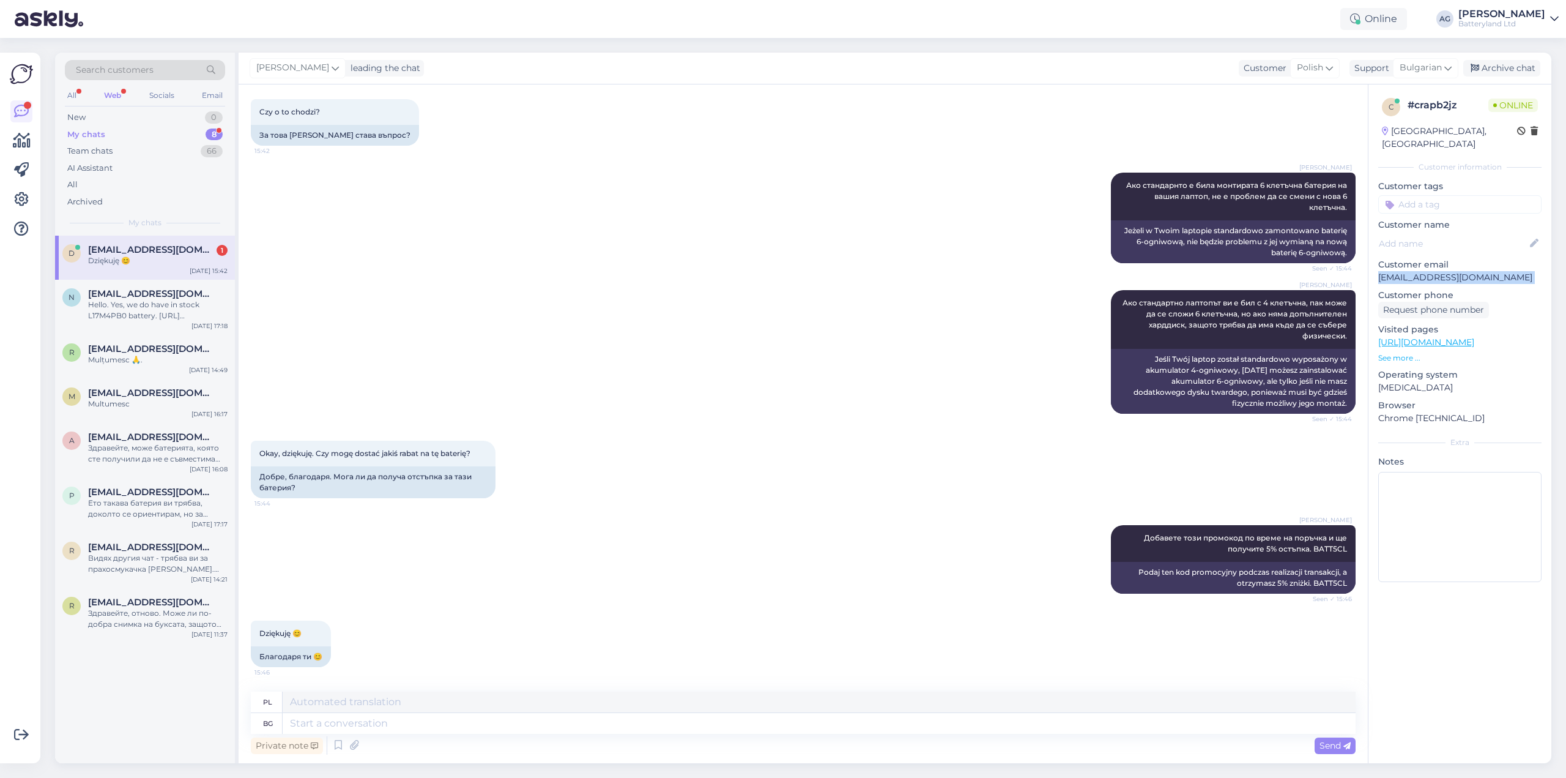
click at [1403, 271] on p "[EMAIL_ADDRESS][DOMAIN_NAME]" at bounding box center [1460, 277] width 163 height 13
copy p "[EMAIL_ADDRESS][DOMAIN_NAME]"
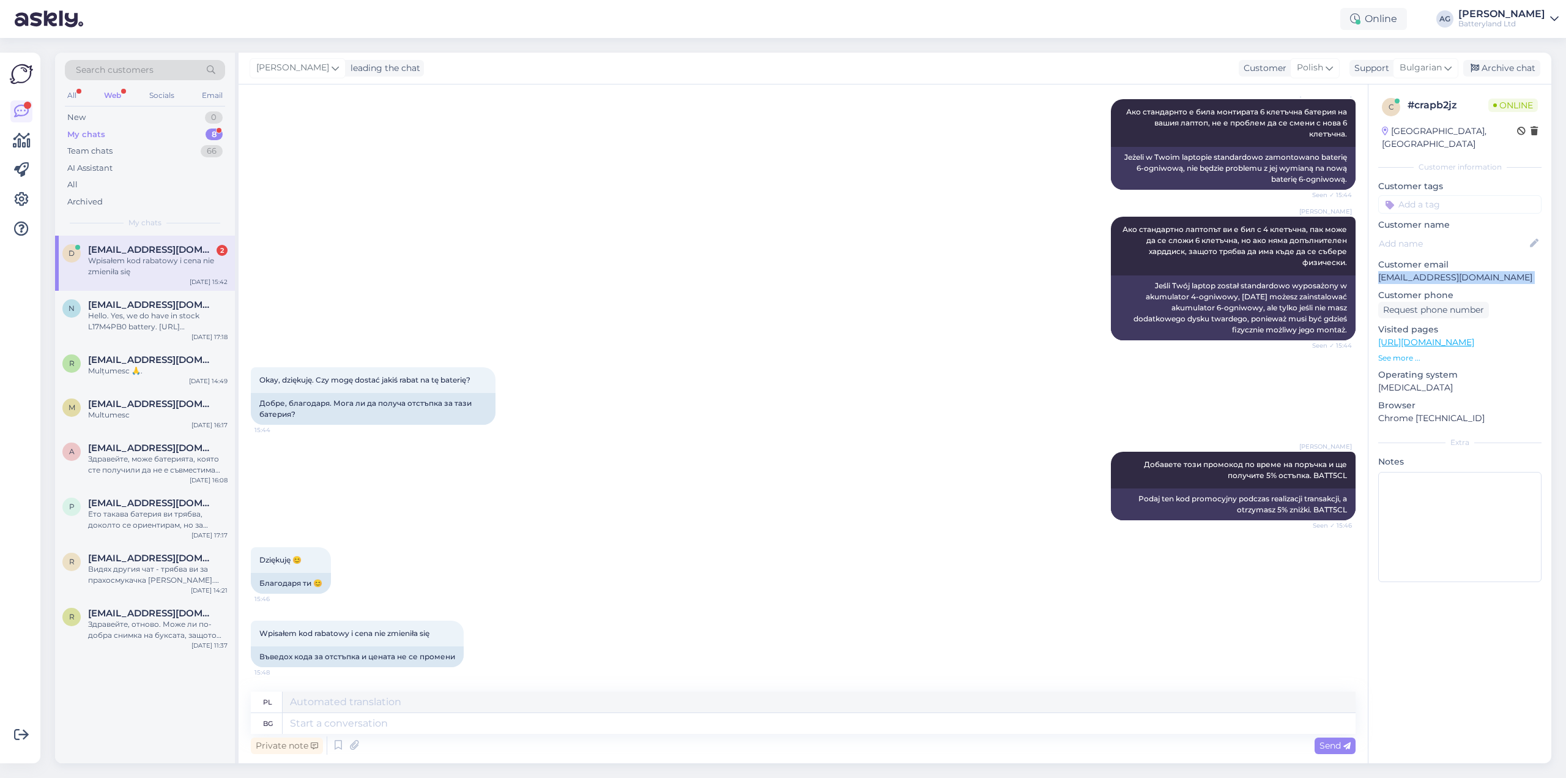
scroll to position [866, 0]
click at [406, 725] on textarea at bounding box center [819, 723] width 1073 height 21
click at [385, 723] on textarea at bounding box center [819, 723] width 1073 height 21
drag, startPoint x: 478, startPoint y: 723, endPoint x: 546, endPoint y: 721, distance: 67.3
click at [546, 721] on textarea "Натиснете стрелката до самото поле. Вдясно" at bounding box center [819, 723] width 1073 height 21
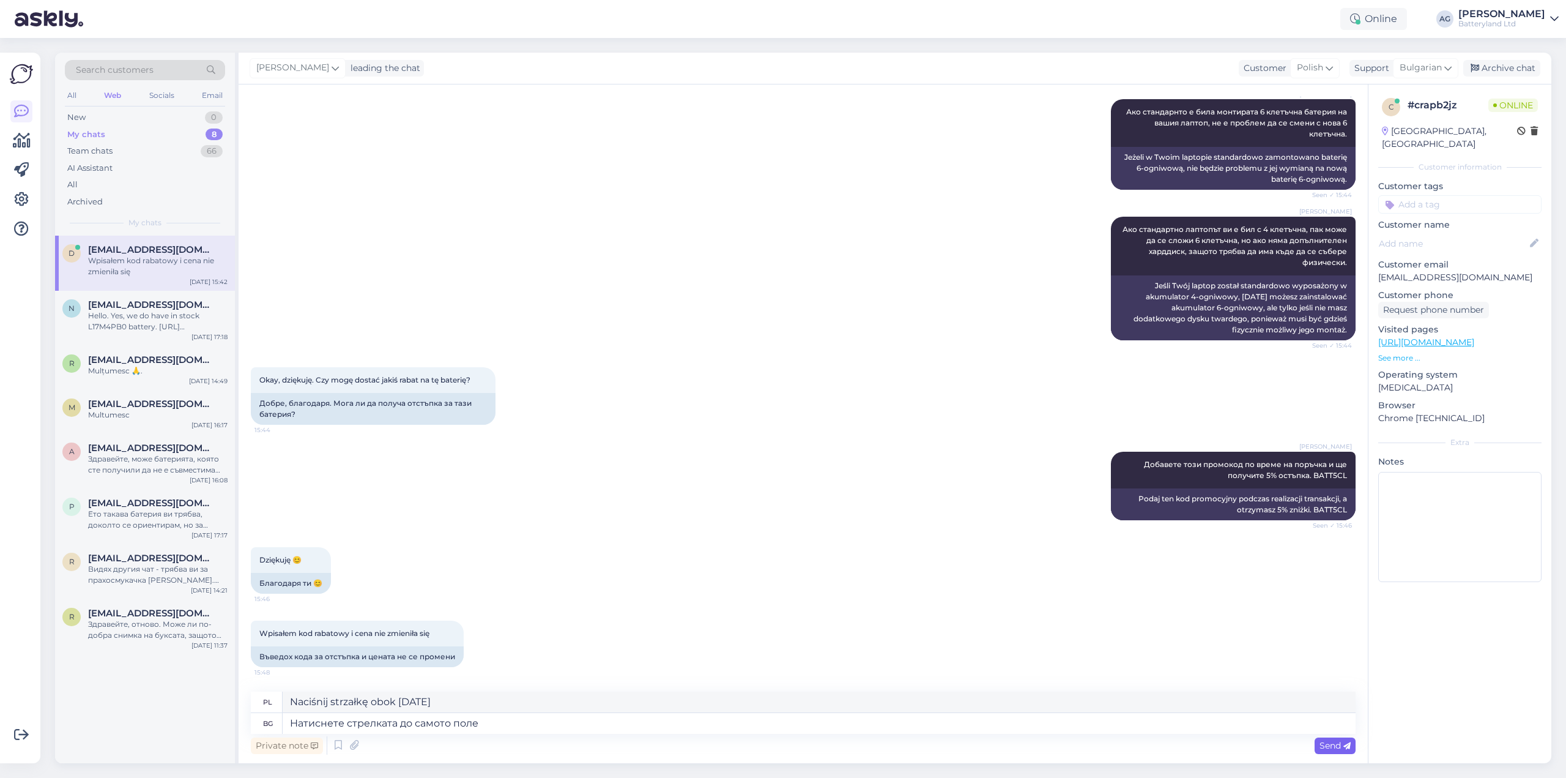
click at [1328, 738] on div "Send" at bounding box center [1335, 745] width 41 height 17
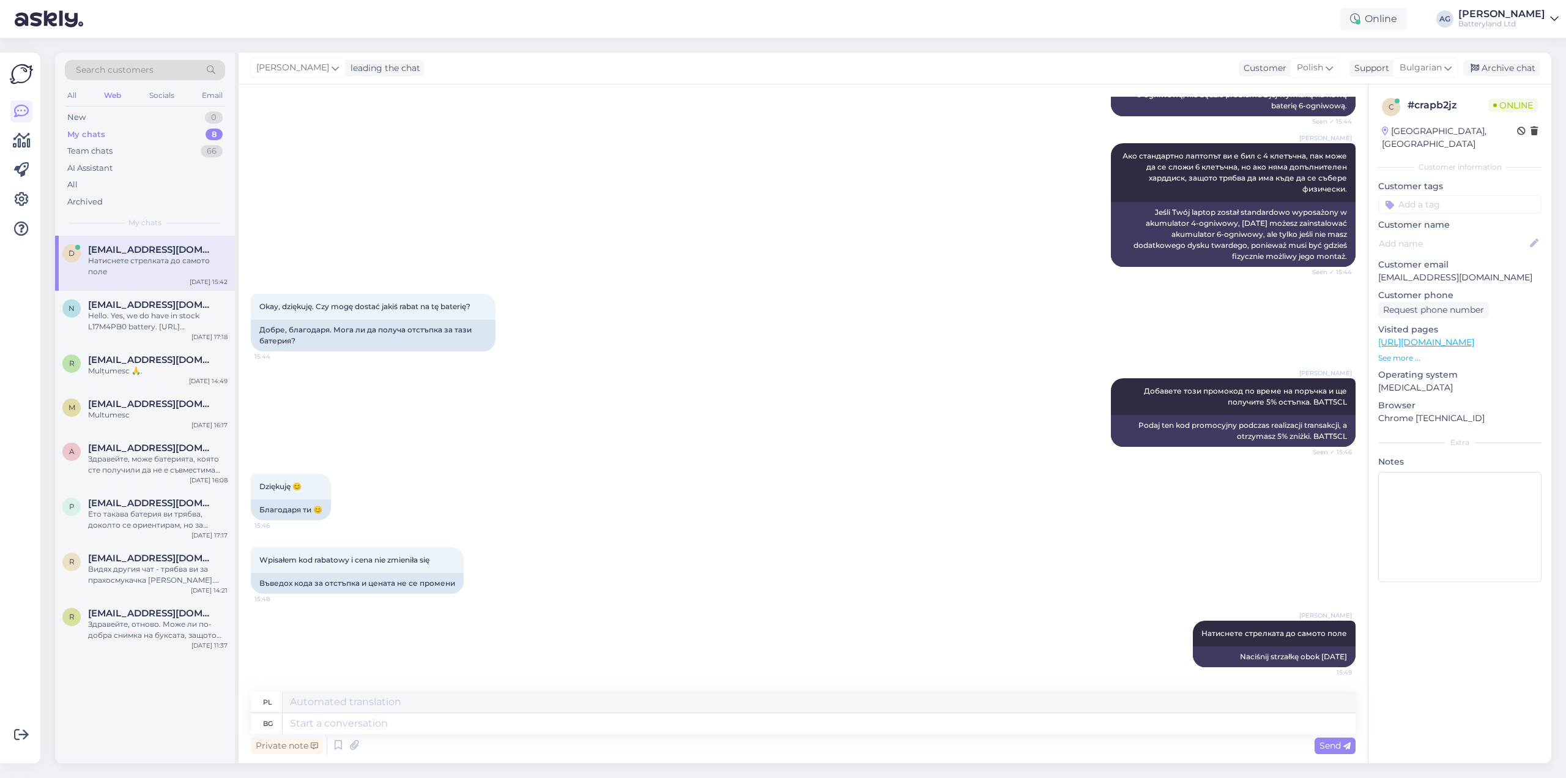
scroll to position [940, 0]
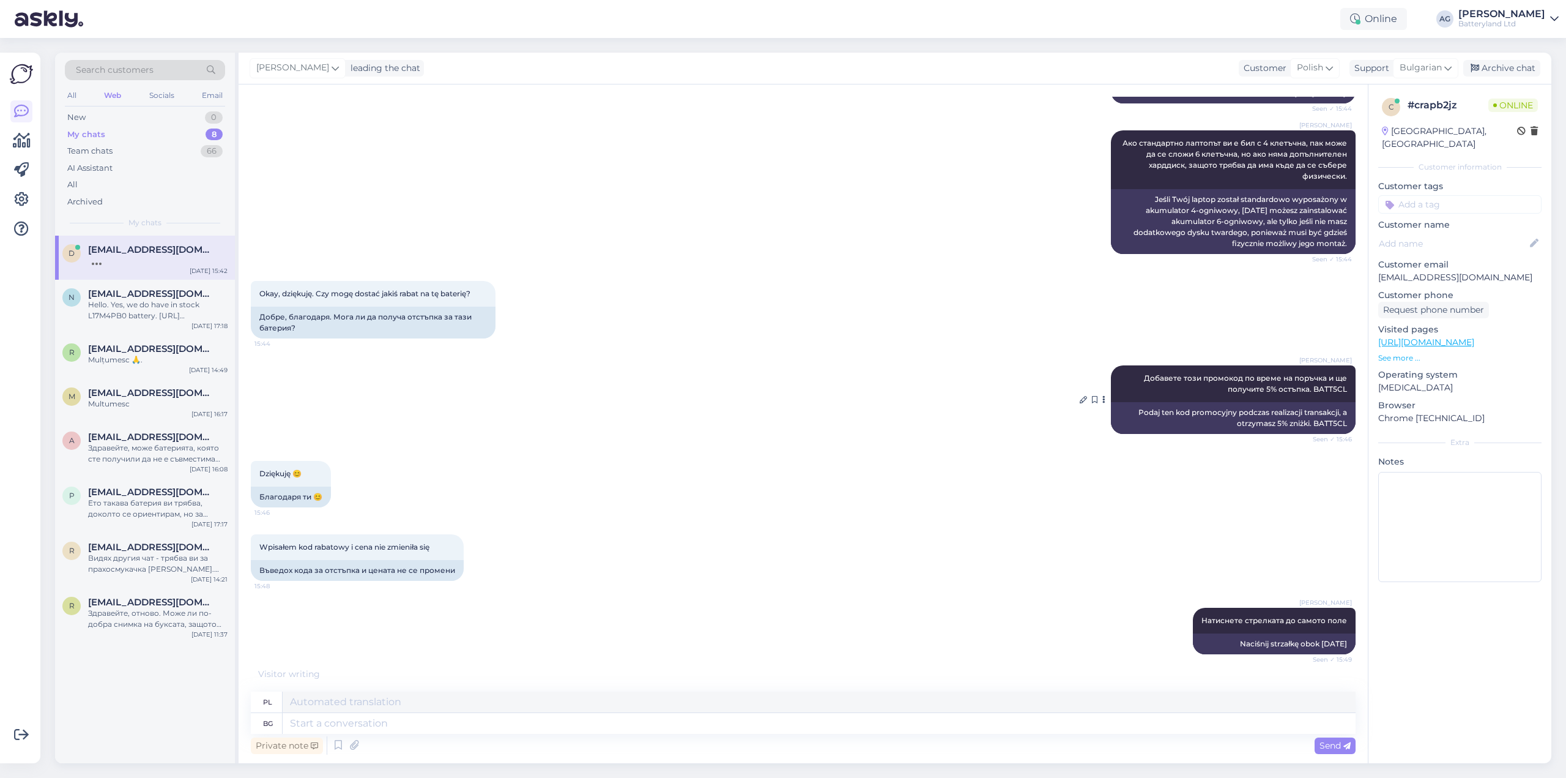
click at [1313, 434] on div "Podaj ten kod promocyjny podczas realizacji transakcji, a otrzymasz 5% zniżki. …" at bounding box center [1233, 418] width 245 height 32
copy div "BATT5CL"
click at [870, 293] on div "Okay, dziękuję. Czy mogę dostać jakiś rabat na tę baterię? 15:44 Добре, благода…" at bounding box center [803, 309] width 1105 height 84
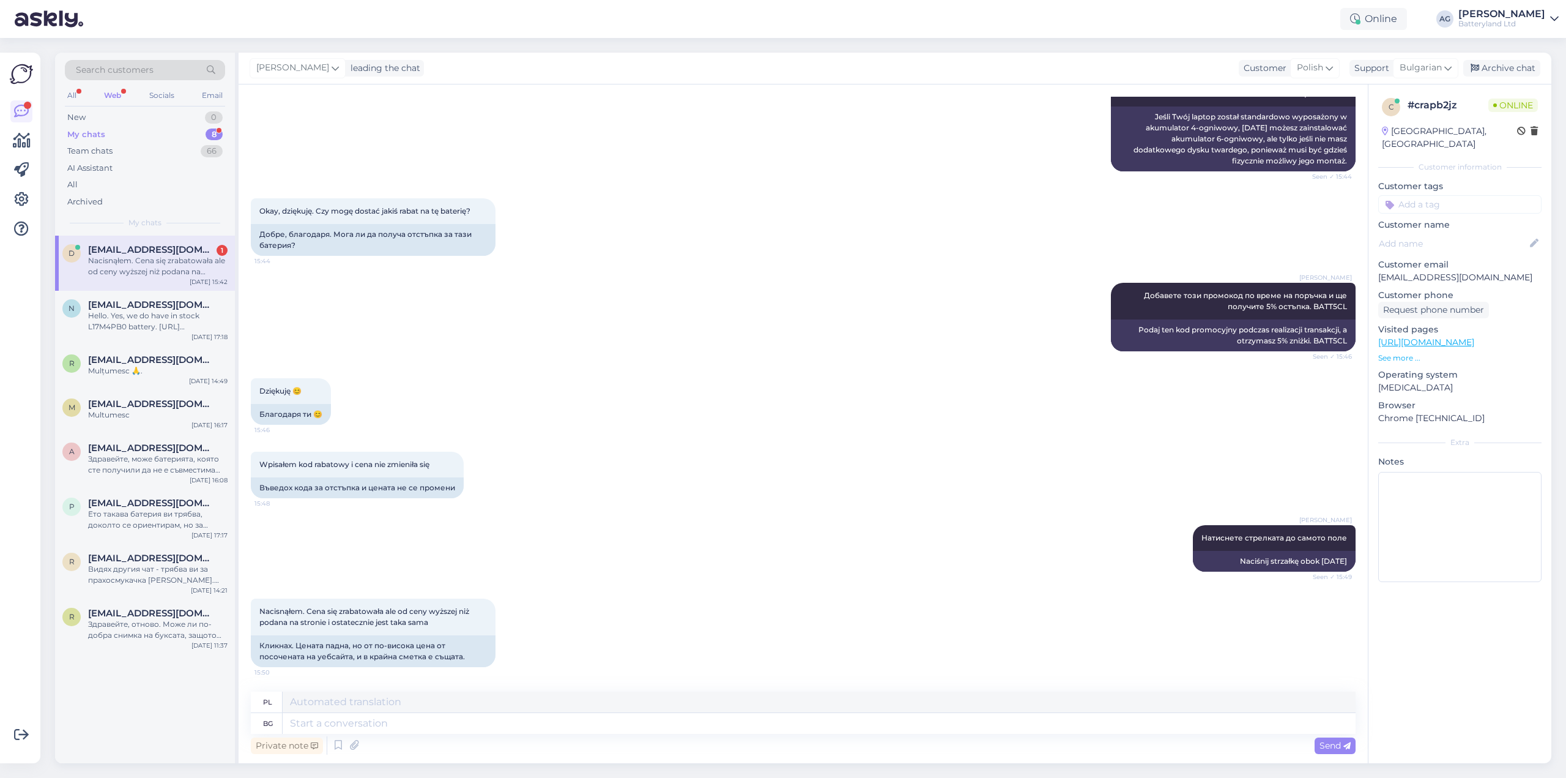
scroll to position [1035, 0]
click at [475, 720] on textarea at bounding box center [819, 723] width 1073 height 21
click at [384, 723] on textarea at bounding box center [819, 723] width 1073 height 21
paste textarea "585 , 95 PLN"
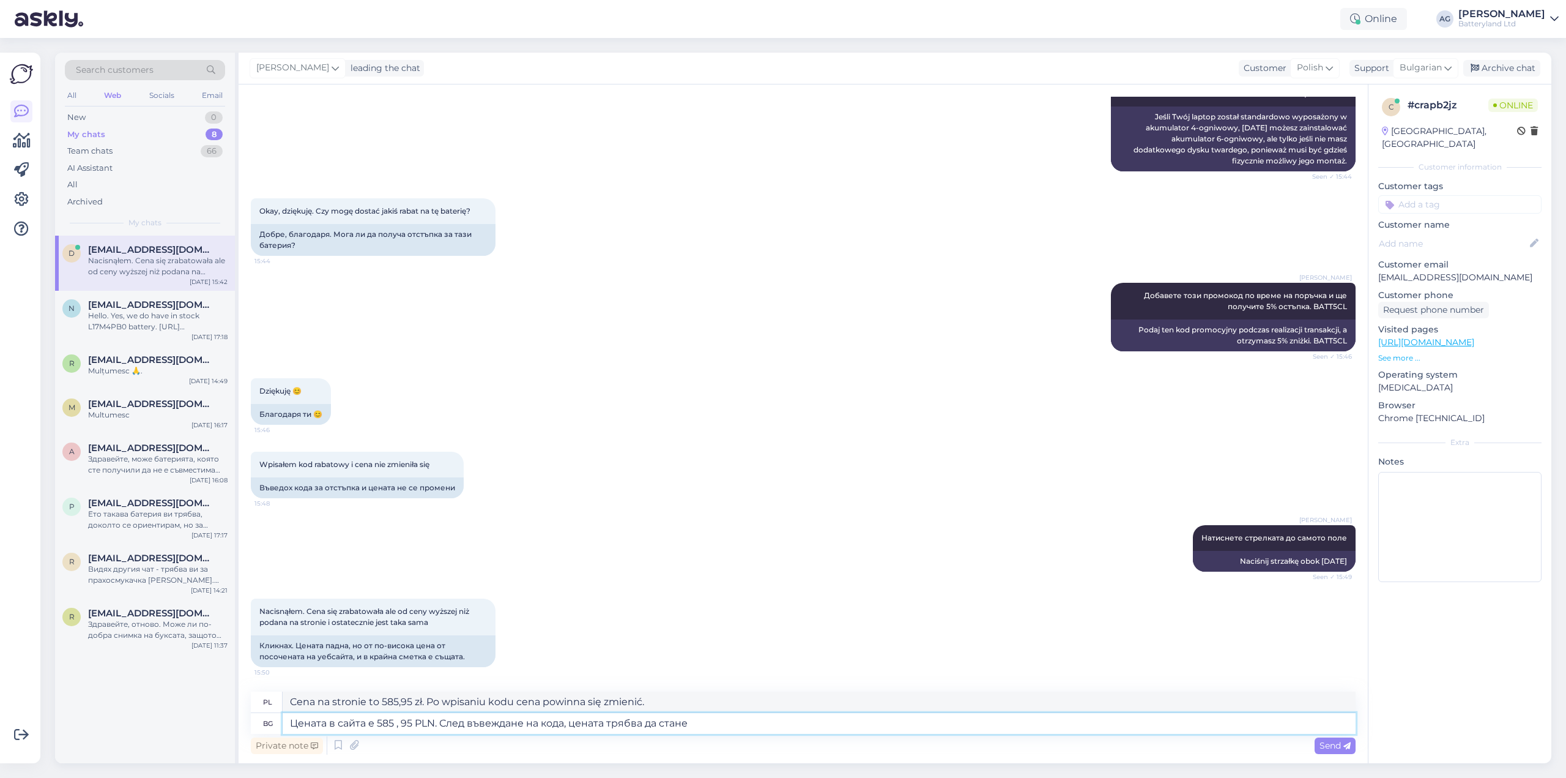
paste textarea "556,65 zł"
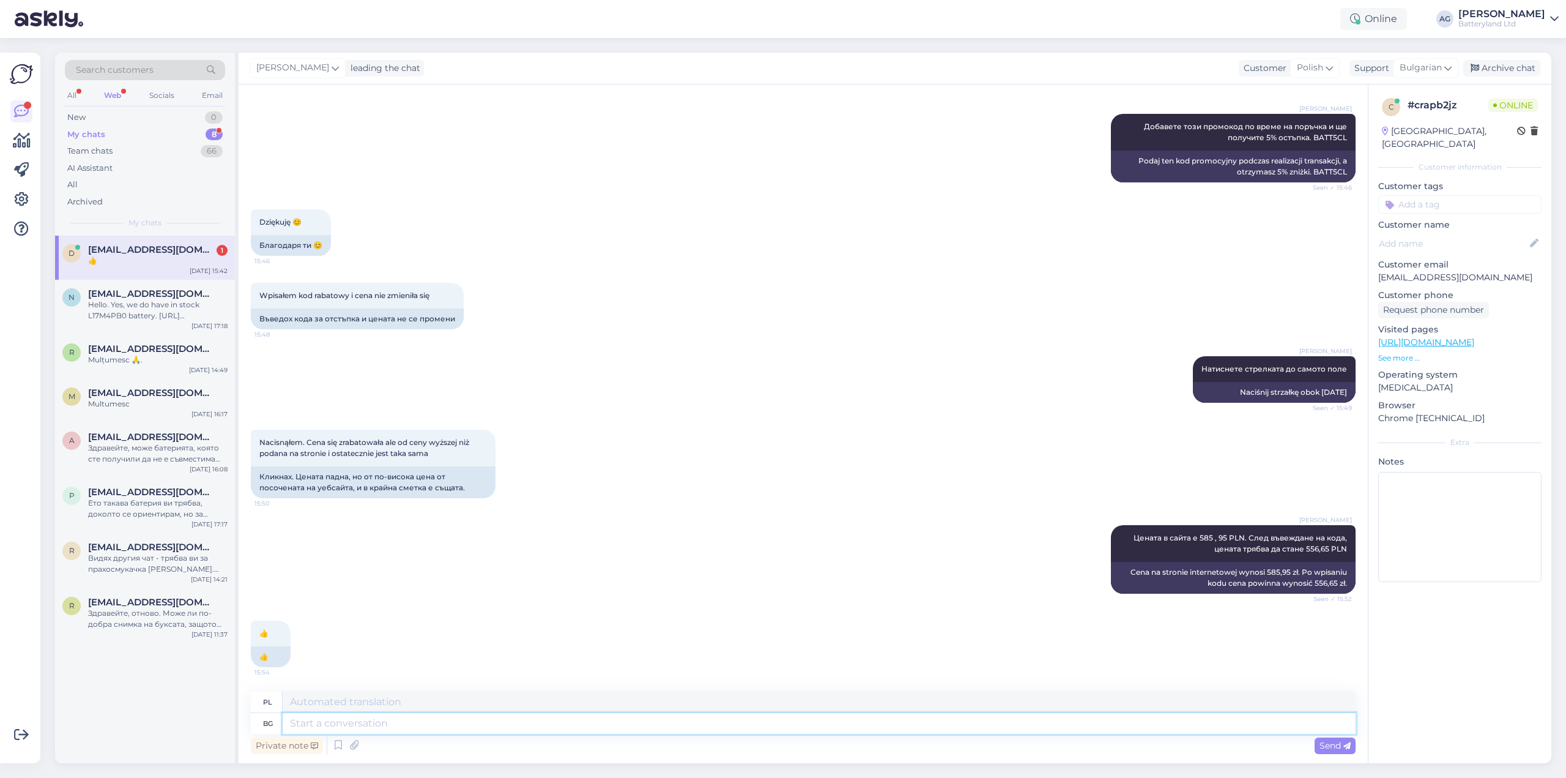
scroll to position [1204, 0]
click at [190, 260] on div "👍" at bounding box center [158, 260] width 140 height 11
click at [156, 94] on div "Socials" at bounding box center [162, 95] width 30 height 16
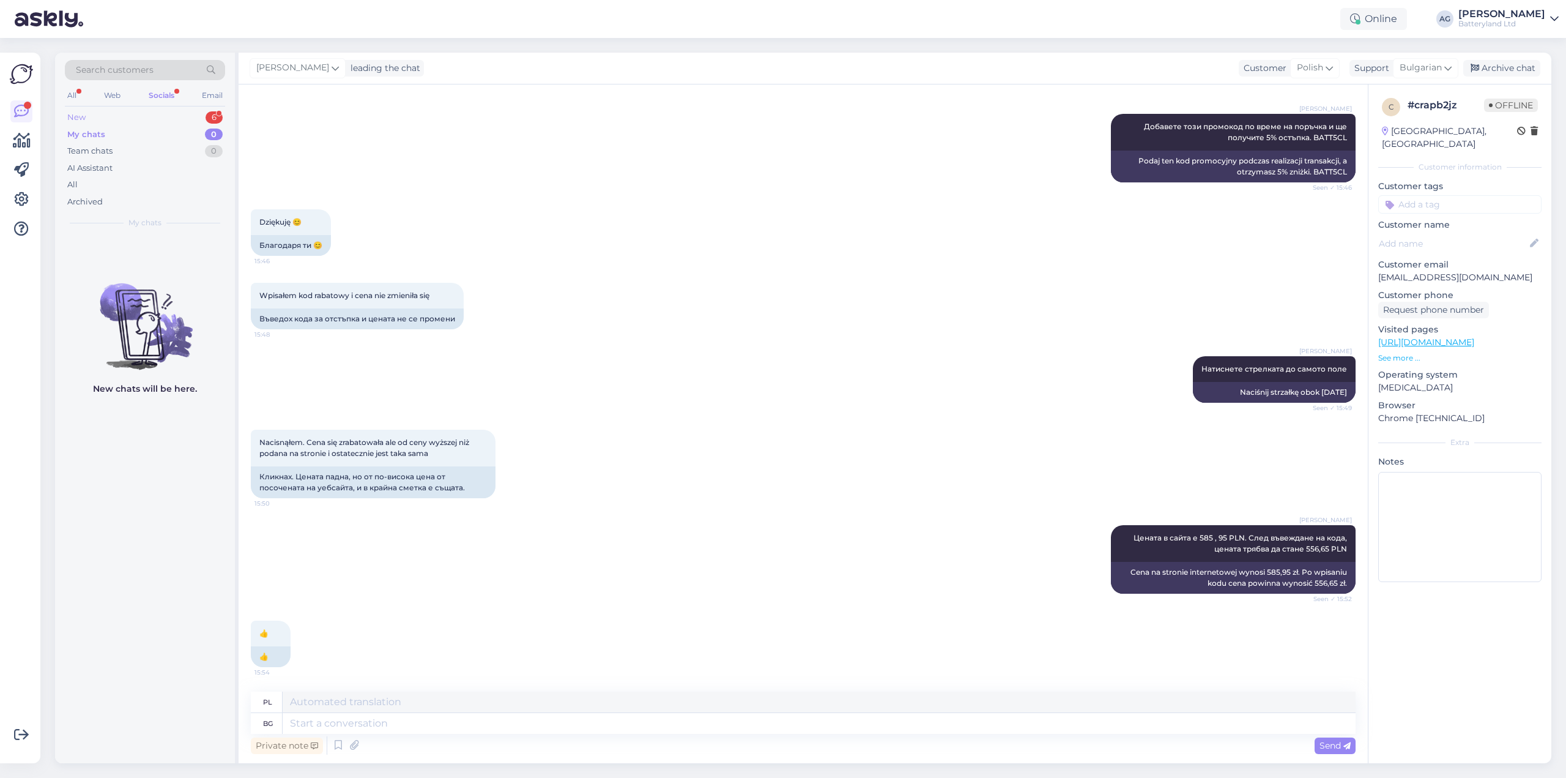
click at [83, 118] on div "New" at bounding box center [76, 117] width 18 height 12
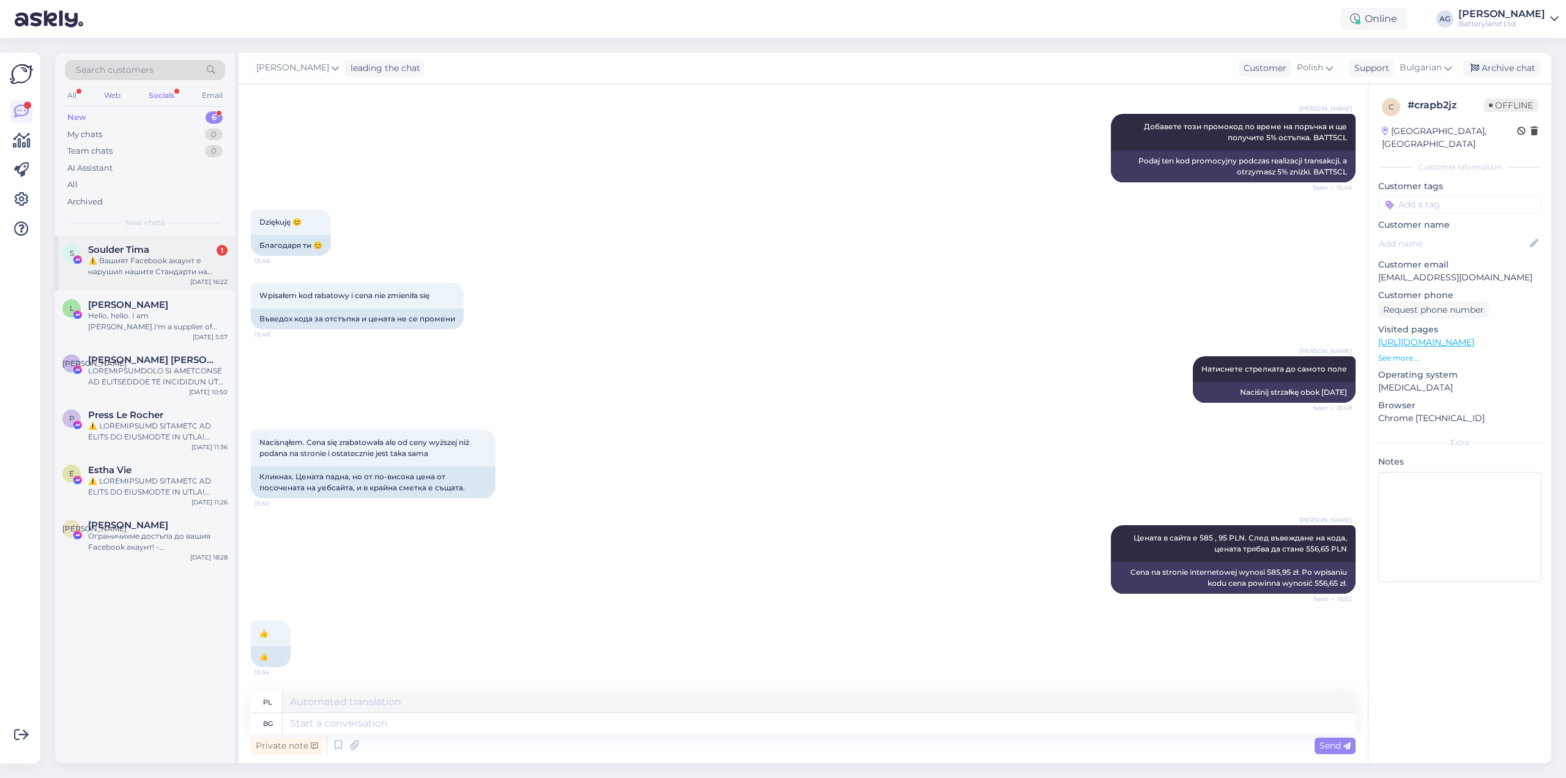
click at [163, 274] on div "⚠️ Вашият Facebook акаунт е нарушил нашите Стандарти на общността. Нашата систе…" at bounding box center [158, 266] width 140 height 22
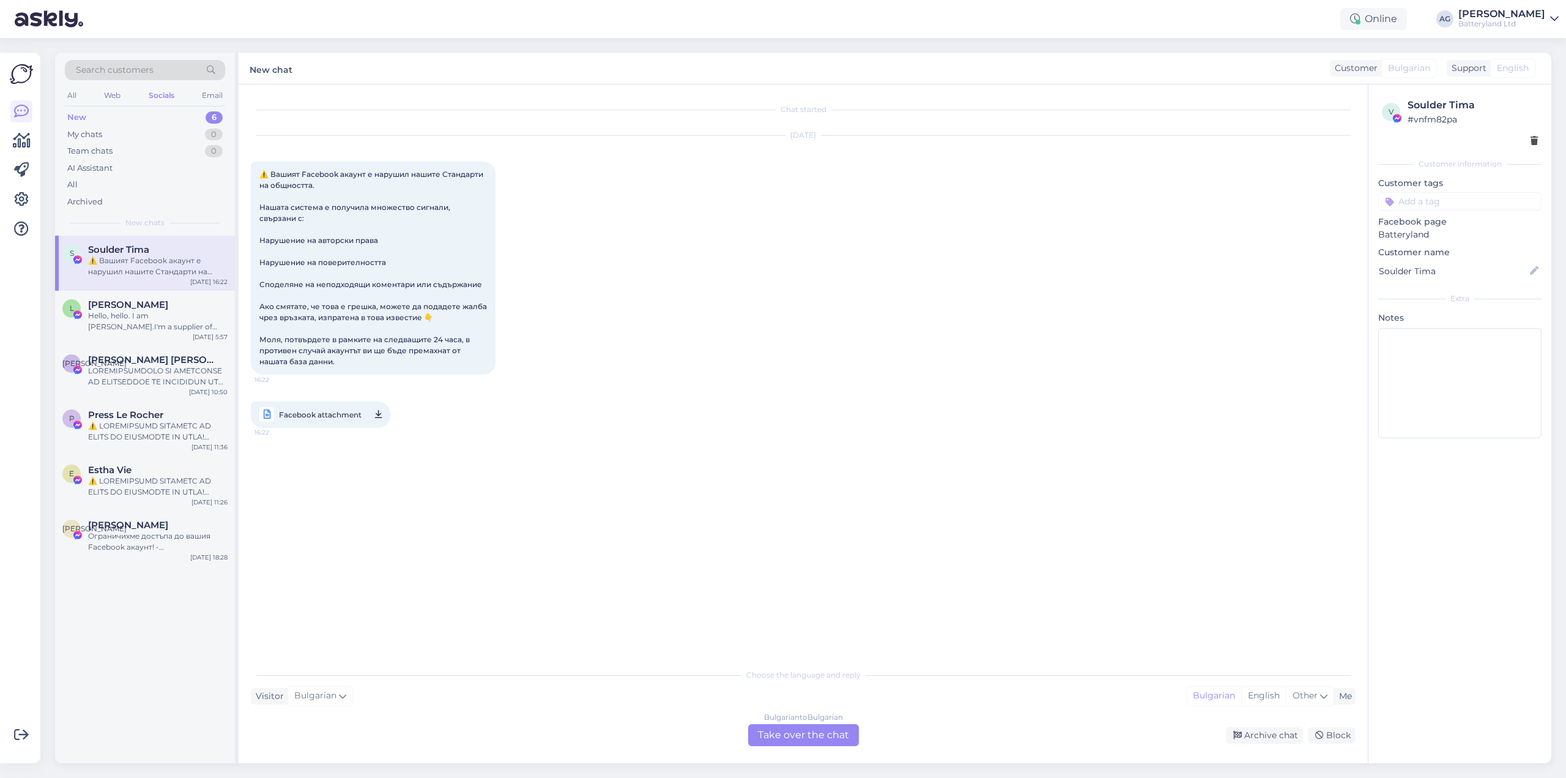
drag, startPoint x: 145, startPoint y: 258, endPoint x: 753, endPoint y: 273, distance: 607.8
click at [753, 273] on div "[DATE] ⚠️ Вашият Facebook акаунт е нарушил нашите Стандарти на общността. Нашат…" at bounding box center [803, 281] width 1105 height 319
click at [649, 329] on div "[DATE] ⚠️ Вашият Facebook акаунт е нарушил нашите Стандарти на общността. Нашат…" at bounding box center [803, 281] width 1105 height 319
click at [133, 262] on div "⚠️ Вашият Facebook акаунт е нарушил нашите Стандарти на общността. Нашата систе…" at bounding box center [158, 266] width 140 height 22
click at [1534, 143] on icon at bounding box center [1534, 141] width 7 height 9
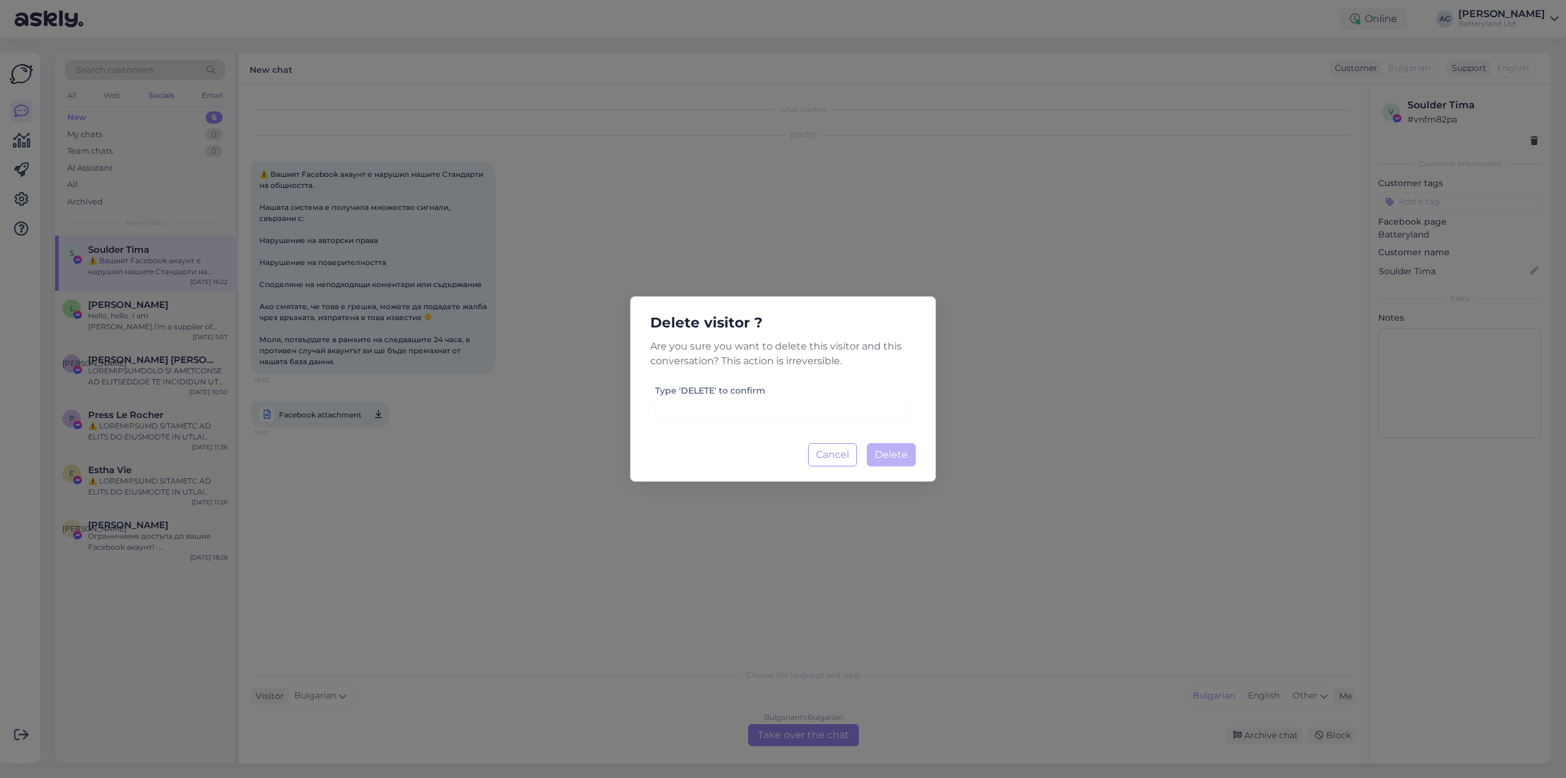
click at [698, 387] on label "Type 'DELETE' to confirm" at bounding box center [710, 390] width 110 height 13
click at [712, 408] on input at bounding box center [783, 409] width 256 height 19
click at [896, 460] on button "Delete Loading..." at bounding box center [891, 454] width 49 height 23
